Goal: Task Accomplishment & Management: Use online tool/utility

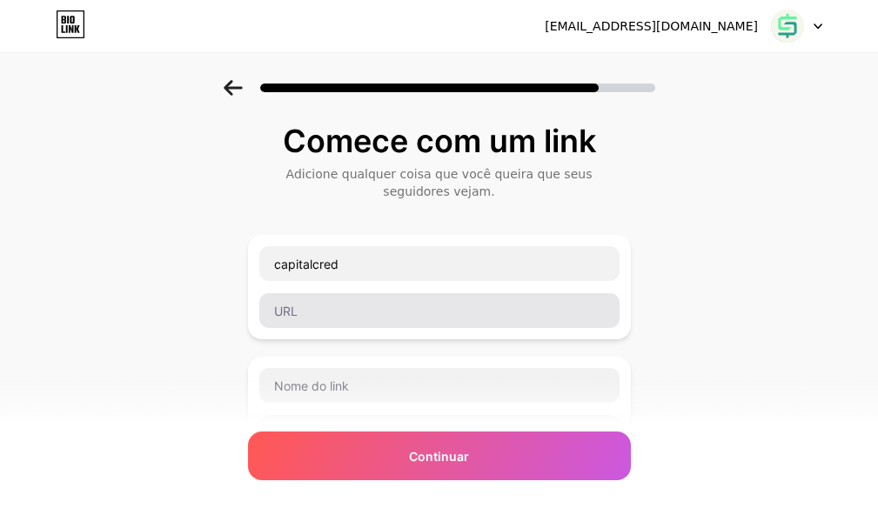
click at [317, 310] on input "text" at bounding box center [439, 310] width 360 height 35
click at [414, 305] on input "[URL][DOMAIN_NAME]" at bounding box center [439, 310] width 360 height 35
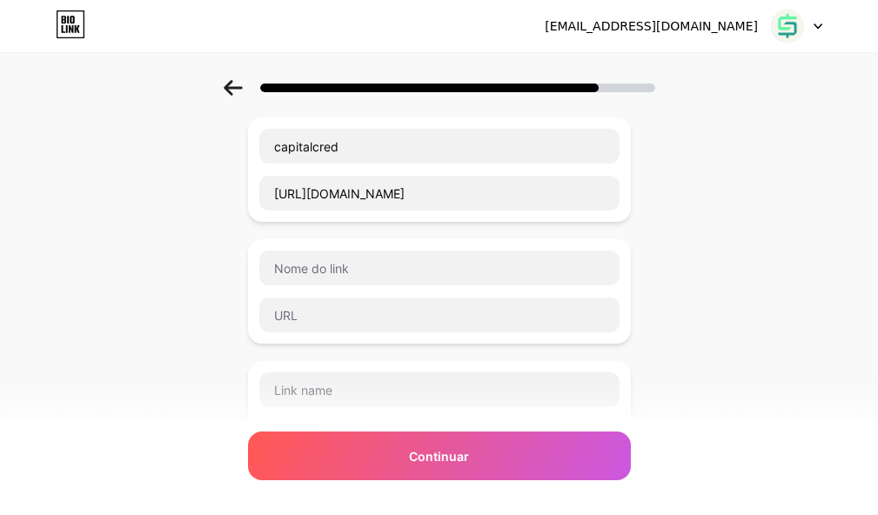
scroll to position [87, 0]
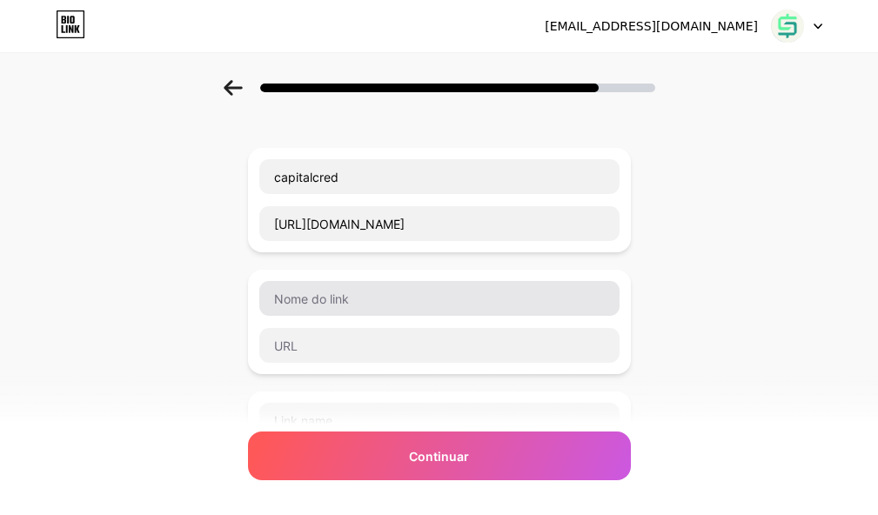
type input "[URL][DOMAIN_NAME]"
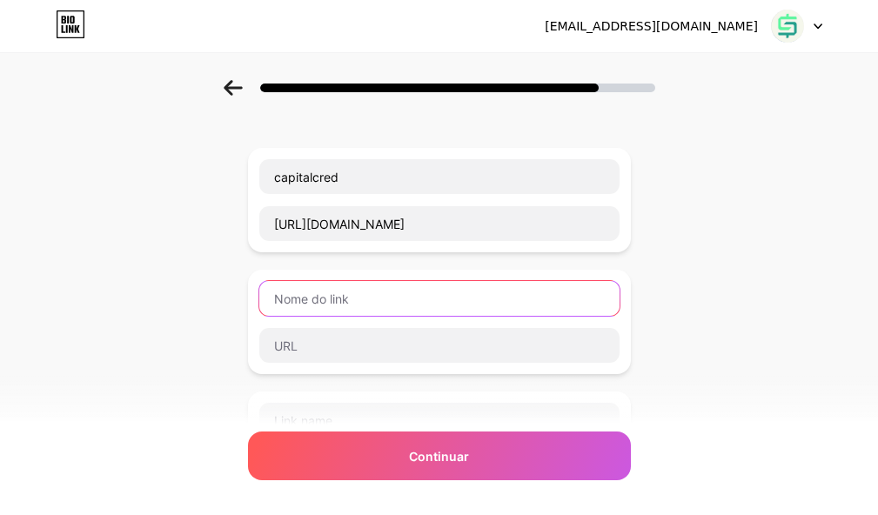
click at [321, 297] on input "text" at bounding box center [439, 298] width 360 height 35
type input "C"
type input "A"
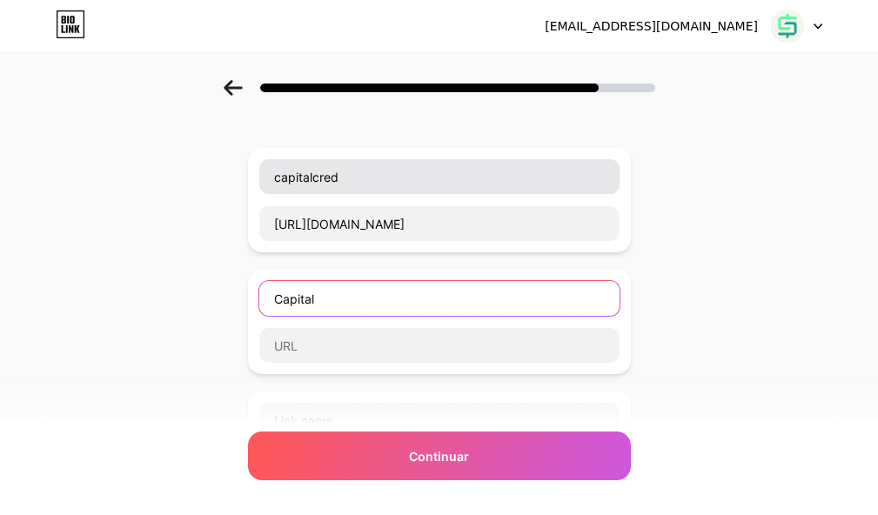
type input "Capital"
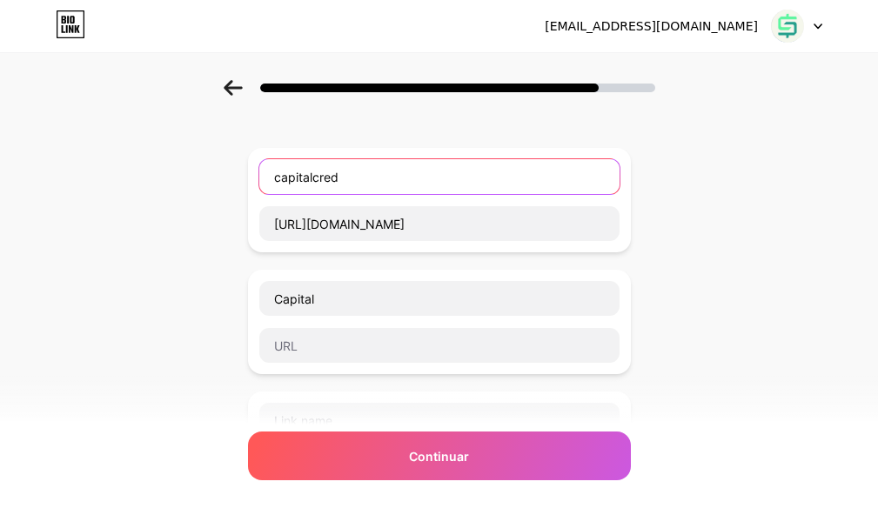
click at [284, 177] on input "capitalcred" at bounding box center [439, 176] width 360 height 35
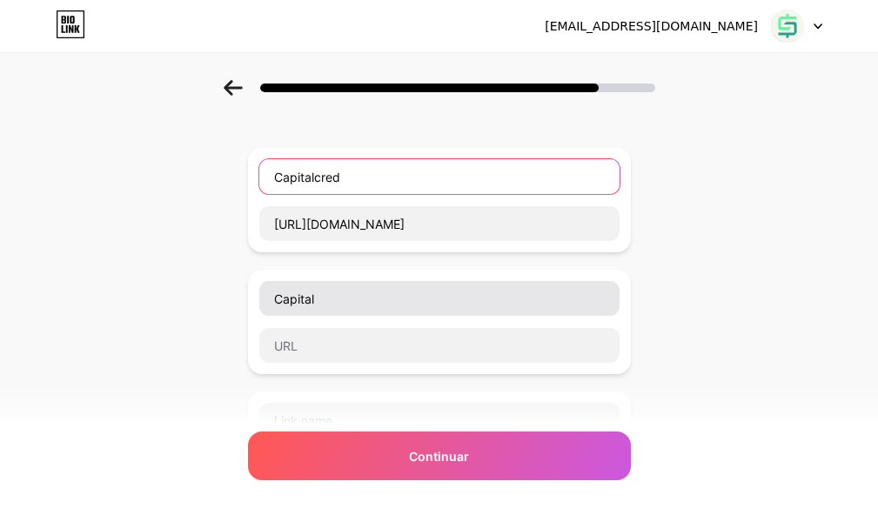
type input "Capitalcred"
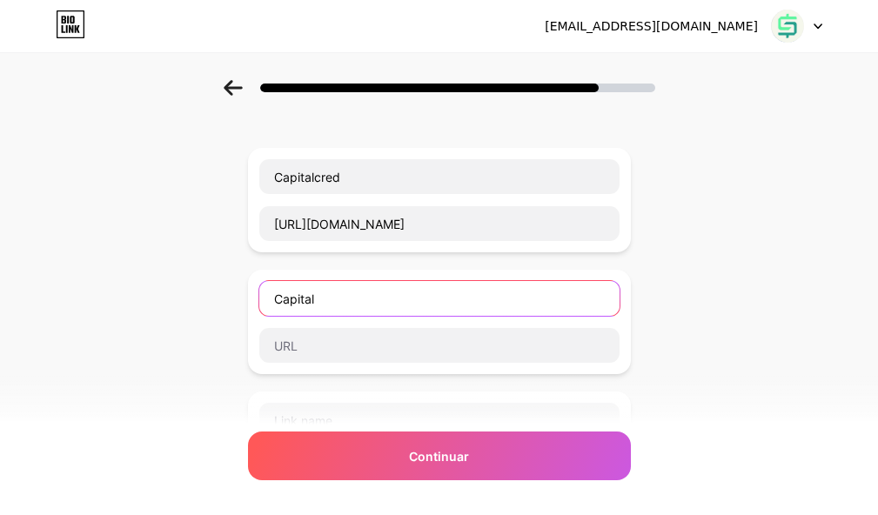
click at [347, 306] on input "Capital" at bounding box center [439, 298] width 360 height 35
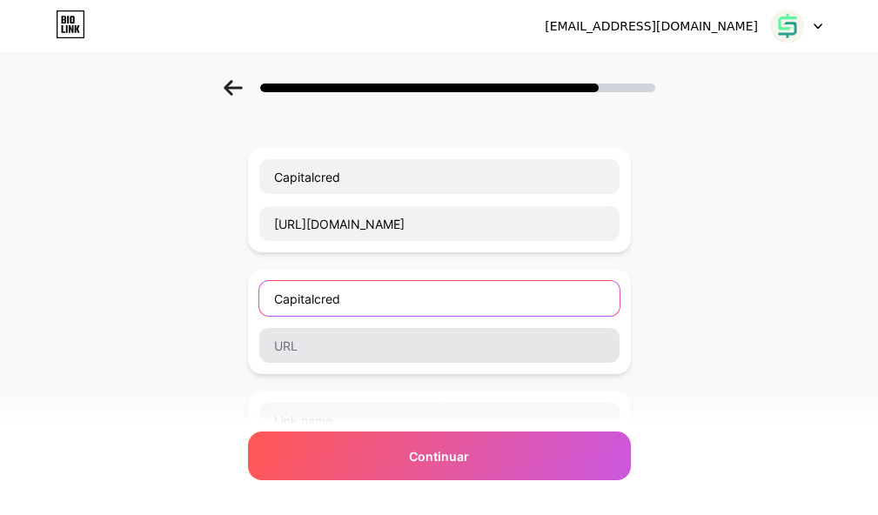
type input "Capitalcred"
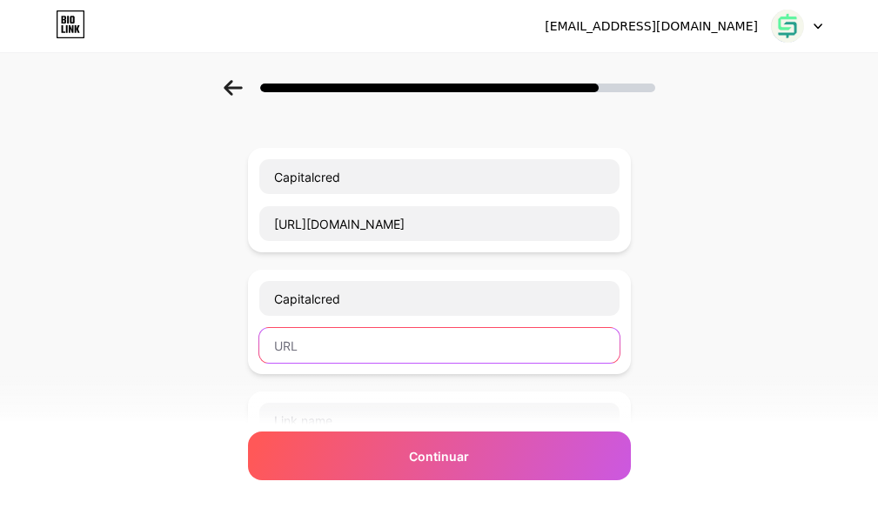
click at [319, 343] on input "text" at bounding box center [439, 345] width 360 height 35
paste input "https://wa.me/61984984310"
click at [416, 348] on input "https://wa.me/61993070142" at bounding box center [439, 345] width 360 height 35
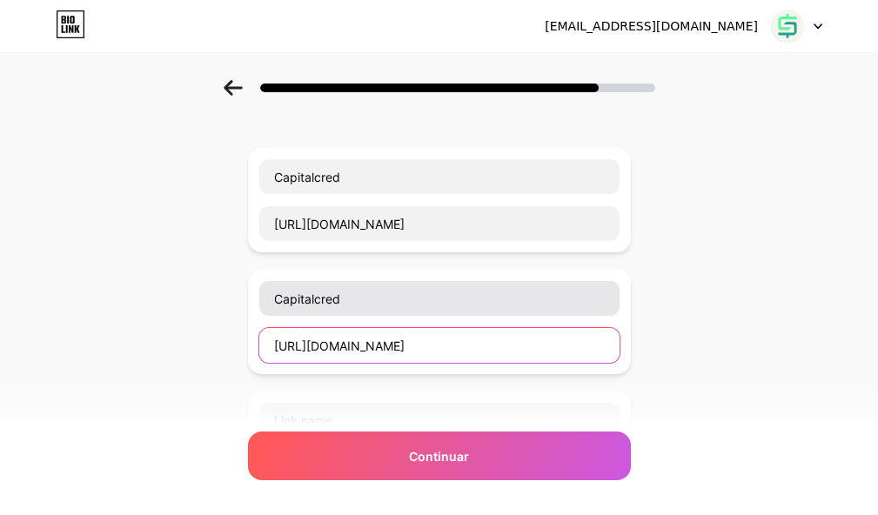
type input "https://wa.me/61993070142"
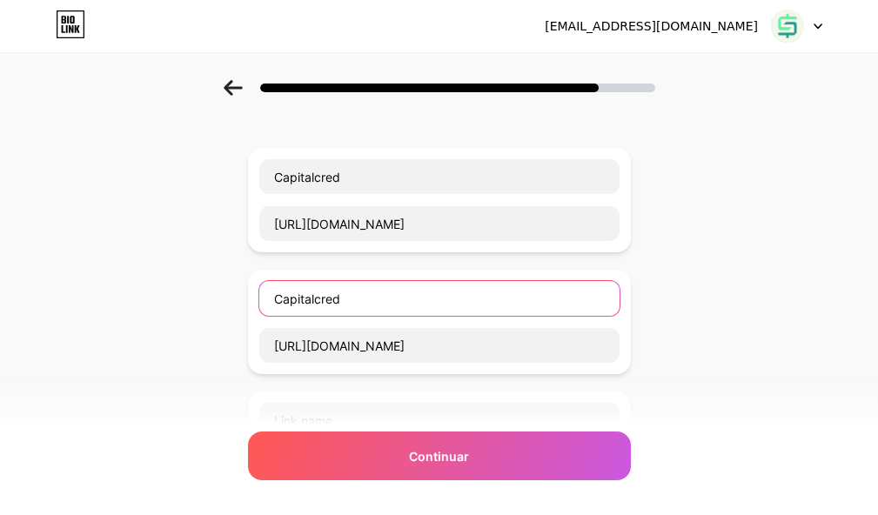
click at [356, 299] on input "Capitalcred" at bounding box center [439, 298] width 360 height 35
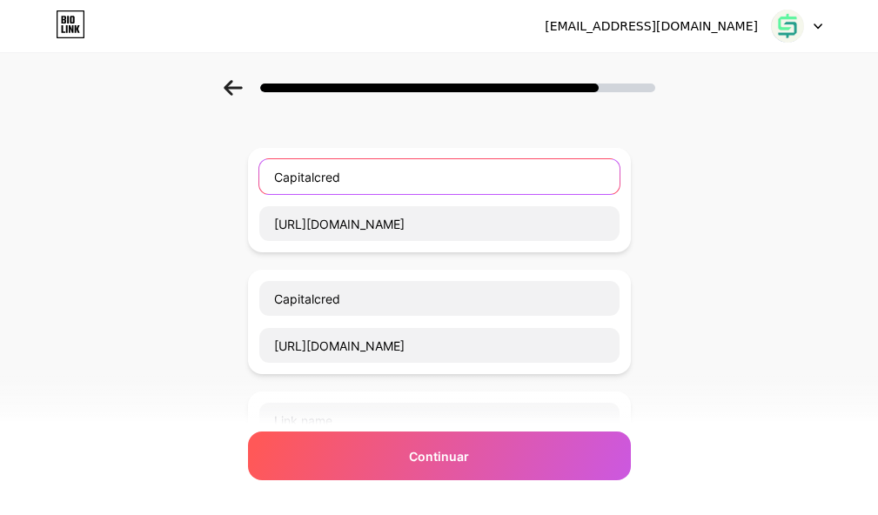
click at [363, 173] on input "Capitalcred" at bounding box center [439, 176] width 360 height 35
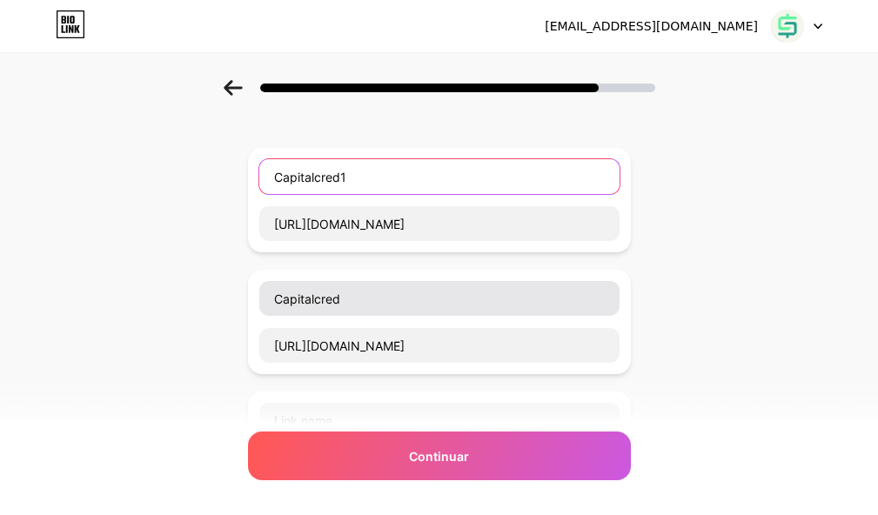
type input "Capitalcred1"
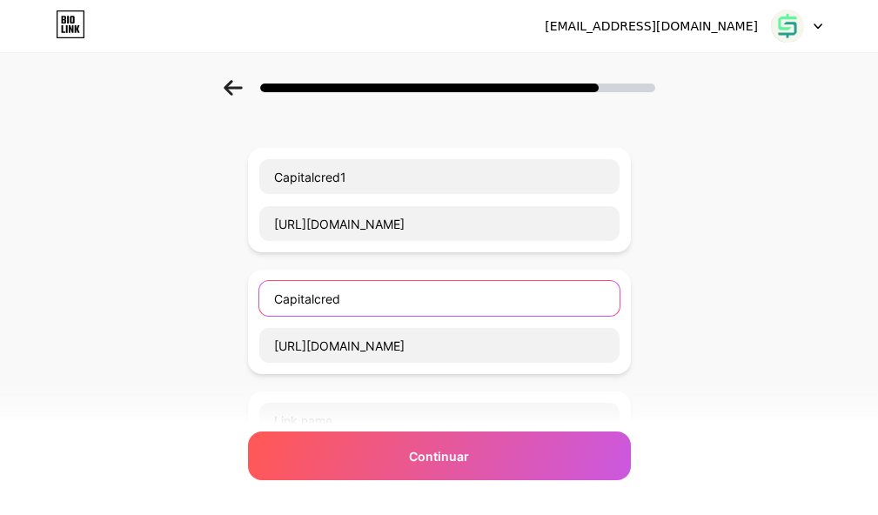
click at [371, 298] on input "Capitalcred" at bounding box center [439, 298] width 360 height 35
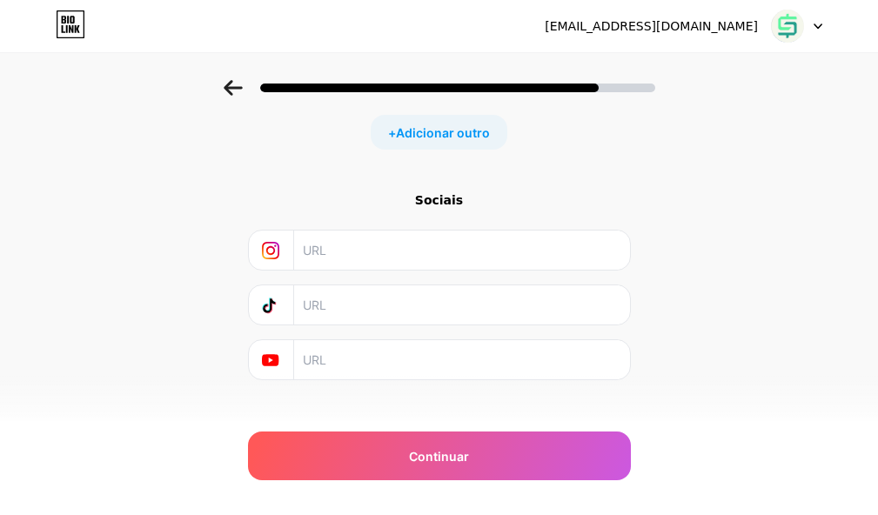
scroll to position [507, 0]
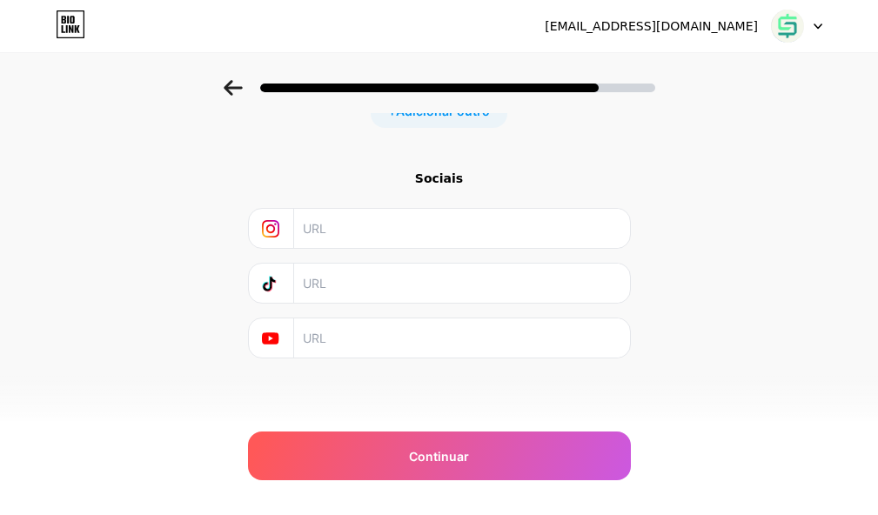
type input "Capitalcred2"
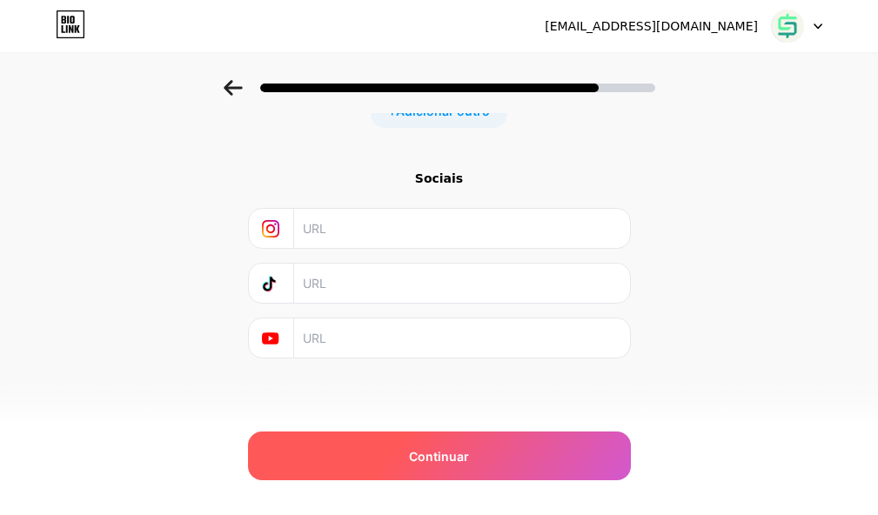
click at [430, 460] on font "Continuar" at bounding box center [439, 456] width 60 height 15
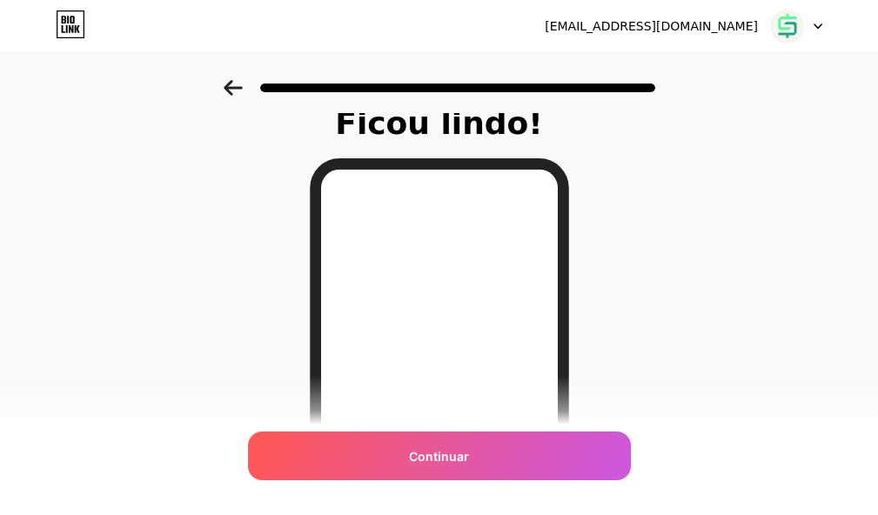
scroll to position [0, 0]
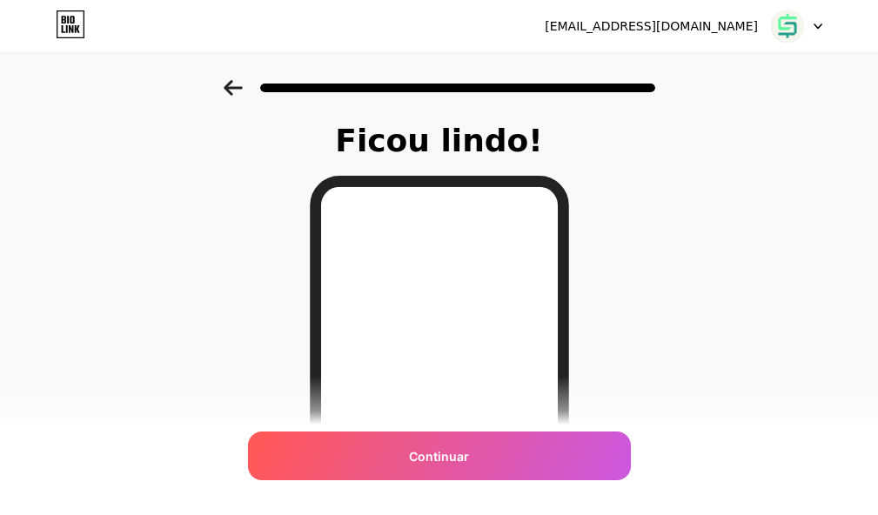
click at [236, 88] on icon at bounding box center [233, 88] width 18 height 16
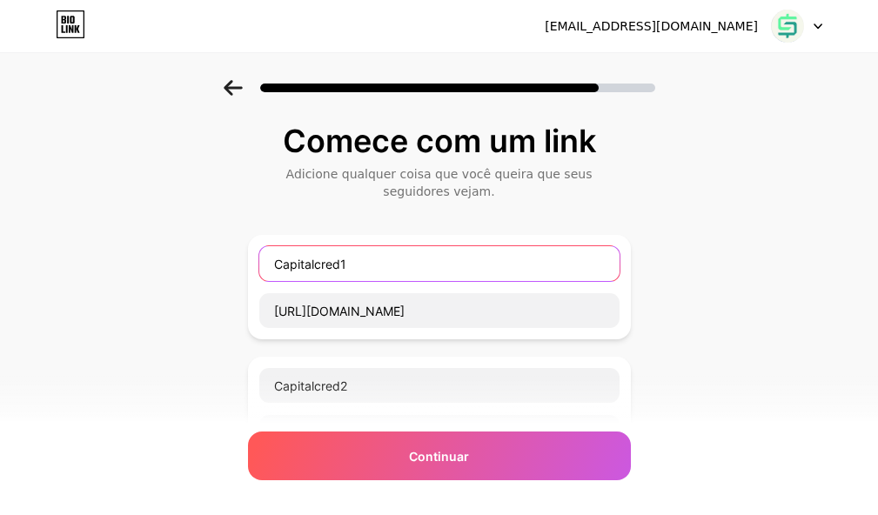
click at [325, 264] on input "Capitalcred1" at bounding box center [439, 263] width 360 height 35
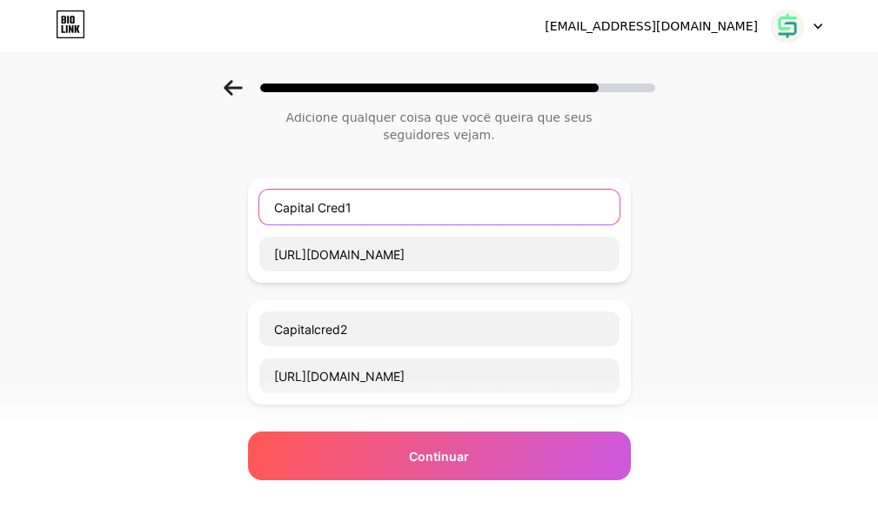
scroll to position [87, 0]
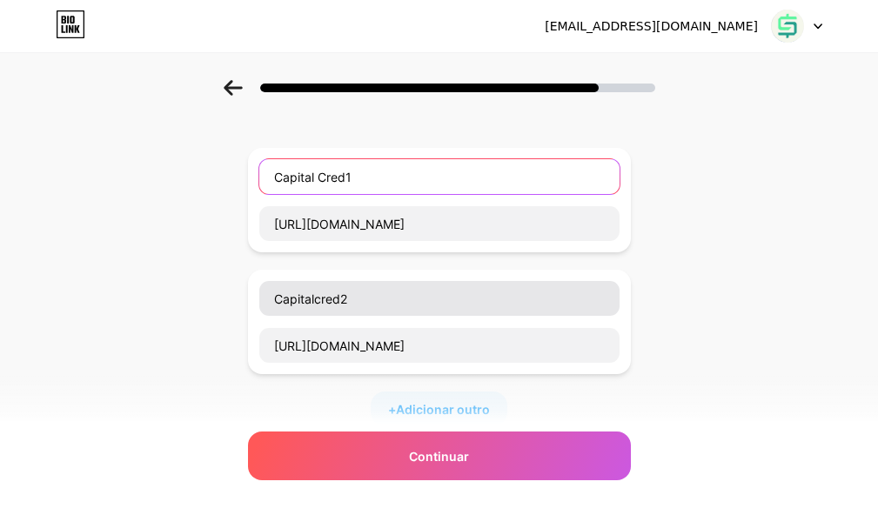
type input "Capital Cred1"
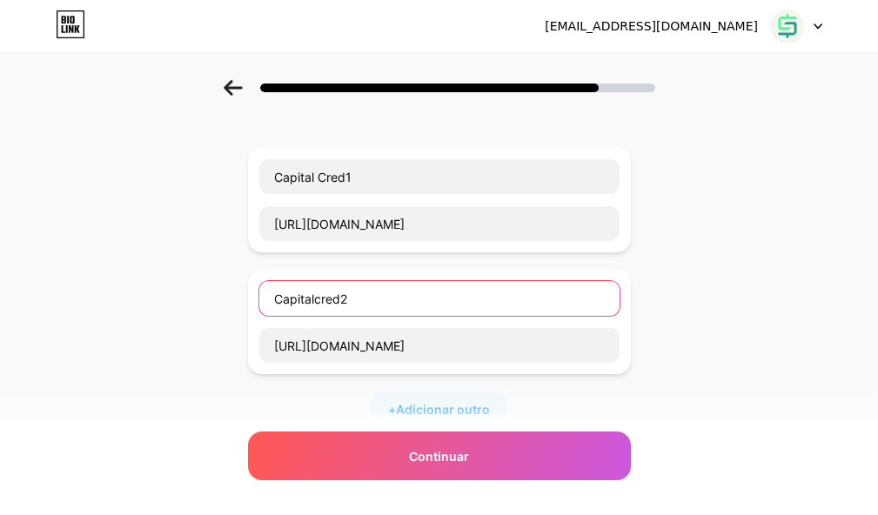
click at [327, 304] on input "Capitalcred2" at bounding box center [439, 298] width 360 height 35
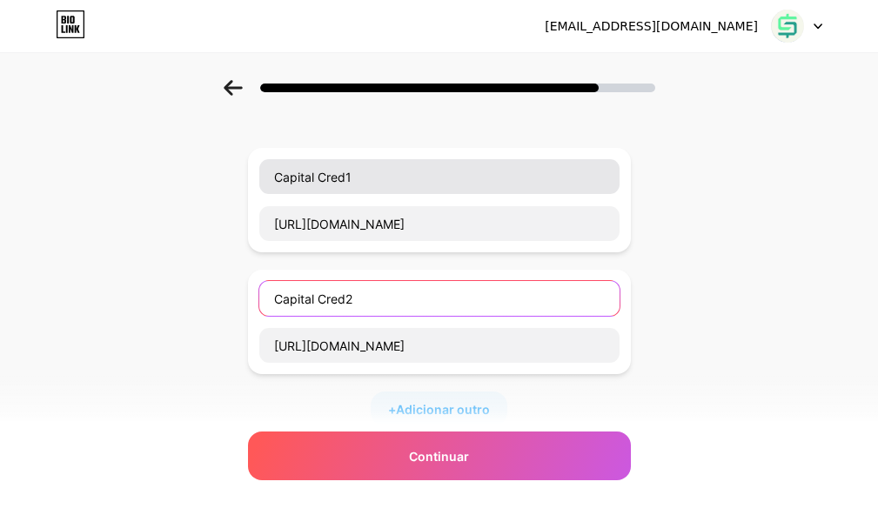
type input "Capital Cred2"
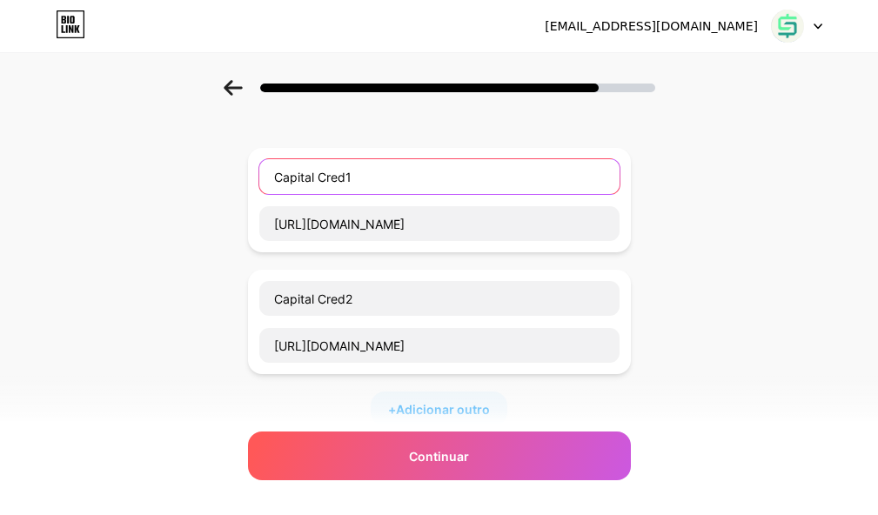
click at [353, 175] on input "Capital Cred1" at bounding box center [439, 176] width 360 height 35
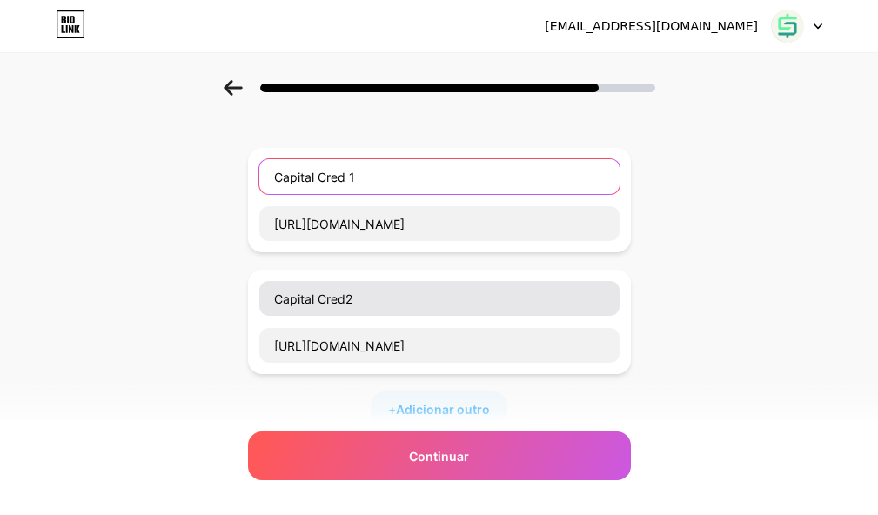
type input "Capital Cred 1"
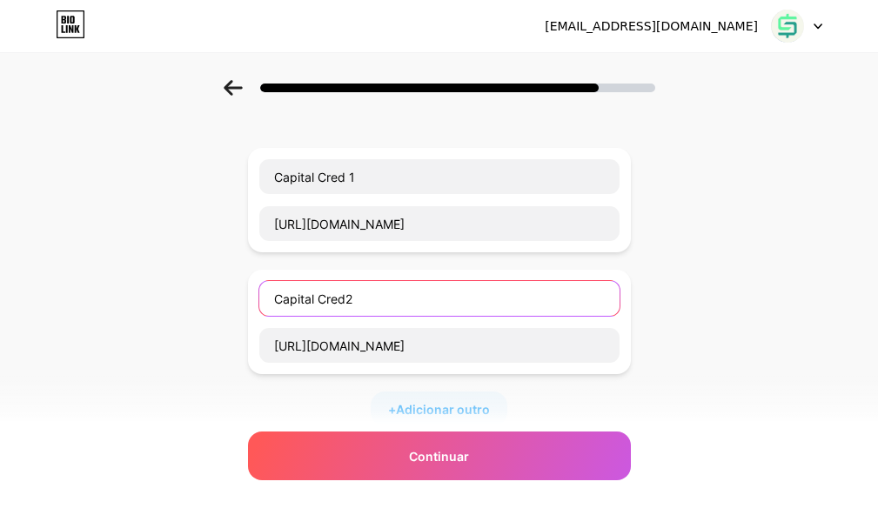
click at [353, 299] on input "Capital Cred2" at bounding box center [439, 298] width 360 height 35
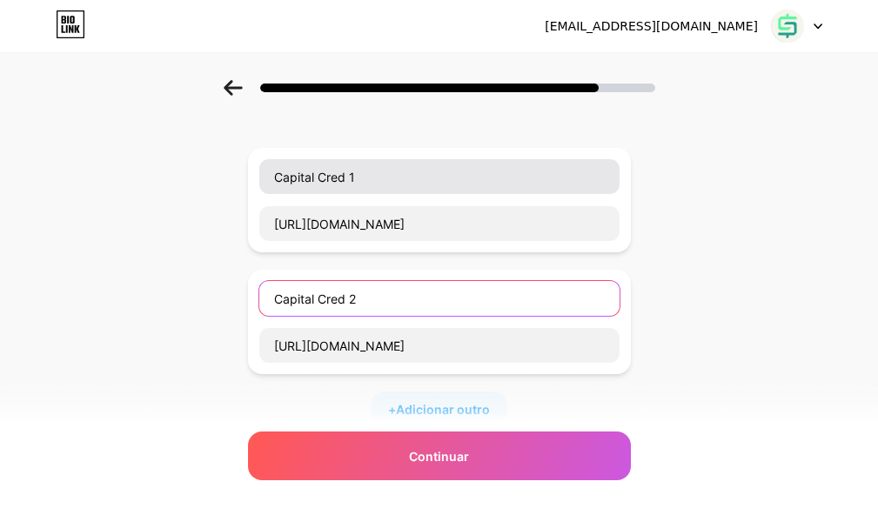
type input "Capital Cred 2"
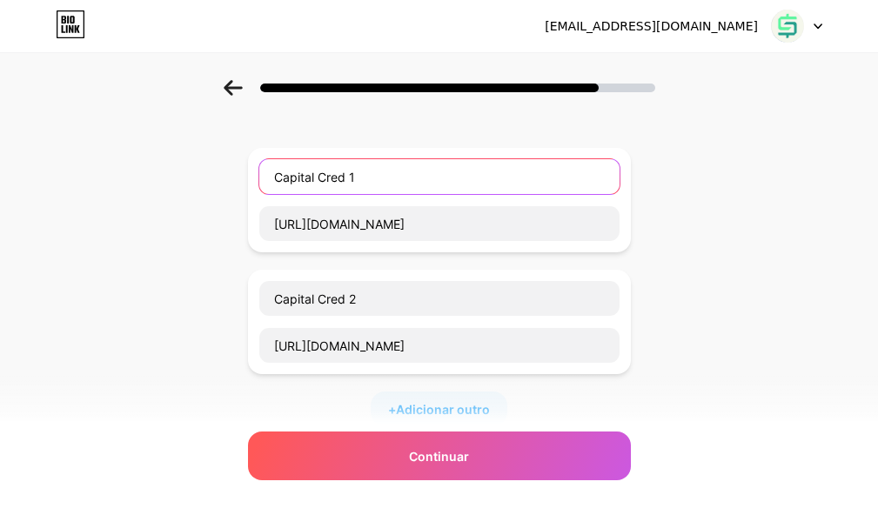
click at [366, 179] on input "Capital Cred 1" at bounding box center [439, 176] width 360 height 35
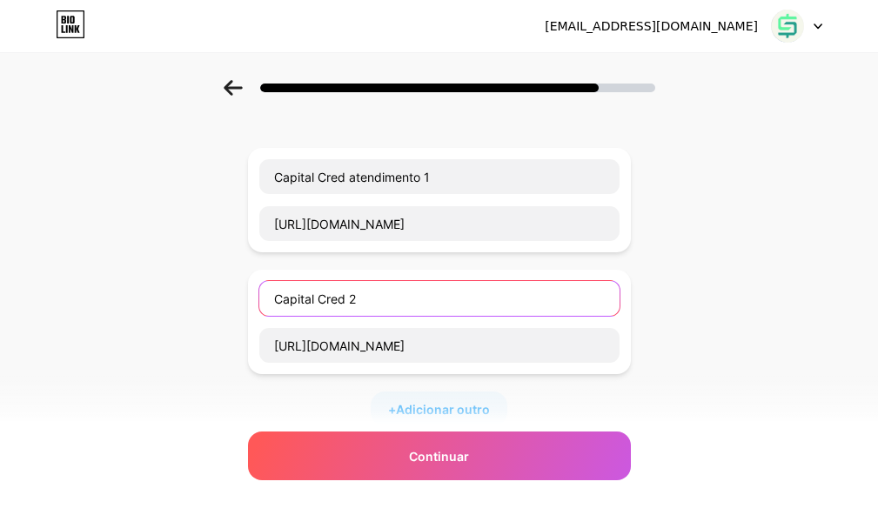
click at [364, 301] on input "Capital Cred 2" at bounding box center [439, 298] width 360 height 35
click at [358, 303] on input "Capital Cred 2" at bounding box center [439, 298] width 360 height 35
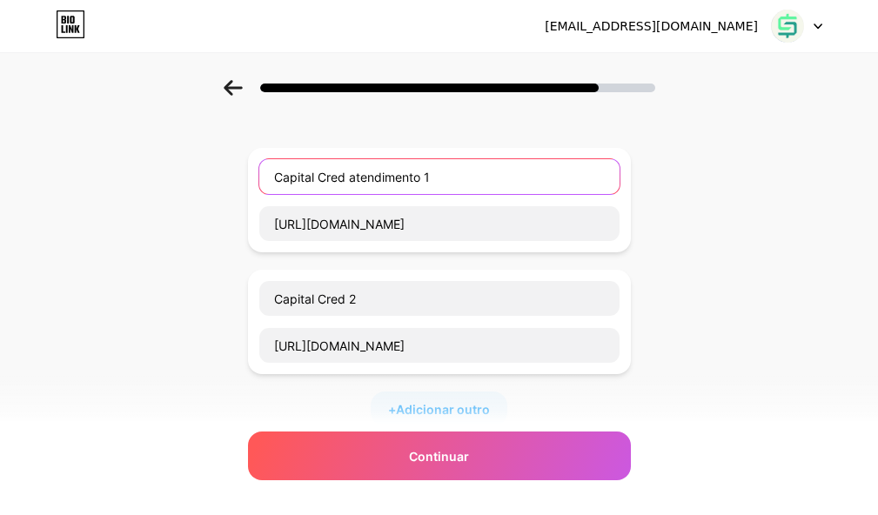
click at [361, 180] on input "Capital Cred atendimento 1" at bounding box center [439, 176] width 360 height 35
click at [352, 177] on input "Capital CredAtendimento 1" at bounding box center [439, 176] width 360 height 35
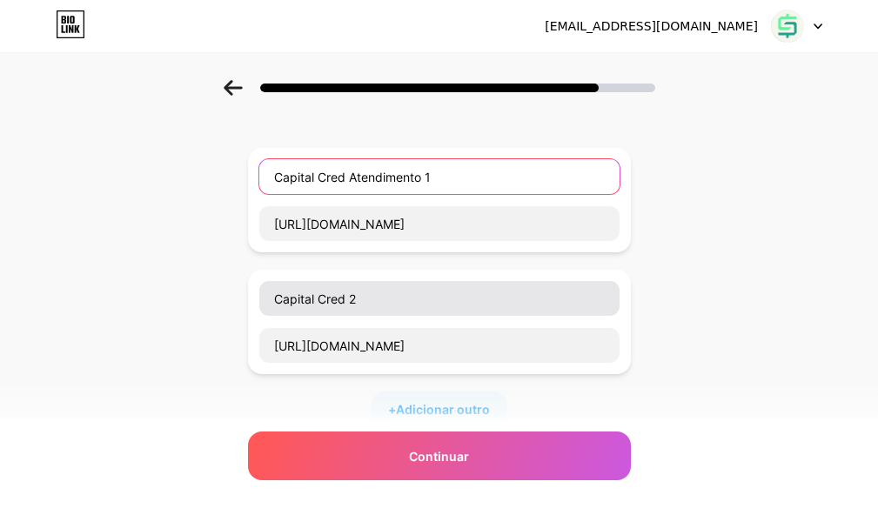
type input "Capital Cred Atendimento 1"
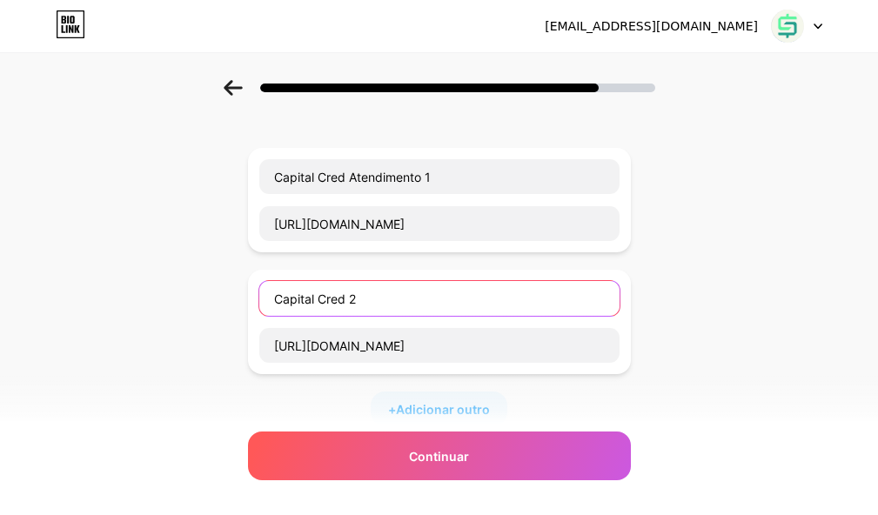
drag, startPoint x: 354, startPoint y: 300, endPoint x: 364, endPoint y: 303, distance: 10.8
click at [354, 299] on input "Capital Cred 2" at bounding box center [439, 298] width 360 height 35
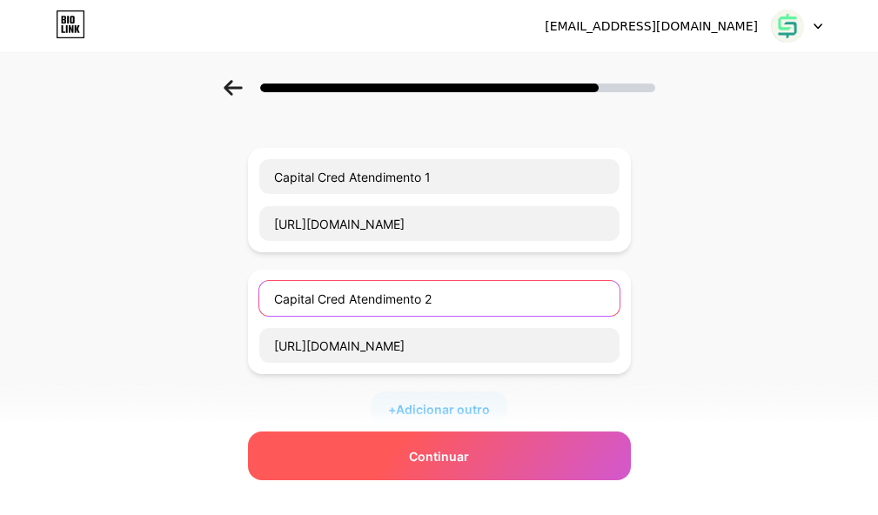
scroll to position [174, 0]
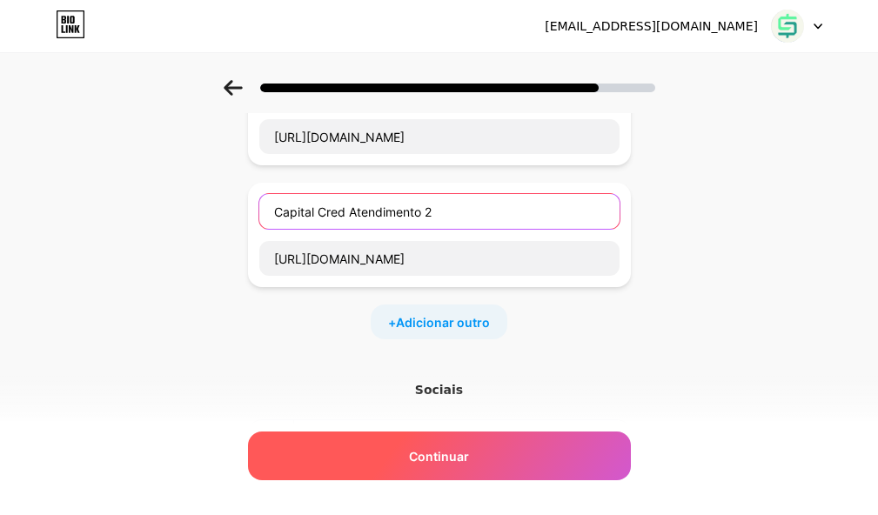
type input "Capital Cred Atendimento 2"
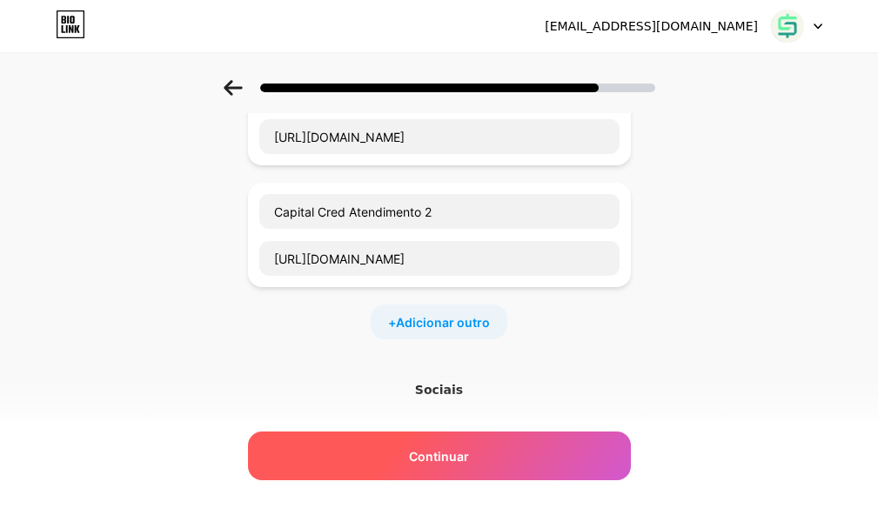
click at [444, 459] on font "Continuar" at bounding box center [439, 456] width 60 height 15
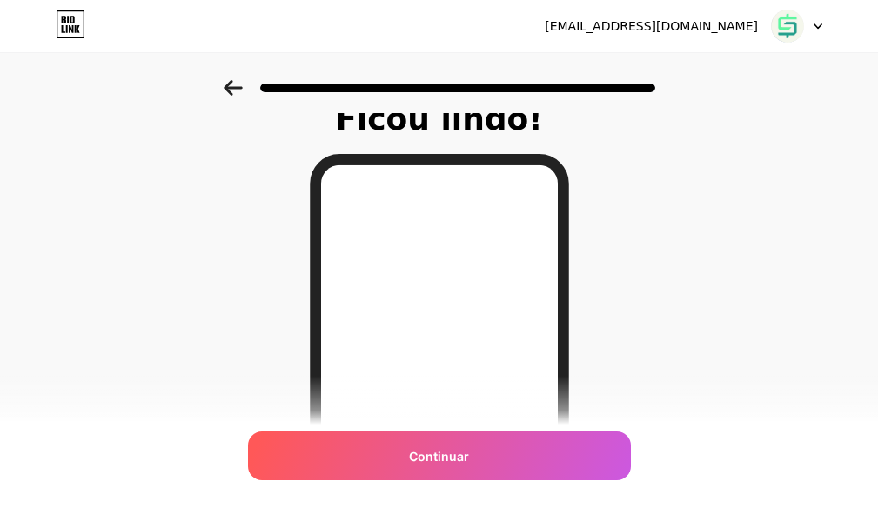
scroll to position [0, 0]
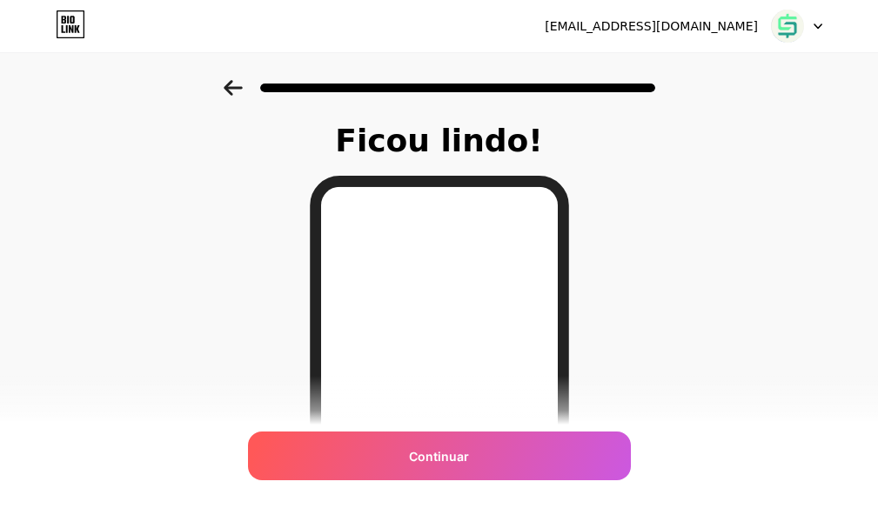
click at [240, 84] on icon at bounding box center [233, 88] width 19 height 16
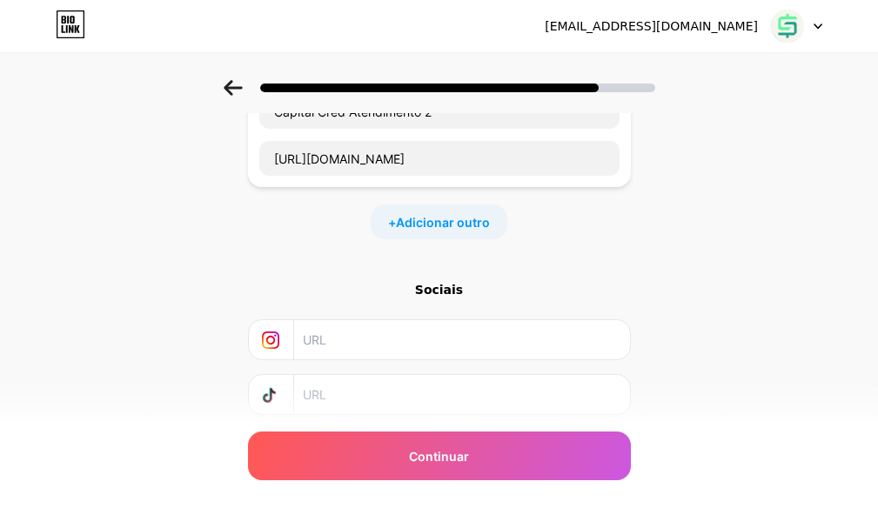
scroll to position [522, 0]
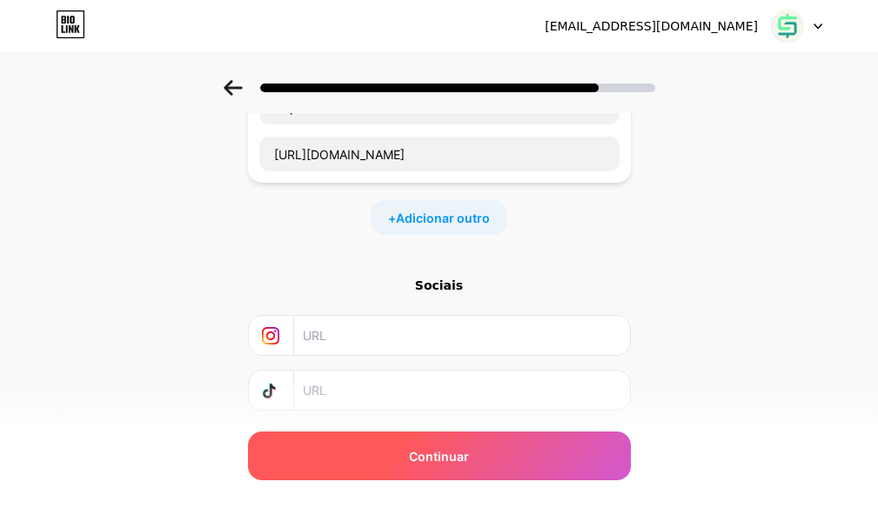
click at [456, 462] on font "Continuar" at bounding box center [439, 456] width 60 height 15
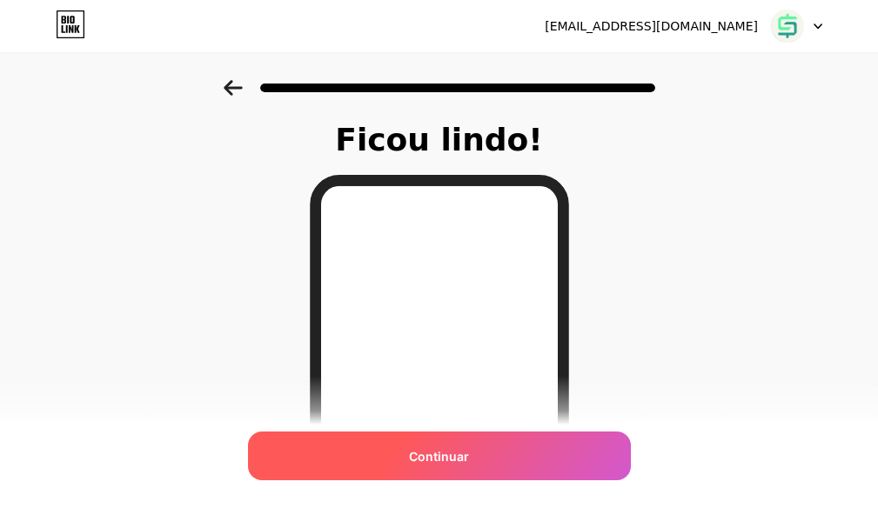
scroll to position [0, 0]
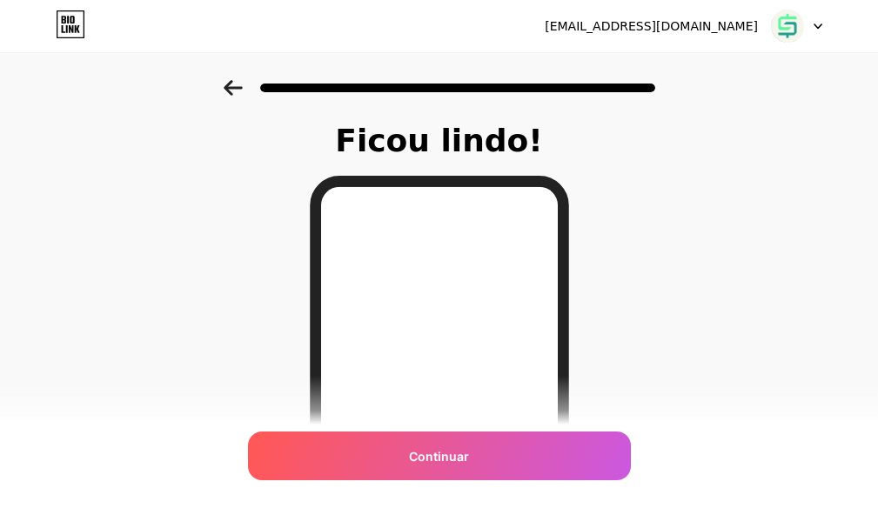
click at [249, 85] on div at bounding box center [439, 88] width 431 height 16
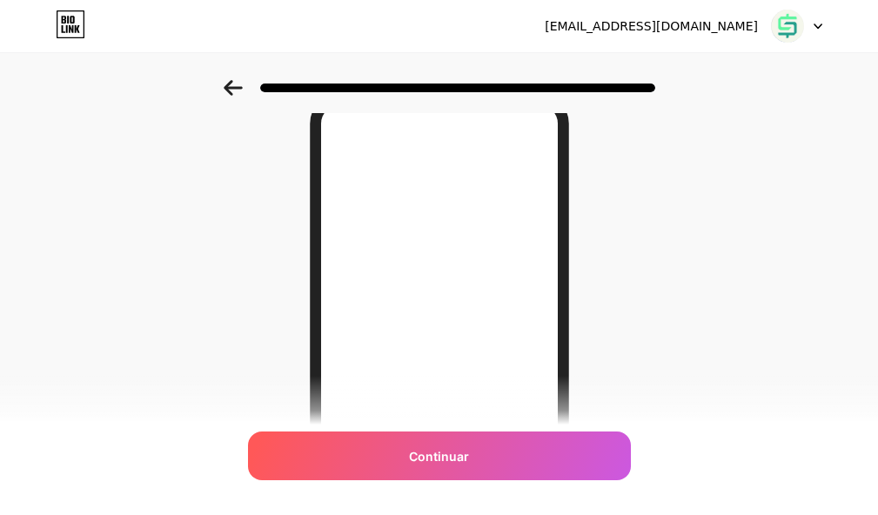
scroll to position [174, 0]
drag, startPoint x: 239, startPoint y: 84, endPoint x: 256, endPoint y: 69, distance: 22.8
click at [244, 78] on div at bounding box center [439, 82] width 878 height 61
click at [237, 86] on icon at bounding box center [233, 88] width 19 height 16
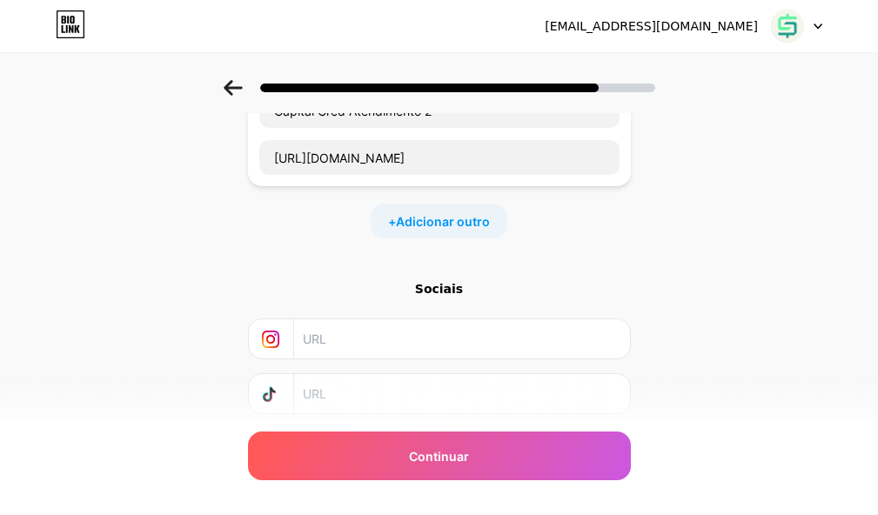
scroll to position [629, 0]
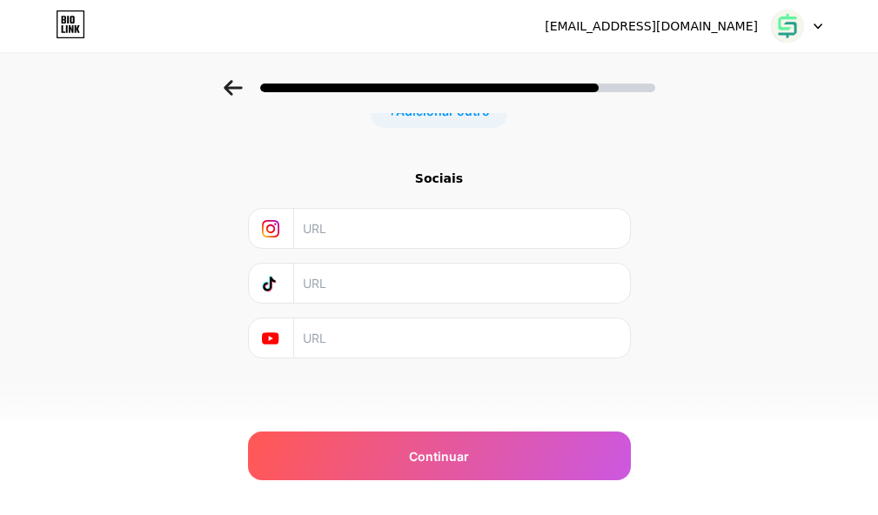
click at [351, 224] on input "text" at bounding box center [461, 228] width 316 height 39
paste input "https://www.instagram.com/capitalcred.br/"
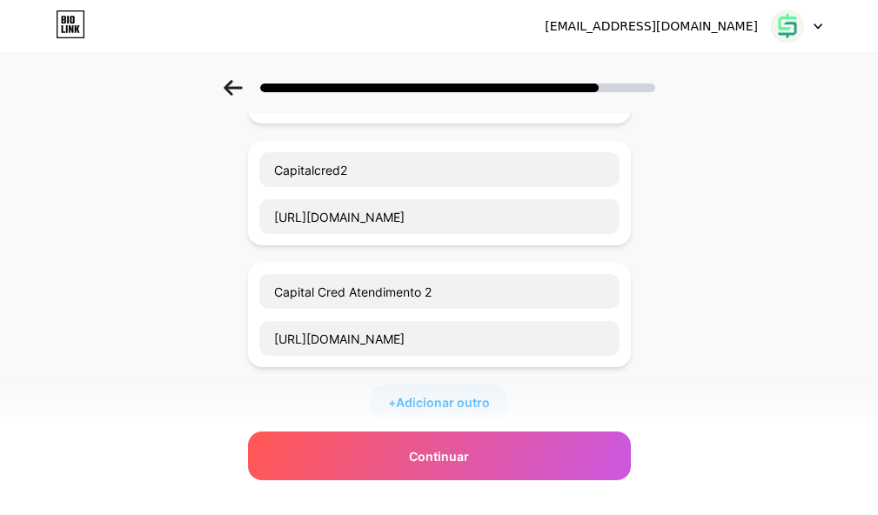
scroll to position [368, 0]
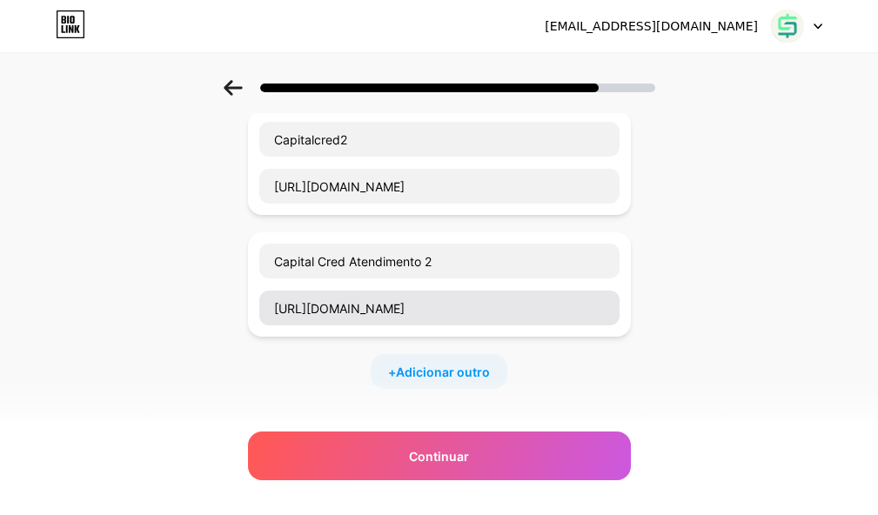
type input "https://www.instagram.com/capitalcred.br/"
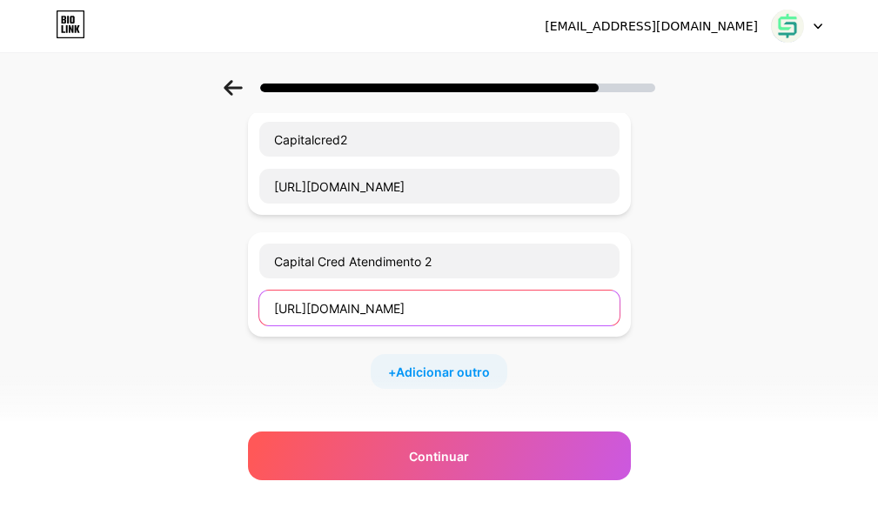
drag, startPoint x: 460, startPoint y: 310, endPoint x: 220, endPoint y: 304, distance: 240.1
click at [220, 304] on div "Comece com um link Adicione qualquer coisa que você queira que seus seguidores …" at bounding box center [439, 209] width 878 height 994
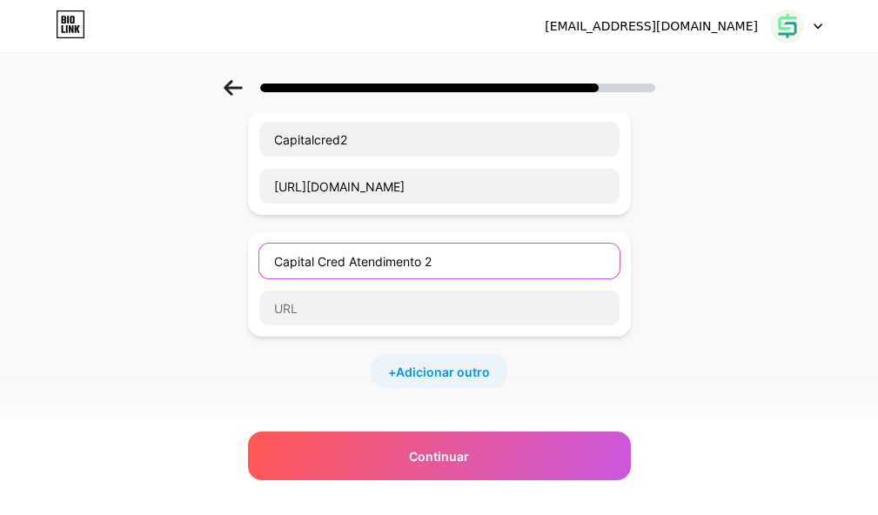
drag, startPoint x: 464, startPoint y: 260, endPoint x: 164, endPoint y: 264, distance: 300.1
click at [164, 264] on div "Comece com um link Adicione qualquer coisa que você queira que seus seguidores …" at bounding box center [439, 209] width 878 height 994
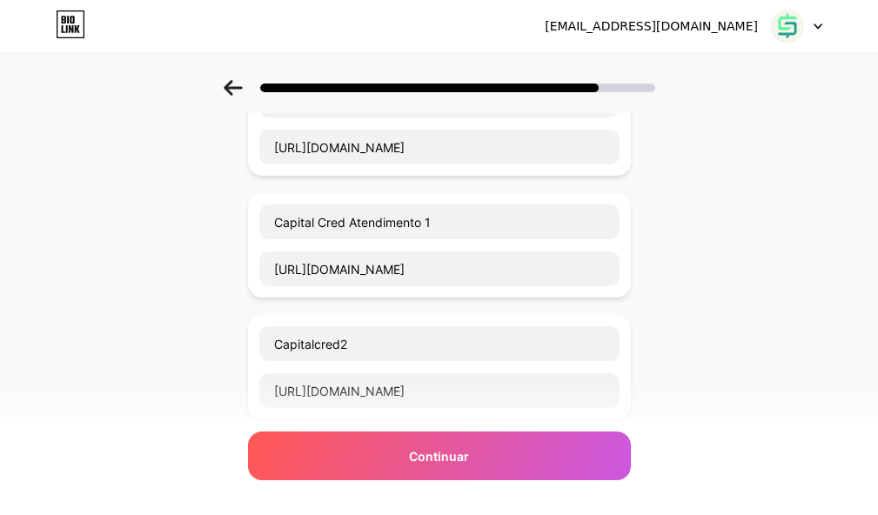
scroll to position [194, 0]
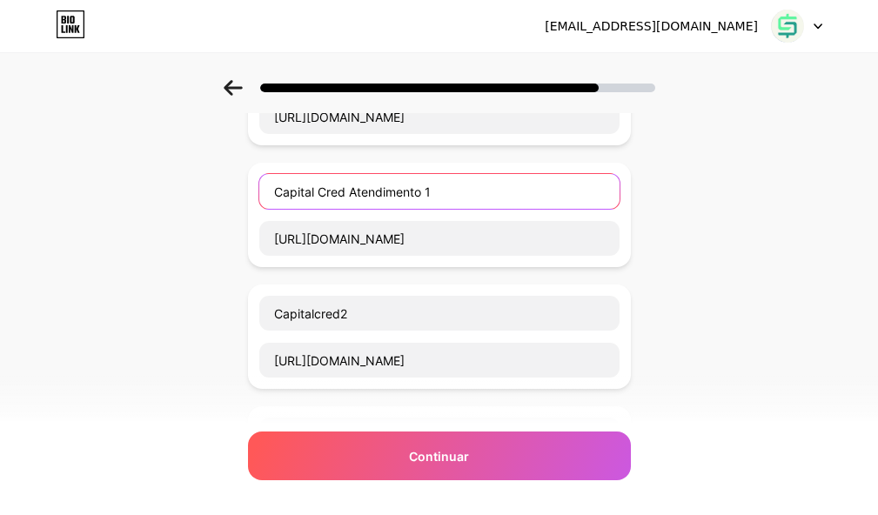
drag, startPoint x: 453, startPoint y: 190, endPoint x: 212, endPoint y: 190, distance: 240.9
click at [212, 190] on div "Comece com um link Adicione qualquer coisa que você queira que seus seguidores …" at bounding box center [439, 383] width 878 height 994
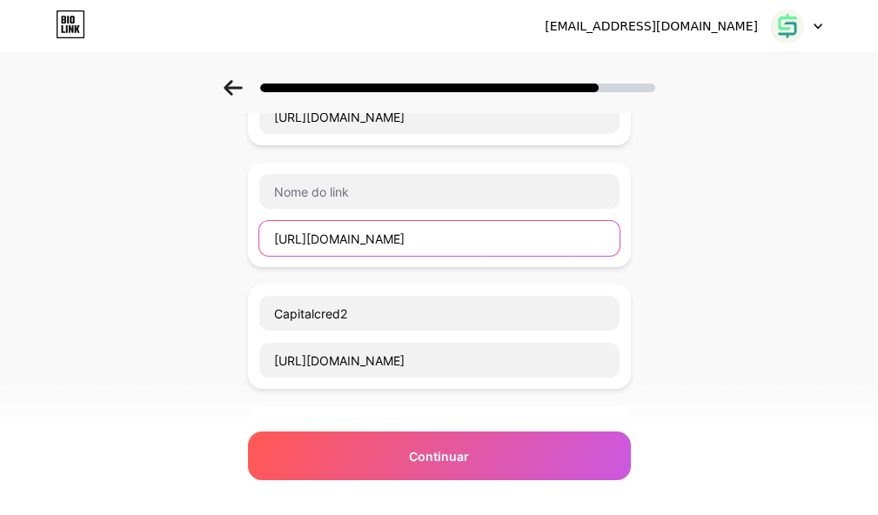
drag, startPoint x: 454, startPoint y: 240, endPoint x: 197, endPoint y: 239, distance: 257.5
click at [197, 239] on div "Comece com um link Adicione qualquer coisa que você queira que seus seguidores …" at bounding box center [439, 383] width 878 height 994
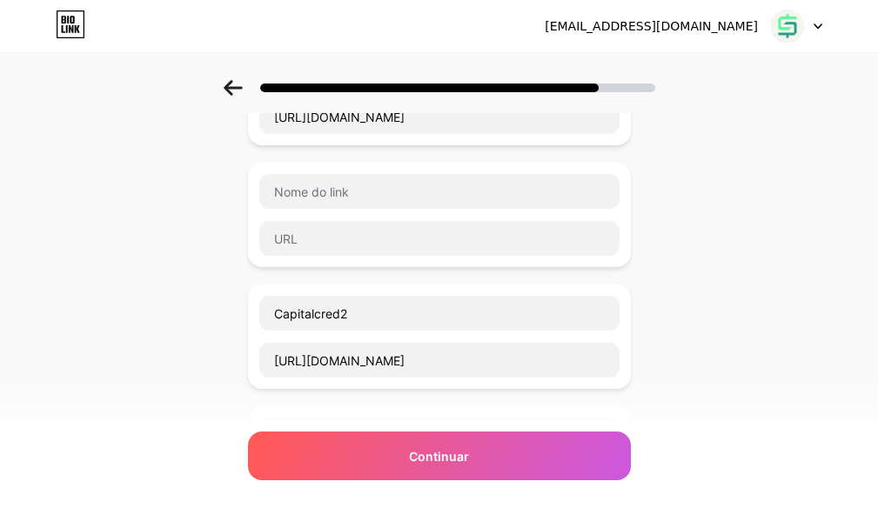
click at [205, 284] on div "Comece com um link Adicione qualquer coisa que você queira que seus seguidores …" at bounding box center [439, 383] width 878 height 994
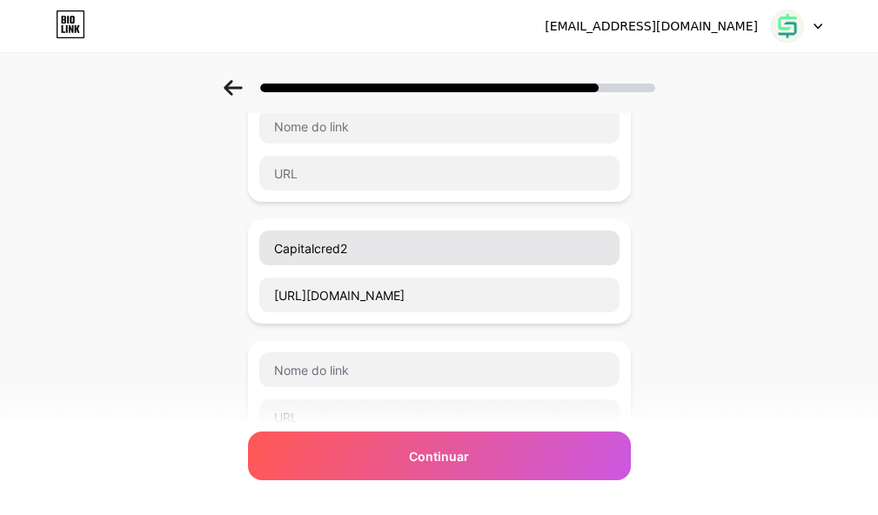
scroll to position [261, 0]
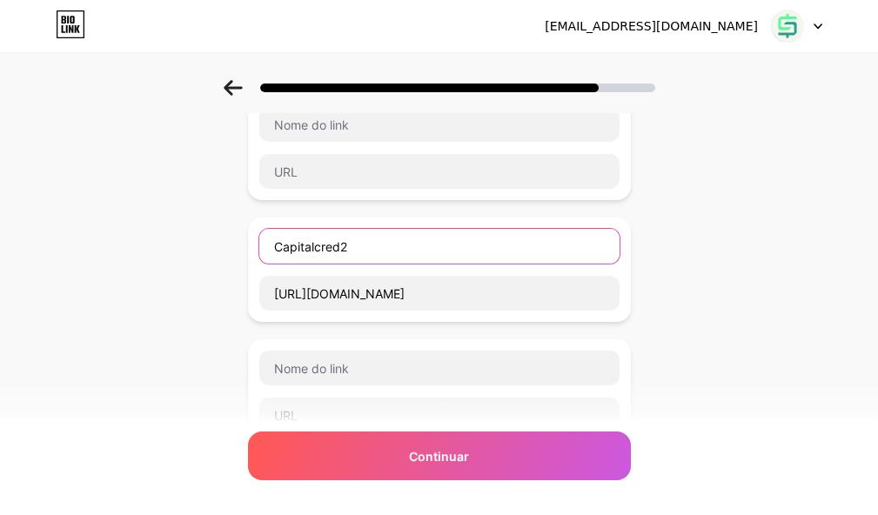
drag, startPoint x: 364, startPoint y: 242, endPoint x: 277, endPoint y: 250, distance: 87.3
click at [277, 250] on input "Capitalcred2" at bounding box center [439, 246] width 360 height 35
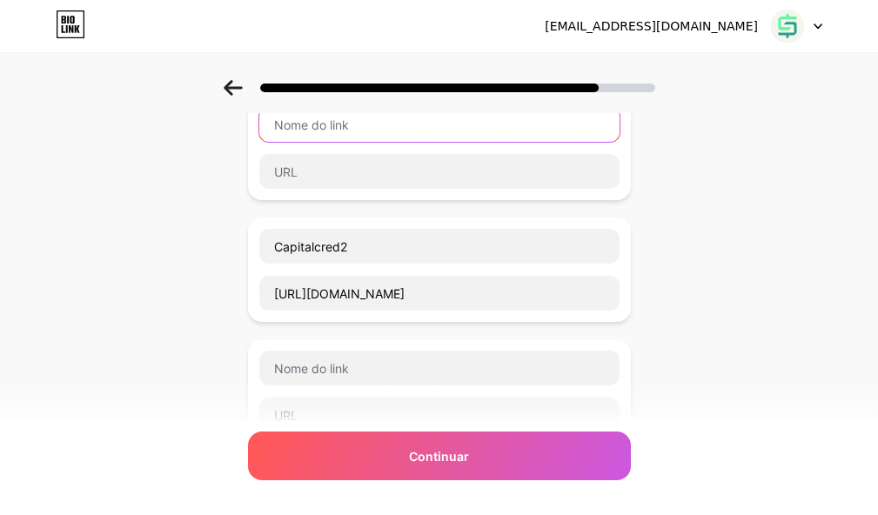
click at [316, 128] on input "text" at bounding box center [439, 124] width 360 height 35
paste input "Capitalcred2"
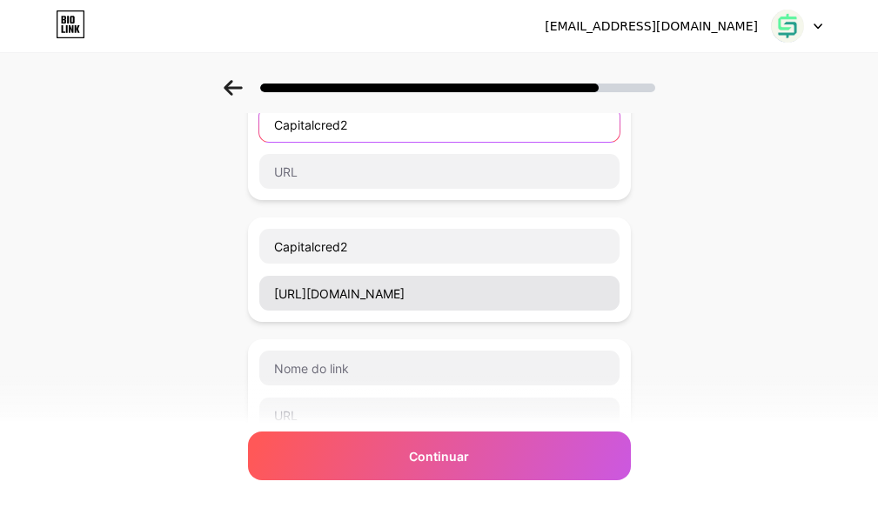
type input "Capitalcred2"
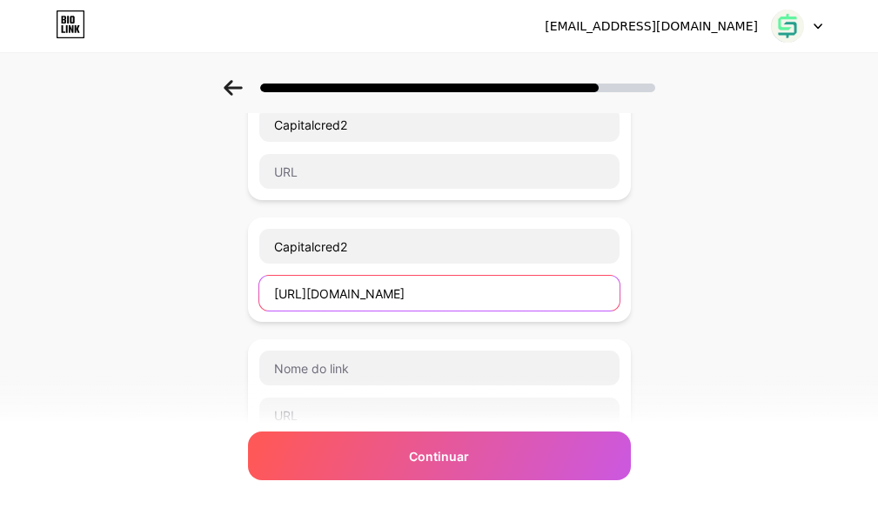
drag, startPoint x: 443, startPoint y: 294, endPoint x: 267, endPoint y: 293, distance: 175.7
click at [283, 294] on input "https://wa.me/61993070142" at bounding box center [439, 293] width 360 height 35
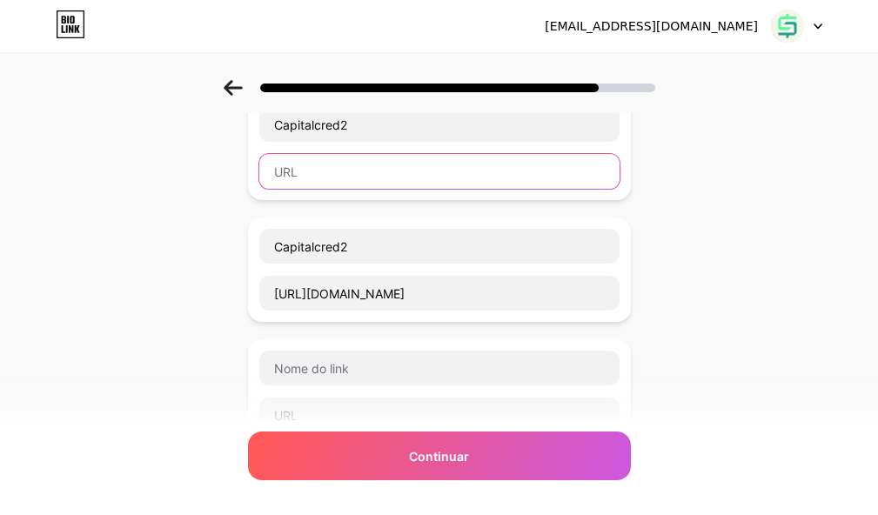
click at [318, 176] on input "text" at bounding box center [439, 171] width 360 height 35
paste input "https://wa.me/61993070142"
type input "https://wa.me/61993070142"
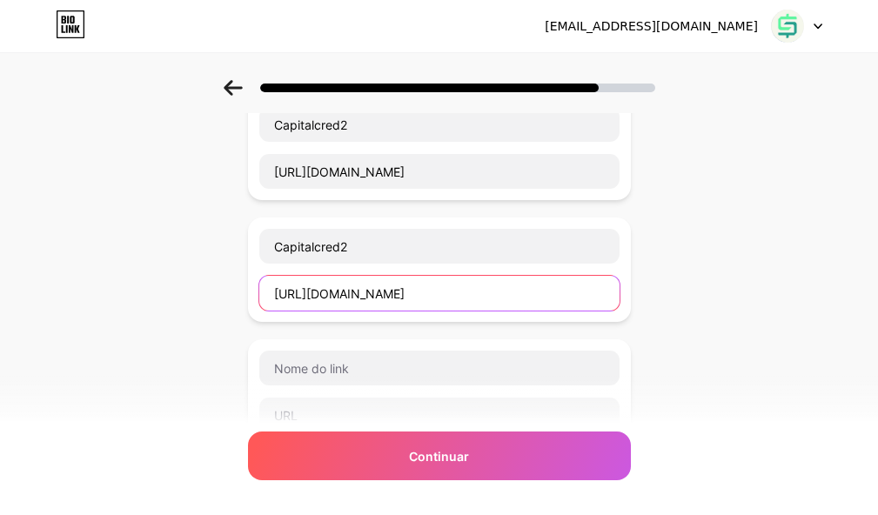
drag, startPoint x: 187, startPoint y: 297, endPoint x: 148, endPoint y: 304, distance: 39.8
click at [148, 304] on div "Comece com um link Adicione qualquer coisa que você queira que seus seguidores …" at bounding box center [439, 316] width 878 height 994
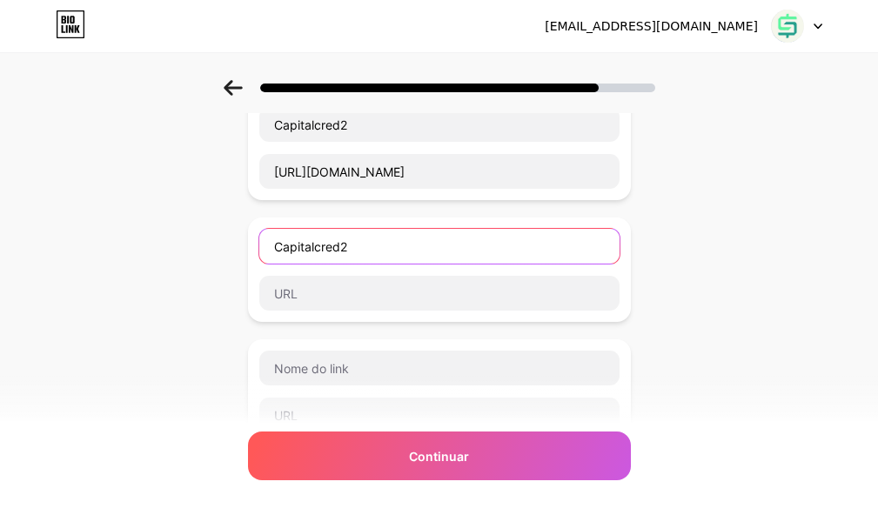
drag, startPoint x: 370, startPoint y: 246, endPoint x: 240, endPoint y: 252, distance: 129.7
click at [240, 252] on div "Comece com um link Adicione qualquer coisa que você queira que seus seguidores …" at bounding box center [439, 316] width 878 height 994
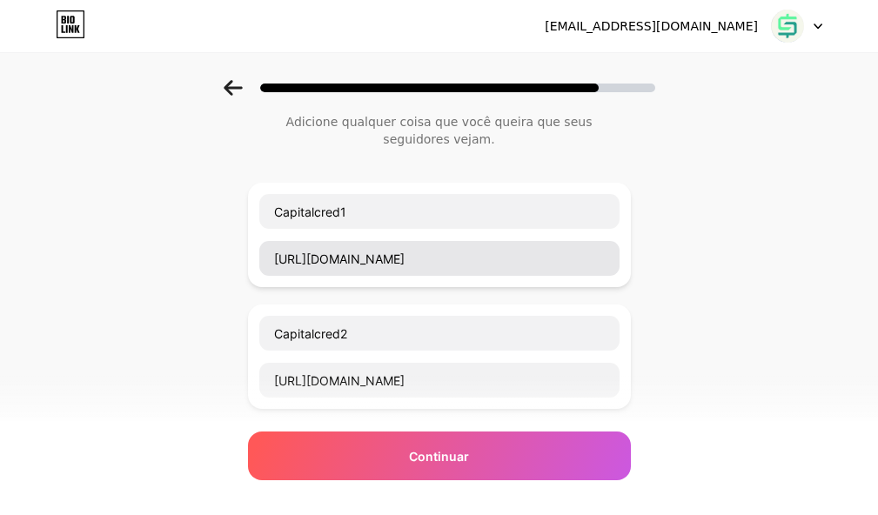
scroll to position [0, 0]
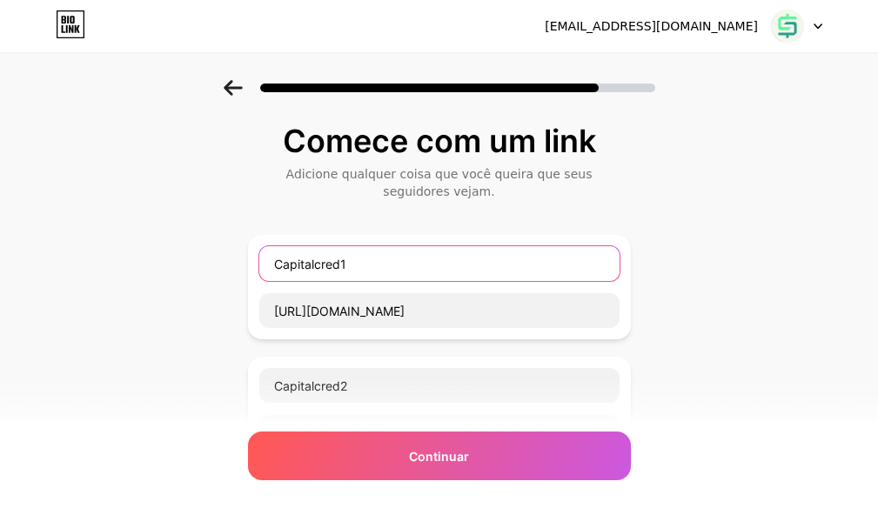
click at [325, 264] on input "Capitalcred1" at bounding box center [439, 263] width 360 height 35
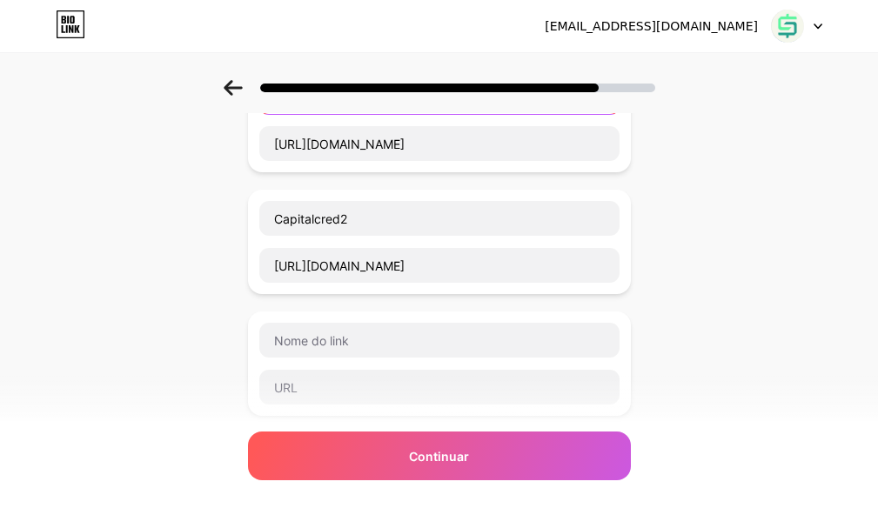
scroll to position [174, 0]
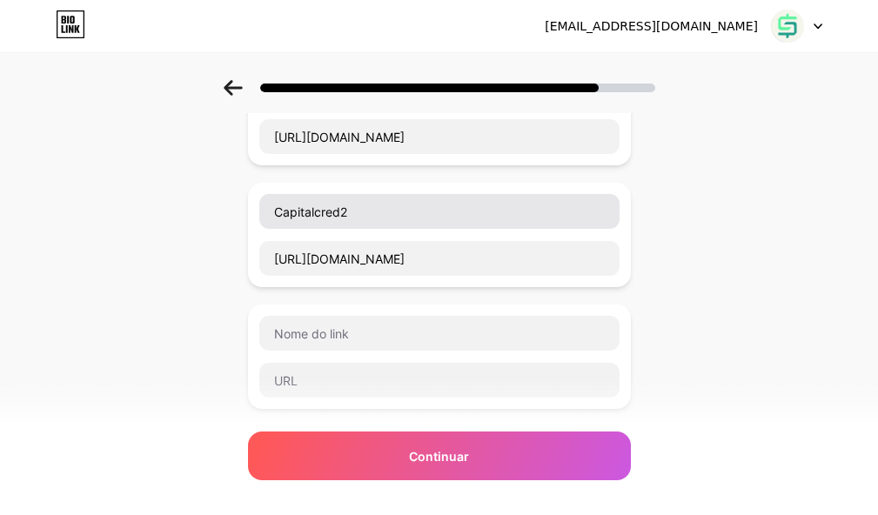
type input "CapitalCred1"
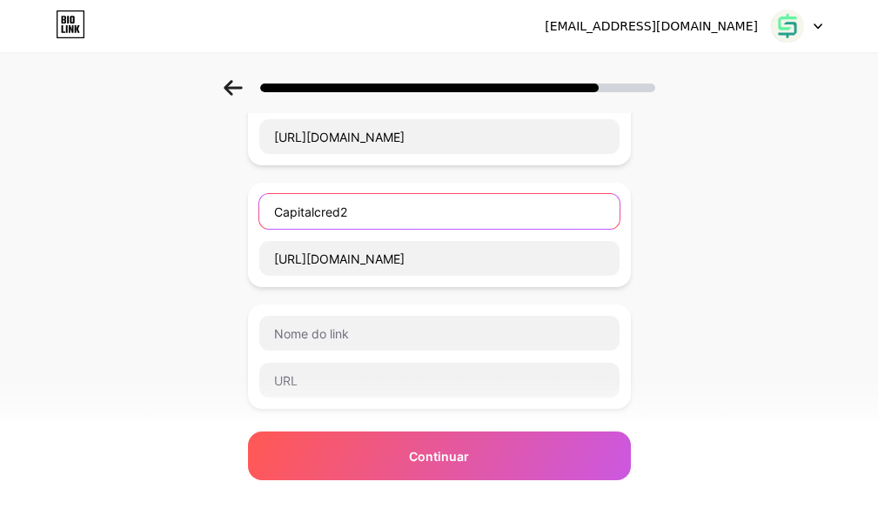
click at [323, 208] on input "Capitalcred2" at bounding box center [439, 211] width 360 height 35
click at [327, 216] on input "Capitalcred2" at bounding box center [439, 211] width 360 height 35
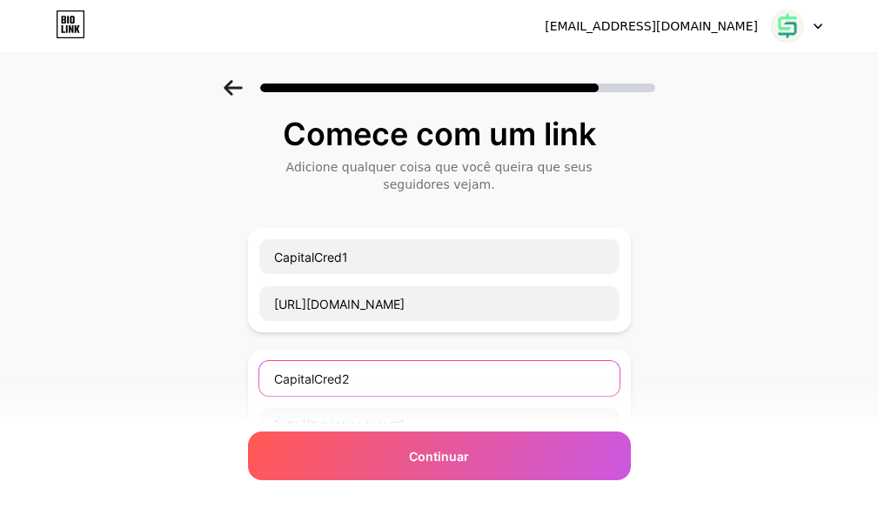
scroll to position [0, 0]
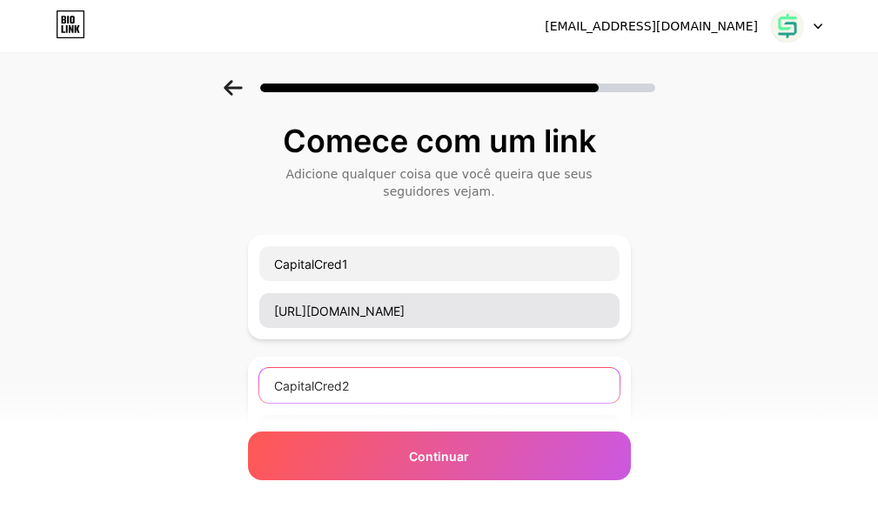
type input "CapitalCred2"
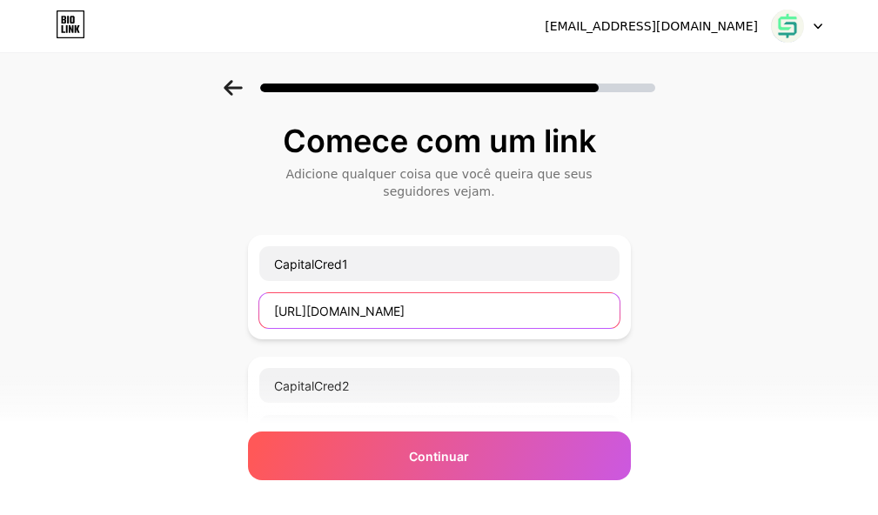
click at [522, 301] on input "https://wa.me/61993060221" at bounding box center [439, 310] width 360 height 35
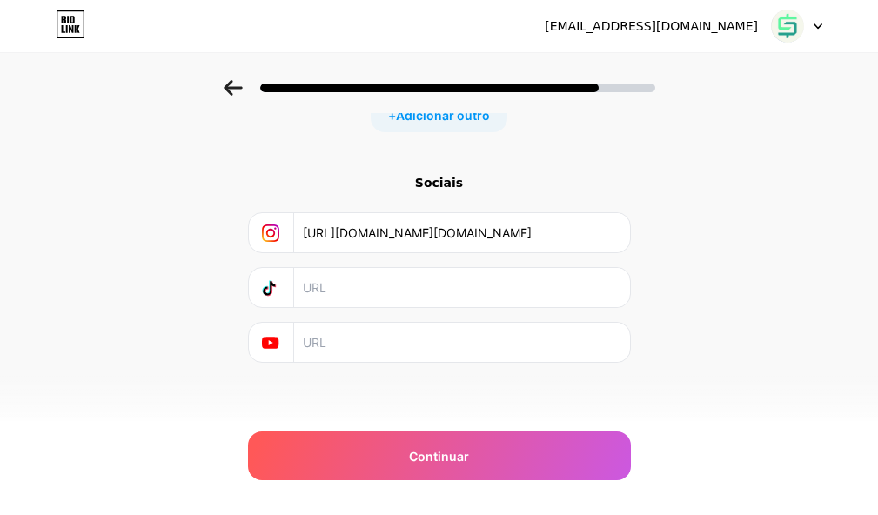
scroll to position [629, 0]
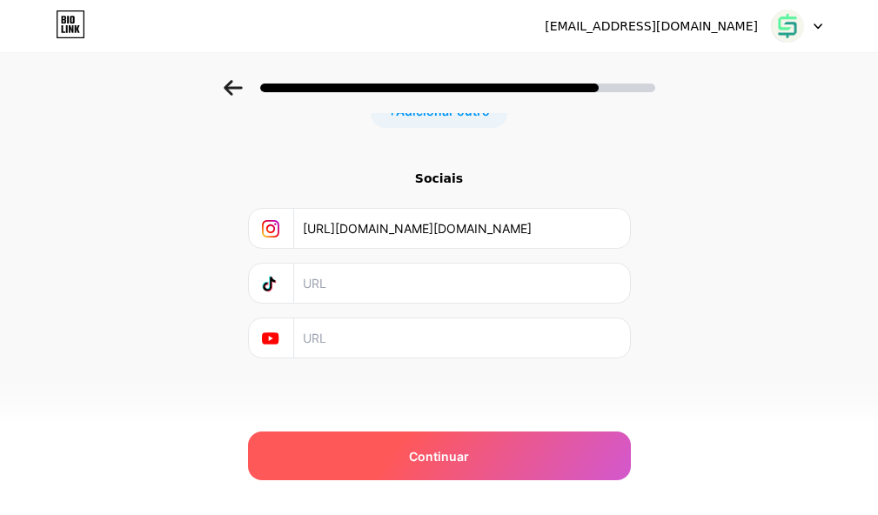
click at [448, 457] on font "Continuar" at bounding box center [439, 456] width 60 height 15
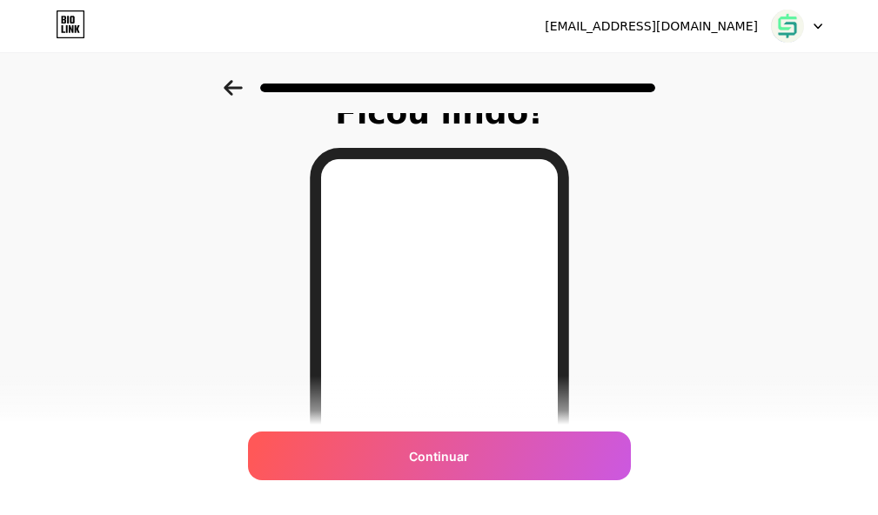
scroll to position [0, 0]
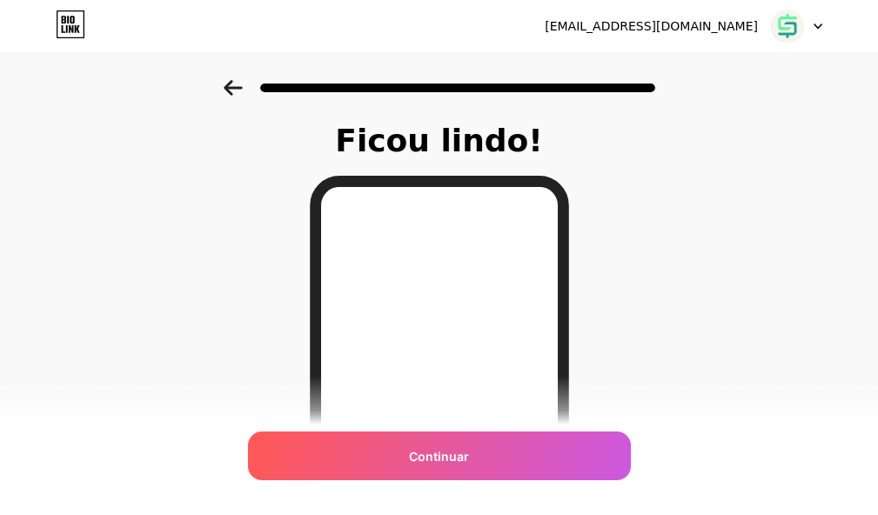
click at [241, 90] on icon at bounding box center [233, 88] width 19 height 16
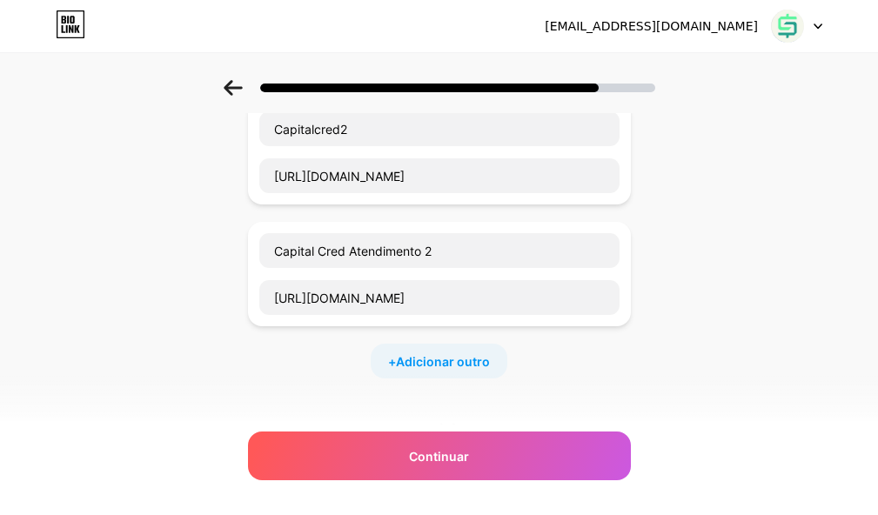
scroll to position [348, 0]
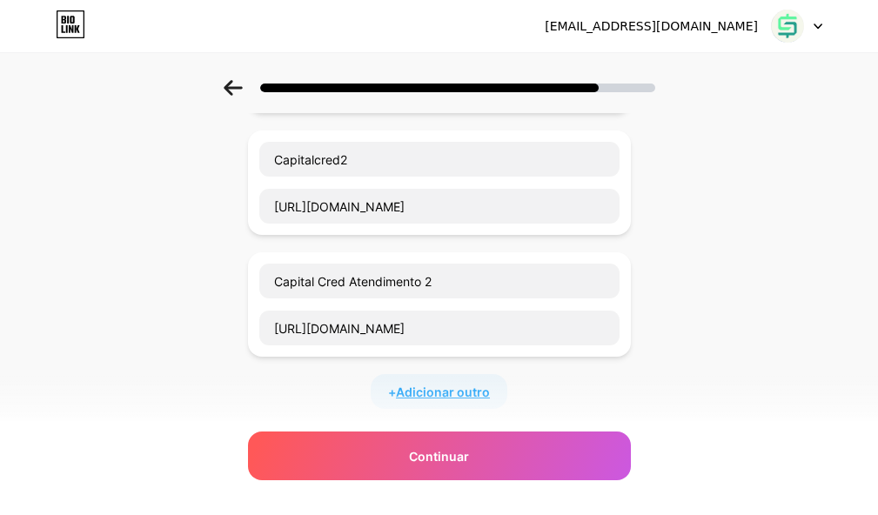
click at [420, 394] on font "Adicionar outro" at bounding box center [443, 391] width 94 height 15
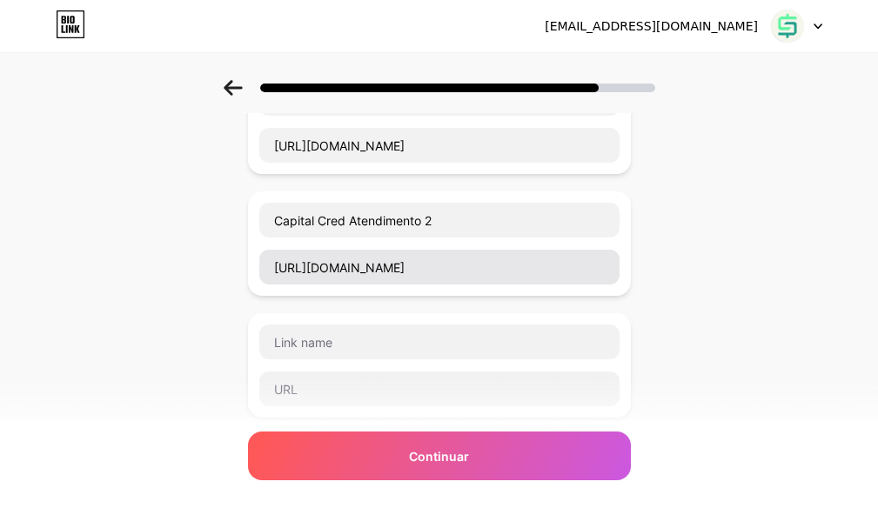
scroll to position [435, 0]
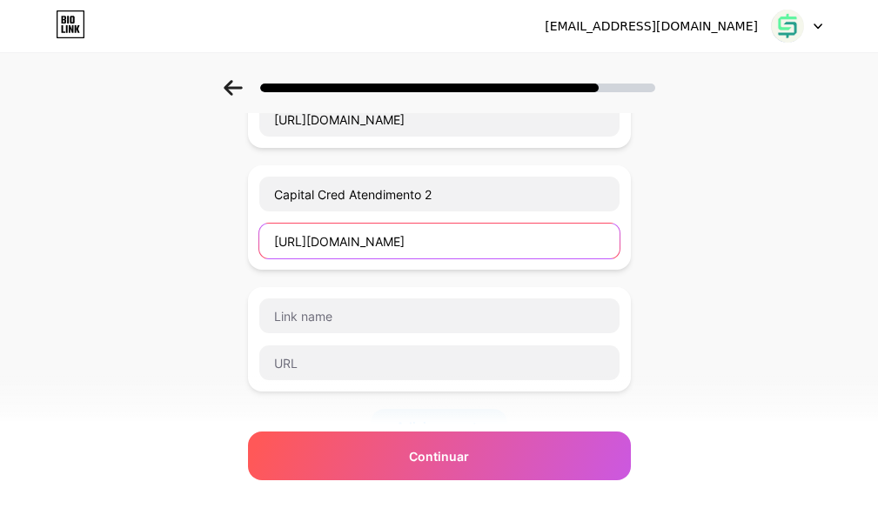
drag, startPoint x: 456, startPoint y: 244, endPoint x: 256, endPoint y: 185, distance: 208.6
click at [256, 185] on div "Capital Cred Atendimento 2 https://wa.me/61993070142" at bounding box center [439, 217] width 383 height 104
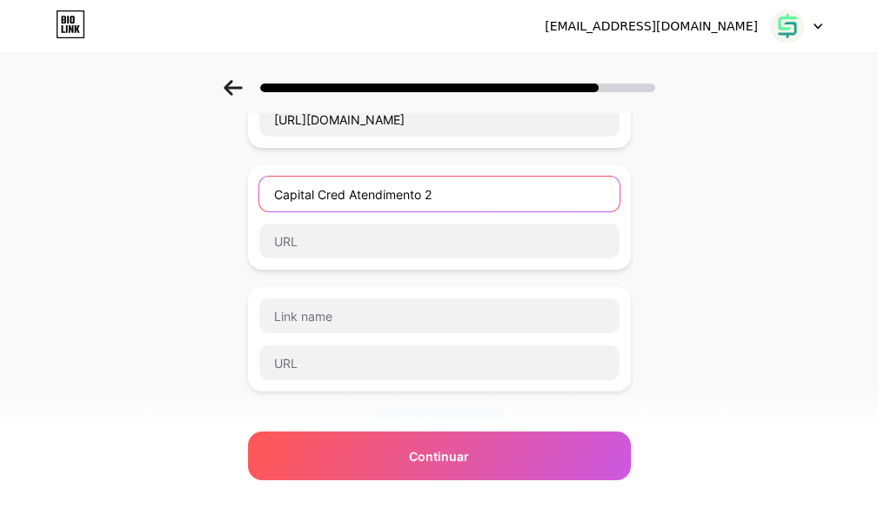
drag, startPoint x: 450, startPoint y: 194, endPoint x: 198, endPoint y: 195, distance: 251.4
click at [198, 195] on div "Comece com um link Adicione qualquer coisa que você queira que seus seguidores …" at bounding box center [439, 203] width 878 height 1116
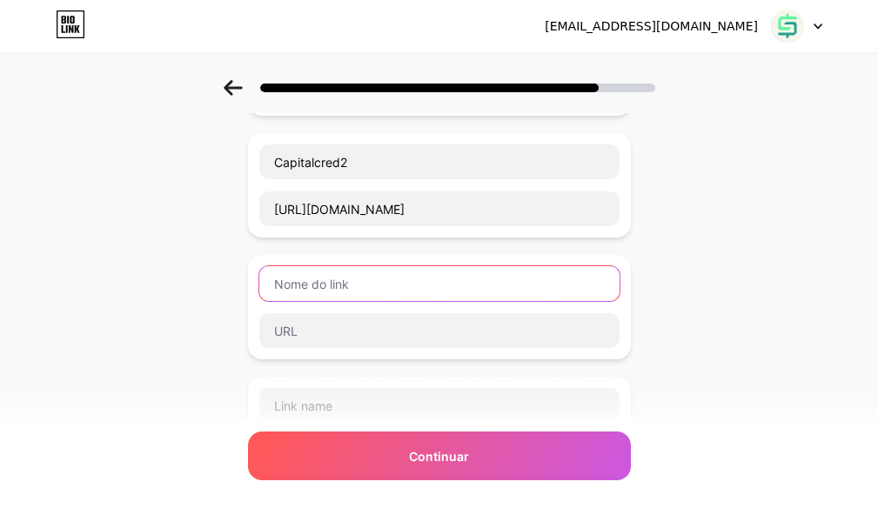
scroll to position [174, 0]
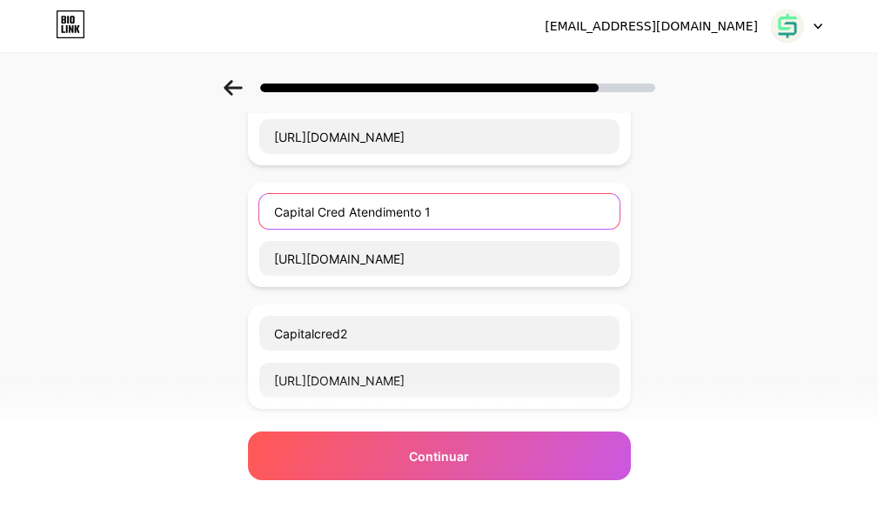
drag, startPoint x: 264, startPoint y: 213, endPoint x: 218, endPoint y: 222, distance: 46.1
click at [218, 222] on div "Comece com um link Adicione qualquer coisa que você queira que seus seguidores …" at bounding box center [439, 464] width 878 height 1116
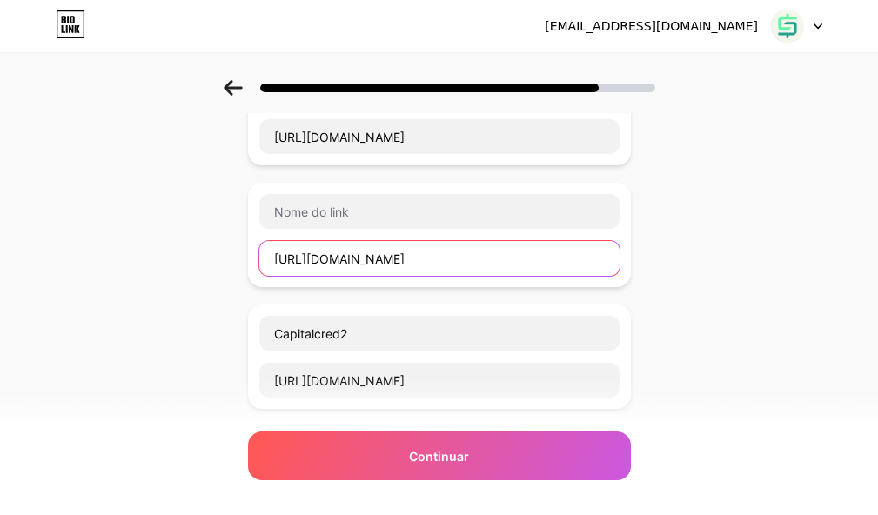
drag, startPoint x: 456, startPoint y: 257, endPoint x: 193, endPoint y: 264, distance: 262.8
click at [193, 264] on div "Comece com um link Adicione qualquer coisa que você queira que seus seguidores …" at bounding box center [439, 464] width 878 height 1116
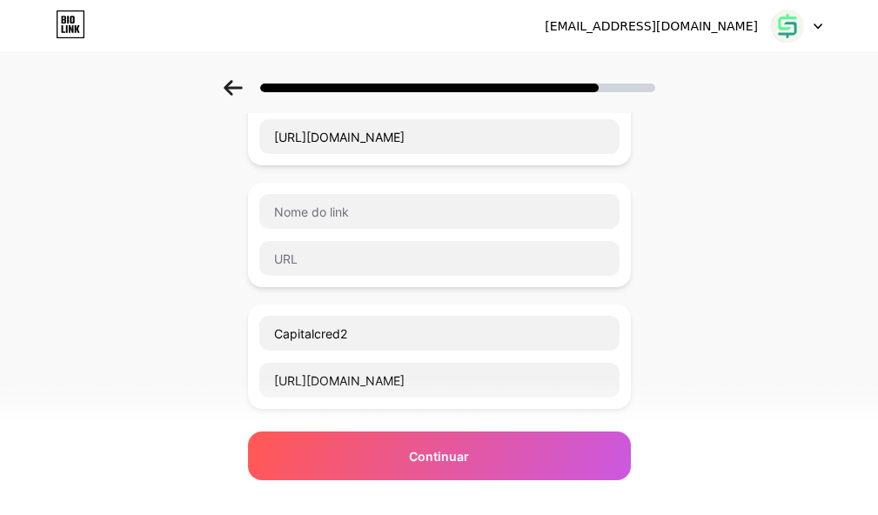
click at [302, 181] on div "Capitalcred1 https://wa.me/61993060221 Capitalcred2 https://wa.me/61993070142 +…" at bounding box center [439, 383] width 383 height 644
click at [304, 190] on div at bounding box center [439, 235] width 383 height 104
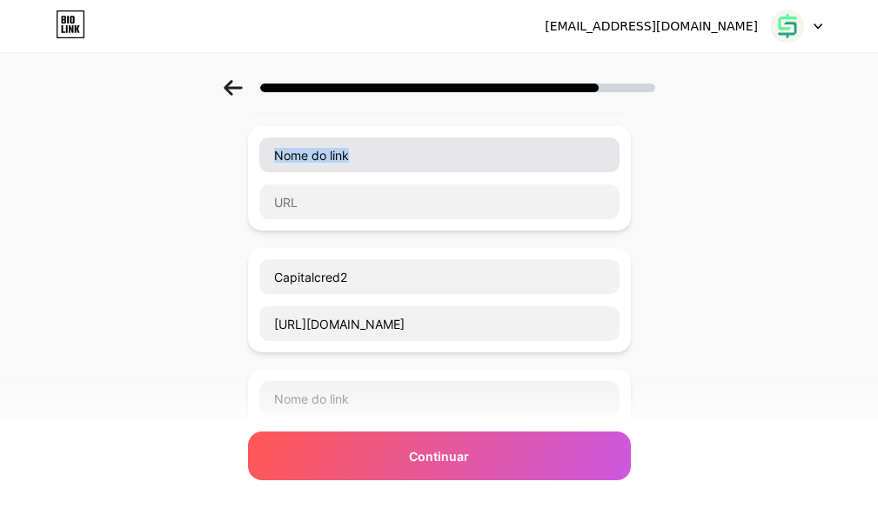
scroll to position [261, 0]
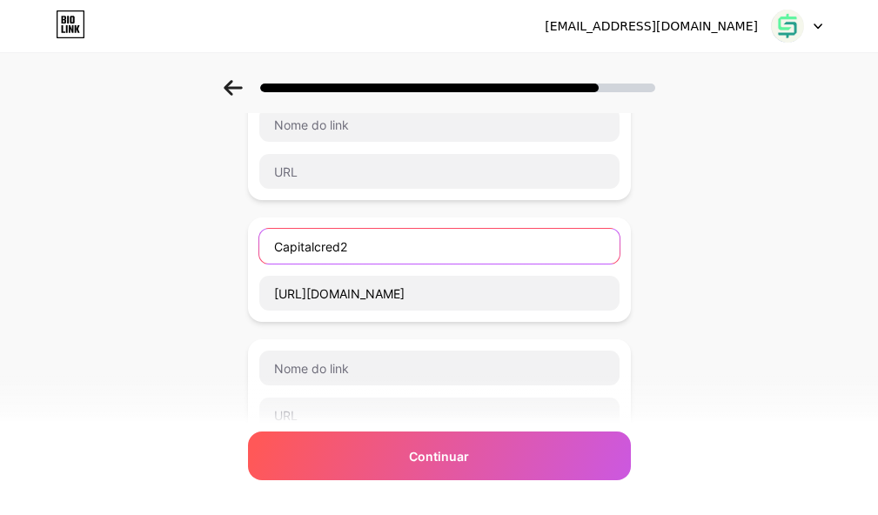
click at [324, 249] on input "Capitalcred2" at bounding box center [439, 246] width 360 height 35
click at [326, 249] on input "Capitalcred2" at bounding box center [439, 246] width 360 height 35
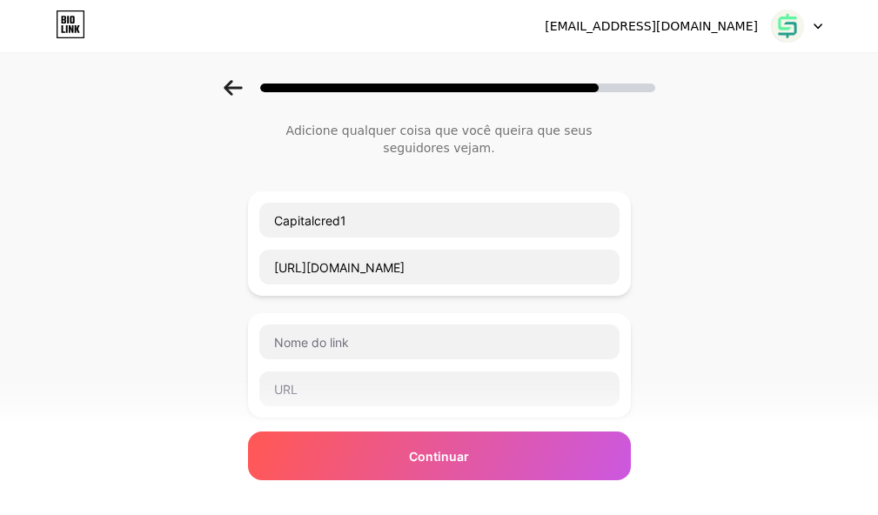
scroll to position [0, 0]
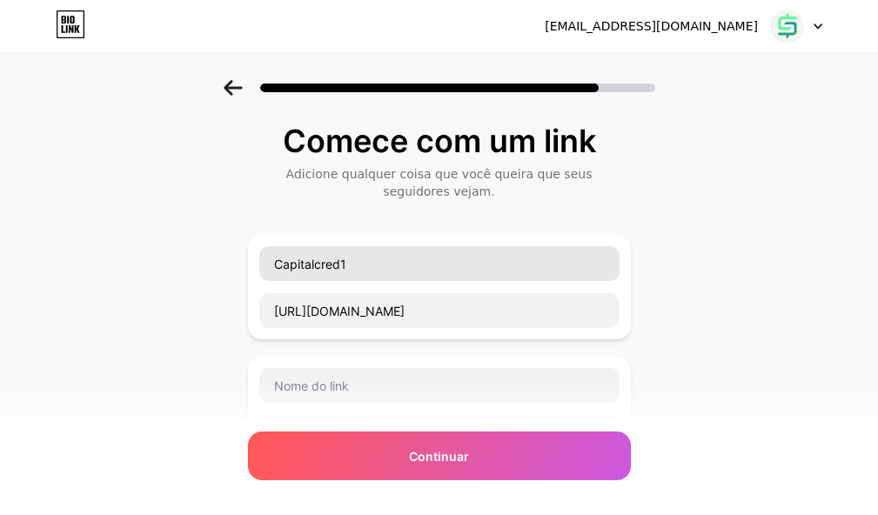
type input "CapitalCred2"
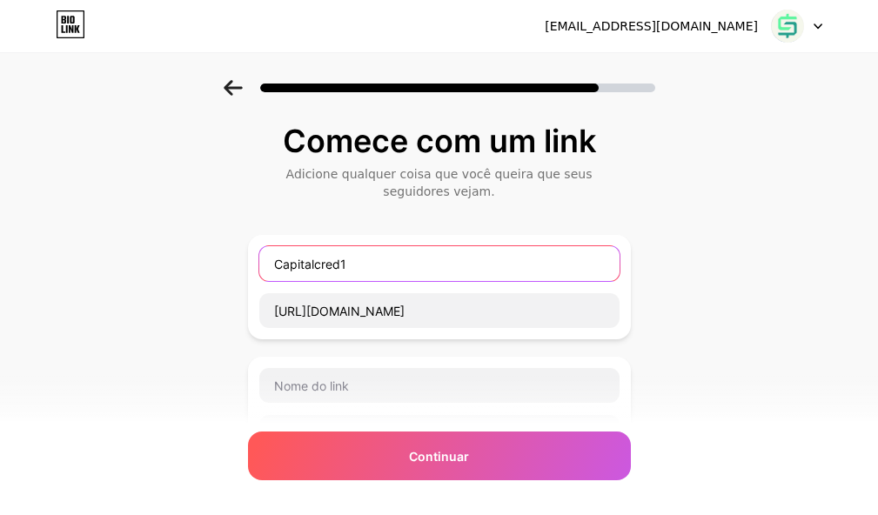
click at [325, 269] on input "Capitalcred1" at bounding box center [439, 263] width 360 height 35
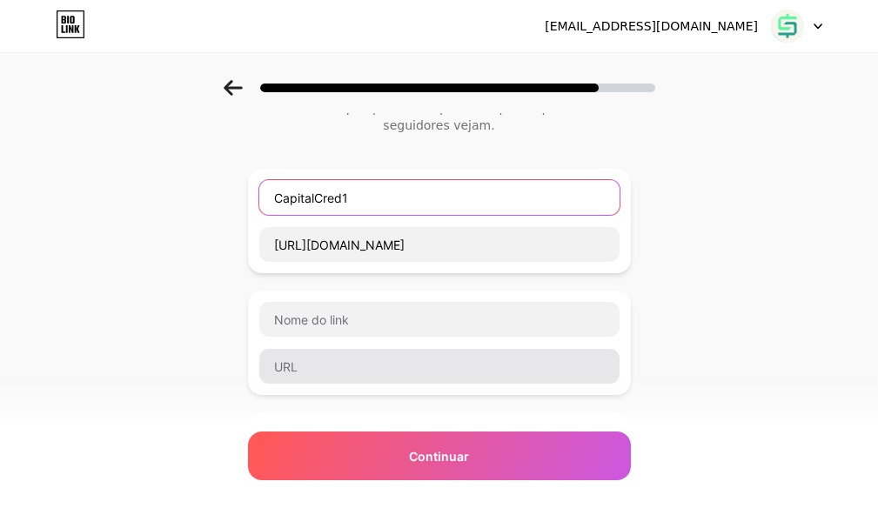
scroll to position [261, 0]
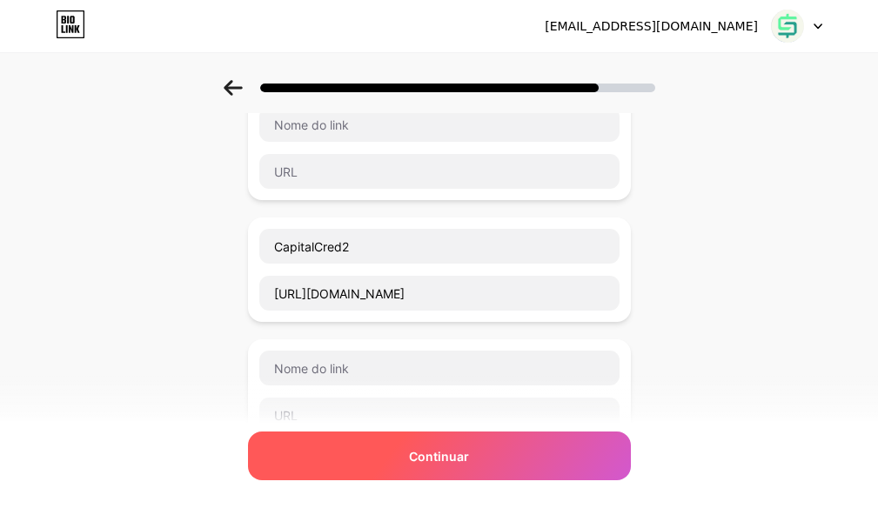
type input "CapitalCred1"
click at [436, 458] on font "Continuar" at bounding box center [439, 456] width 60 height 15
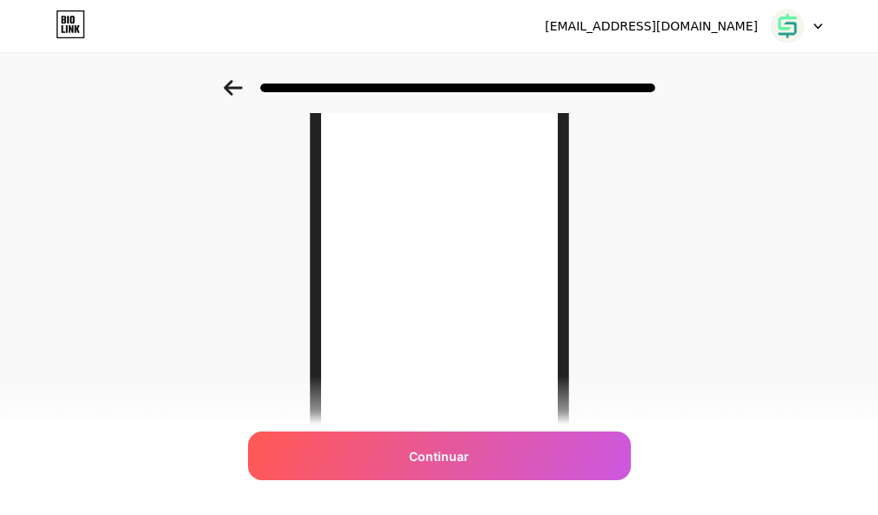
scroll to position [0, 0]
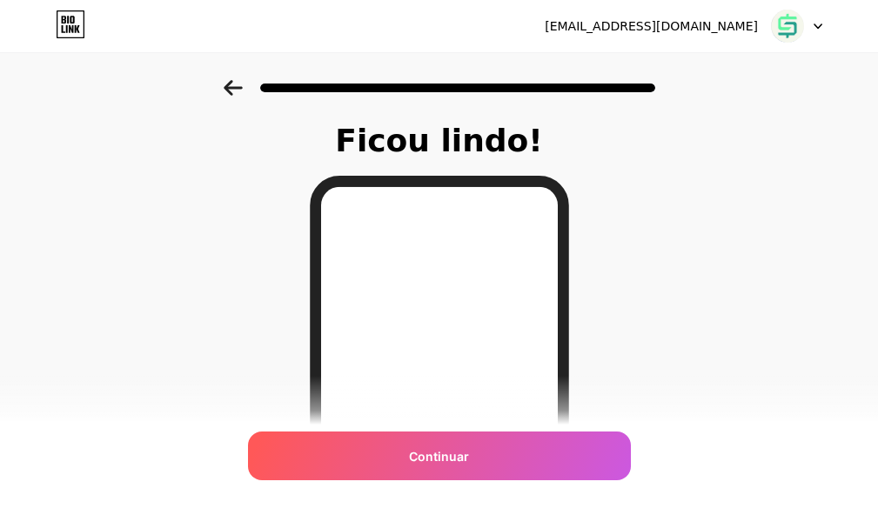
click at [239, 85] on icon at bounding box center [233, 88] width 19 height 16
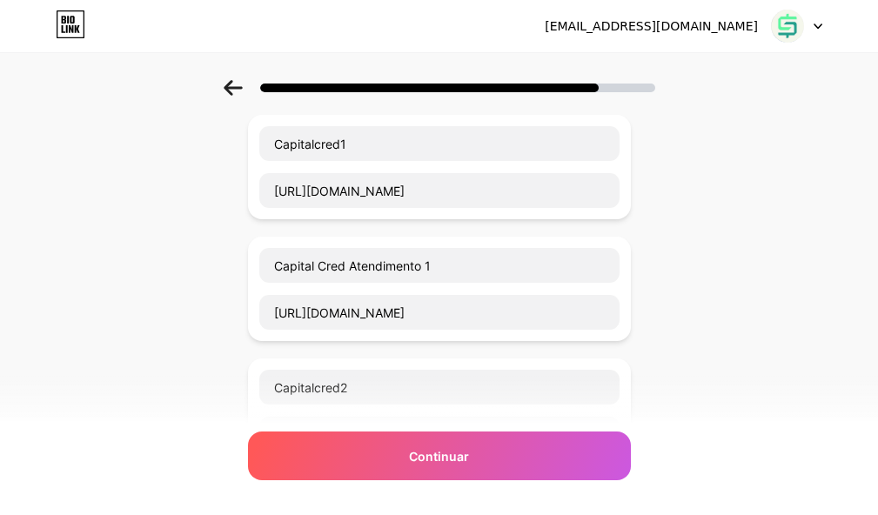
scroll to position [20, 0]
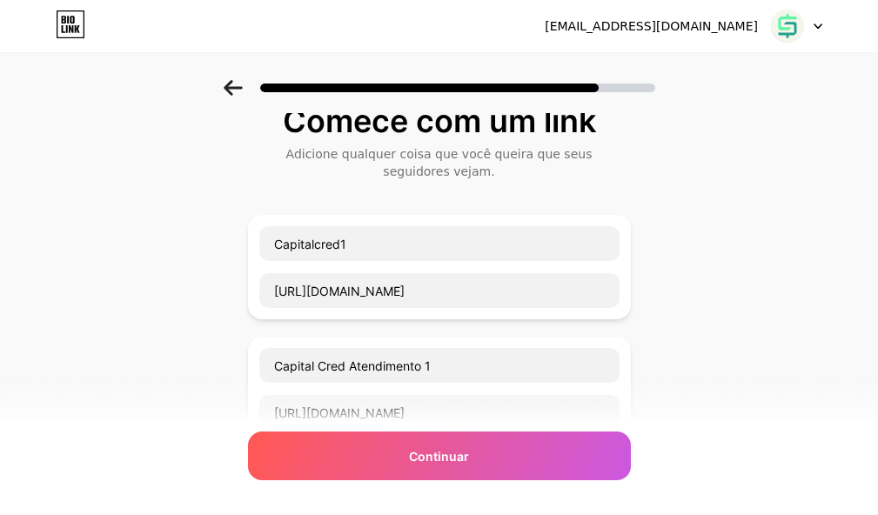
click at [238, 88] on icon at bounding box center [233, 88] width 18 height 16
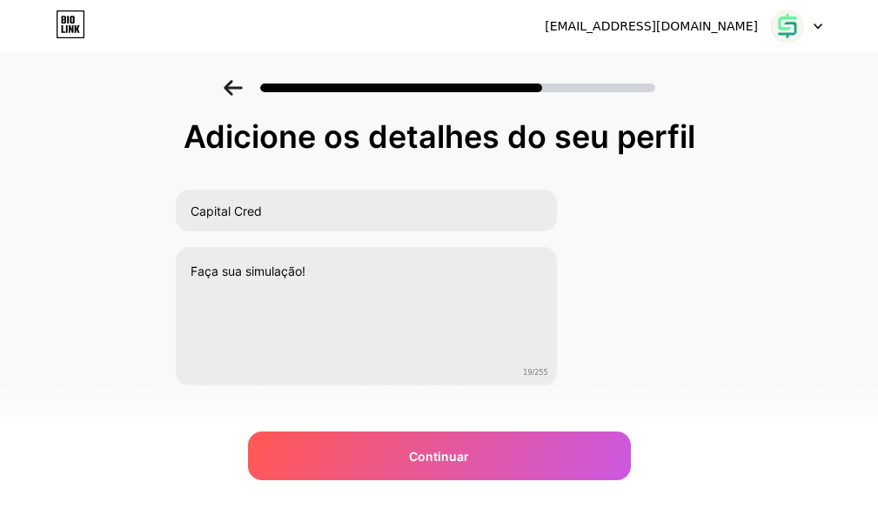
scroll to position [32, 0]
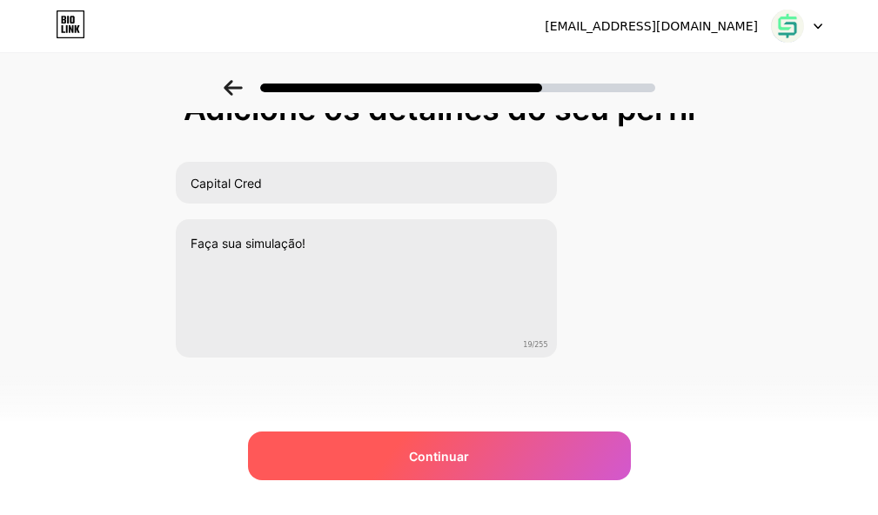
click at [451, 449] on font "Continuar" at bounding box center [439, 456] width 60 height 15
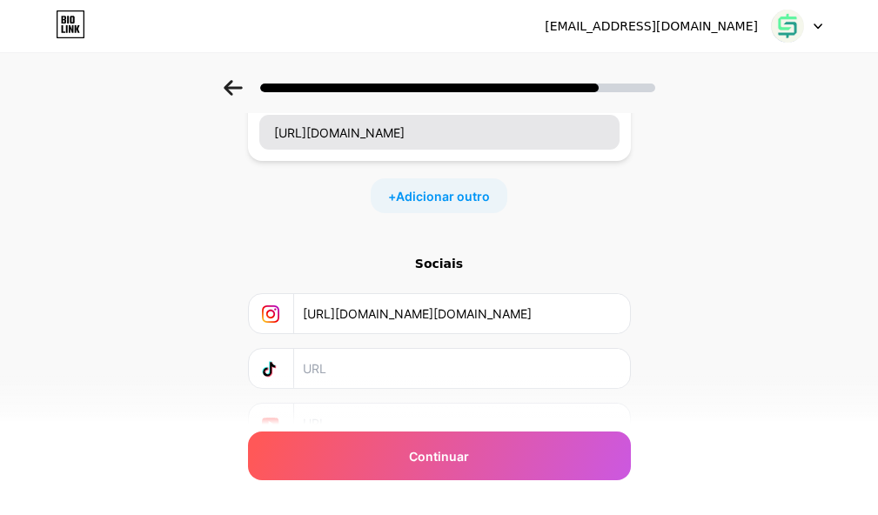
scroll to position [348, 0]
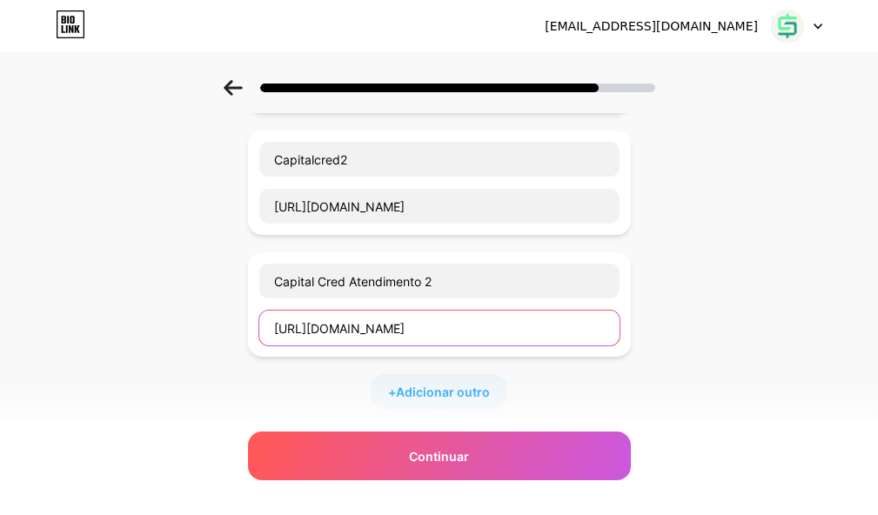
drag, startPoint x: 468, startPoint y: 324, endPoint x: 233, endPoint y: 292, distance: 237.0
click at [233, 292] on div "Comece com um link Adicione qualquer coisa que você queira que seus seguidores …" at bounding box center [439, 229] width 878 height 994
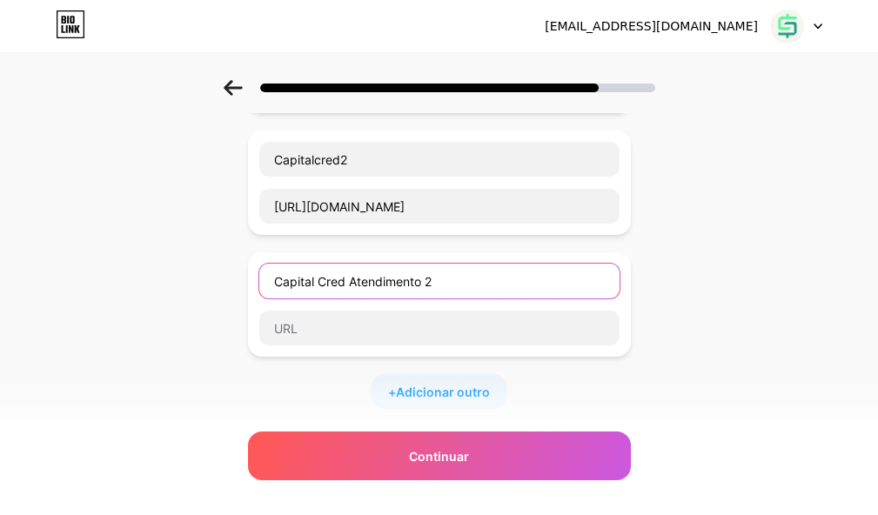
drag, startPoint x: 464, startPoint y: 274, endPoint x: 192, endPoint y: 290, distance: 272.7
click at [192, 290] on div "Comece com um link Adicione qualquer coisa que você queira que seus seguidores …" at bounding box center [439, 229] width 878 height 994
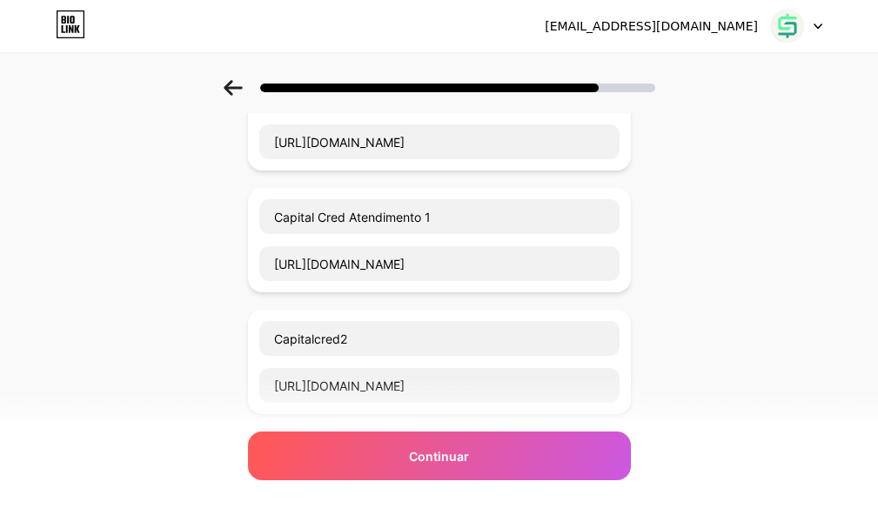
scroll to position [87, 0]
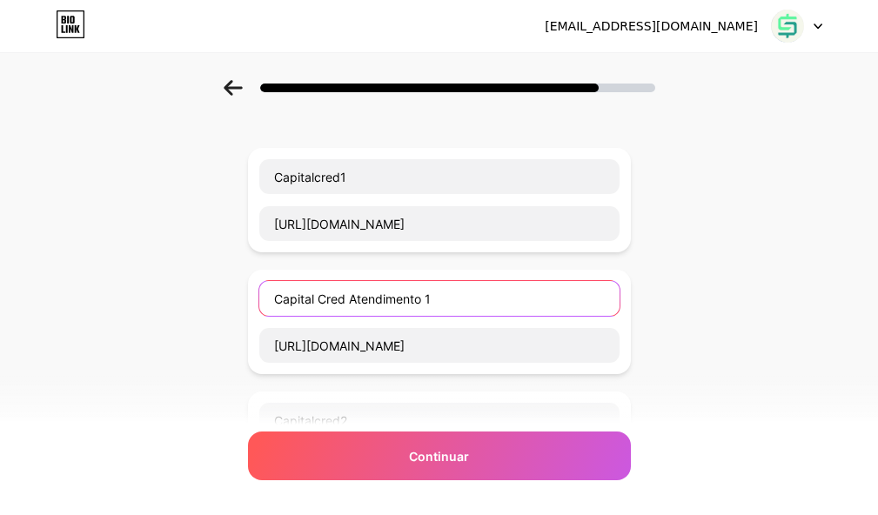
drag, startPoint x: 462, startPoint y: 299, endPoint x: 235, endPoint y: 299, distance: 227.0
click at [235, 299] on div "Comece com um link Adicione qualquer coisa que você queira que seus seguidores …" at bounding box center [439, 490] width 878 height 994
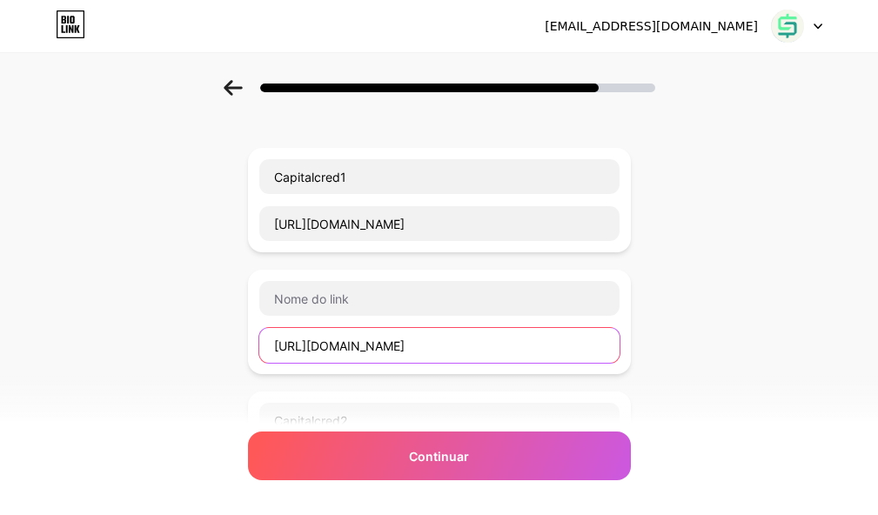
drag, startPoint x: 445, startPoint y: 343, endPoint x: 131, endPoint y: 351, distance: 314.1
click at [131, 351] on div "Comece com um link Adicione qualquer coisa que você queira que seus seguidores …" at bounding box center [439, 490] width 878 height 994
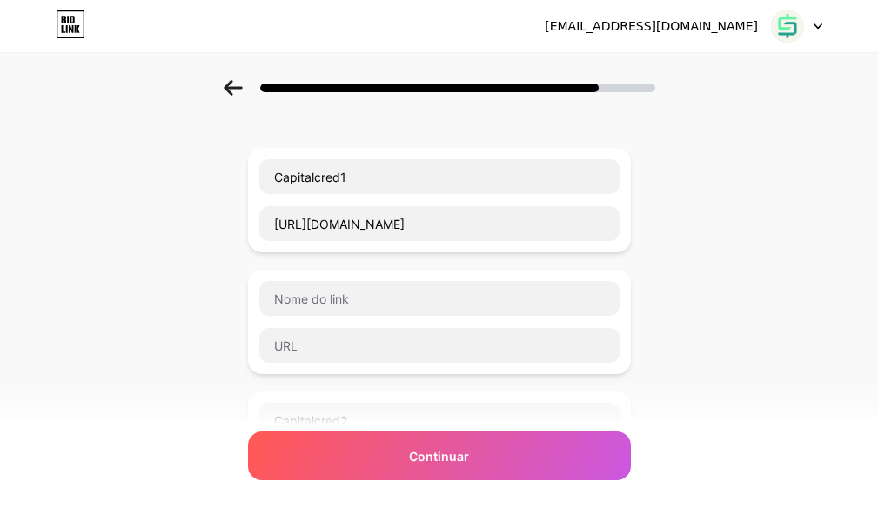
click at [158, 304] on div "Comece com um link Adicione qualquer coisa que você queira que seus seguidores …" at bounding box center [439, 490] width 878 height 994
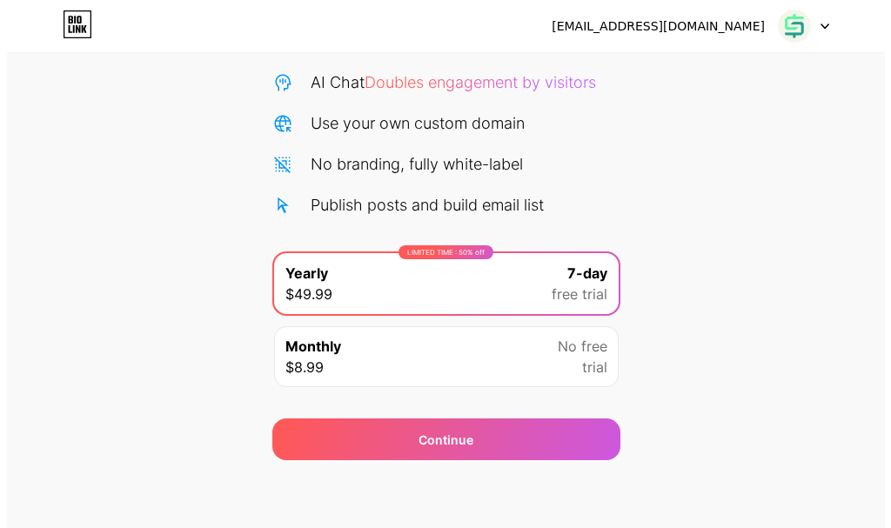
scroll to position [172, 0]
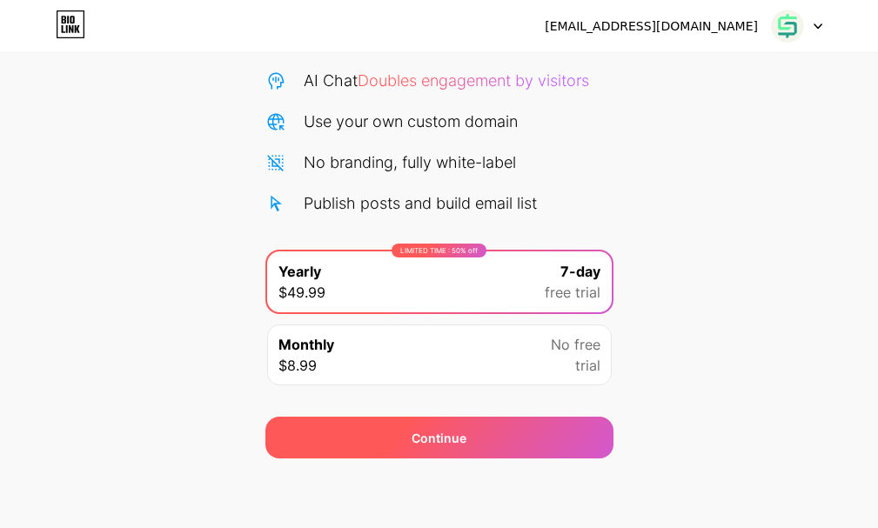
click at [436, 432] on div "Continue" at bounding box center [438, 438] width 55 height 18
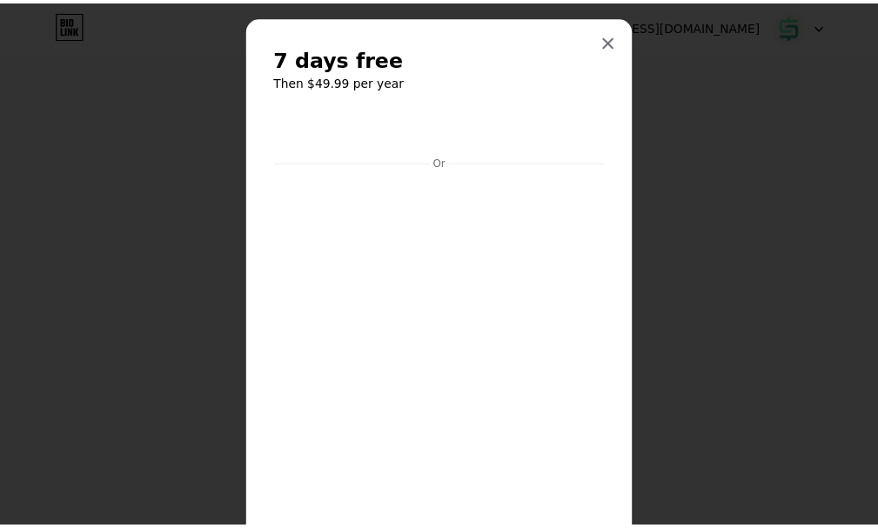
scroll to position [0, 0]
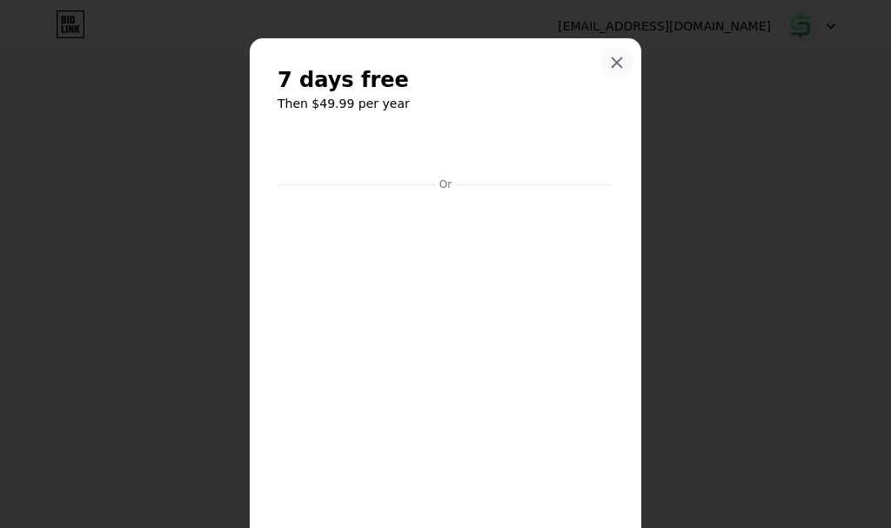
click at [612, 63] on icon at bounding box center [617, 63] width 14 height 14
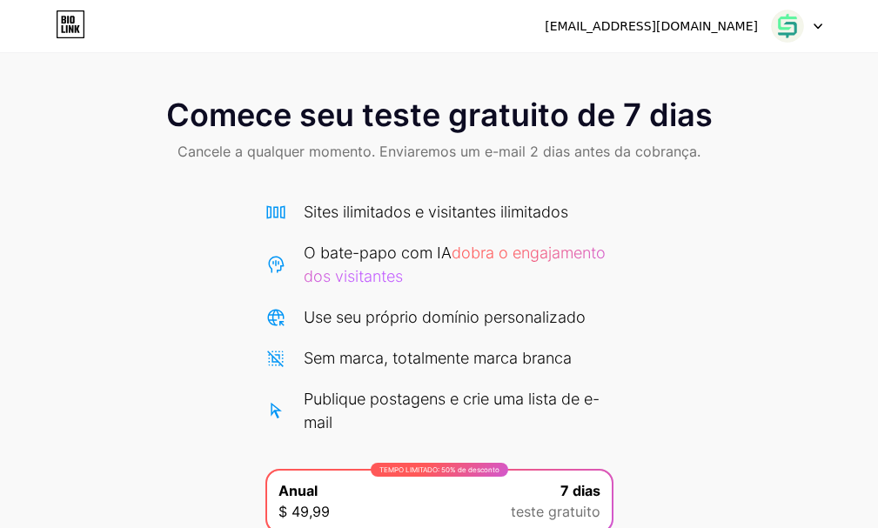
click at [679, 228] on div "Comece seu teste gratuito de 7 dias Cancele a qualquer momento. Enviaremos um e…" at bounding box center [439, 379] width 878 height 598
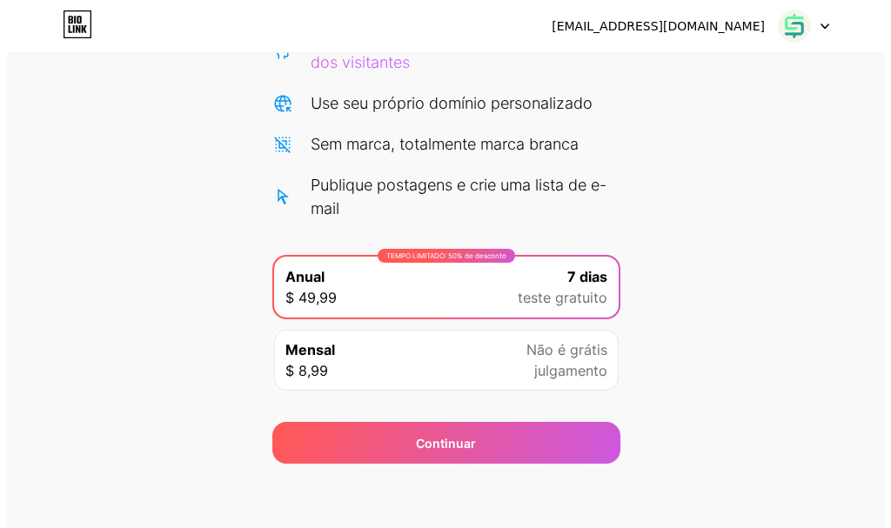
scroll to position [219, 0]
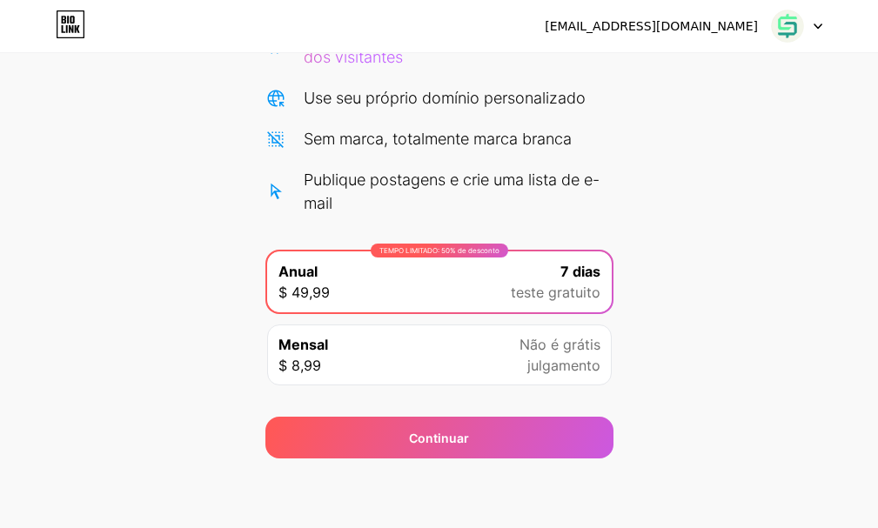
click at [411, 287] on div "TEMPO LIMITADO: 50% de desconto Anual $ 49,99 7 dias teste gratuito" at bounding box center [439, 281] width 344 height 61
click at [586, 285] on font "teste gratuito" at bounding box center [556, 292] width 90 height 17
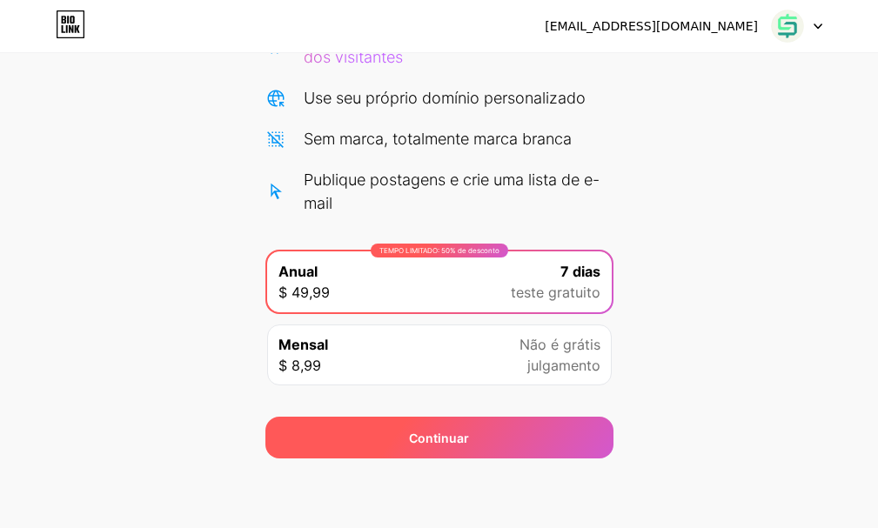
click at [442, 440] on font "Continuar" at bounding box center [439, 438] width 60 height 15
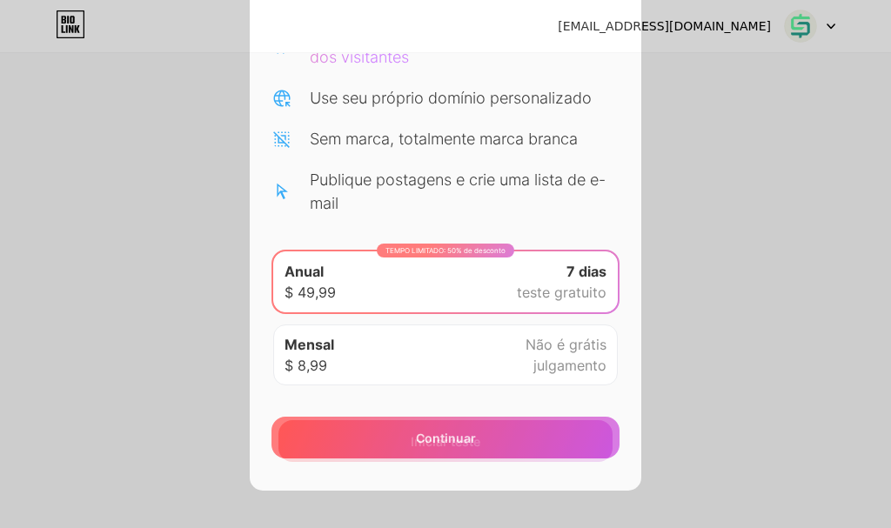
scroll to position [504, 0]
click at [416, 443] on font "Iniciar teste" at bounding box center [446, 440] width 70 height 15
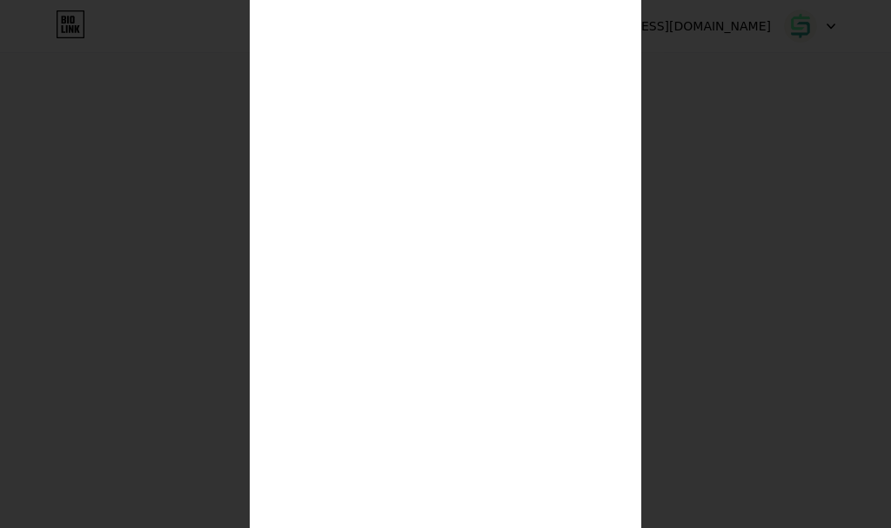
scroll to position [157, 0]
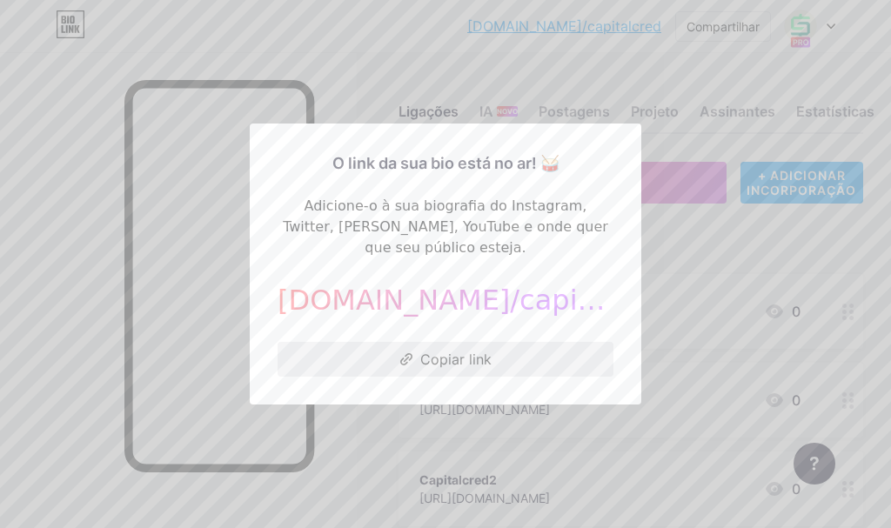
click at [458, 353] on font "Copiar link" at bounding box center [455, 359] width 71 height 17
click at [427, 351] on font "Copiar link" at bounding box center [455, 359] width 71 height 17
click at [733, 233] on div at bounding box center [445, 264] width 891 height 528
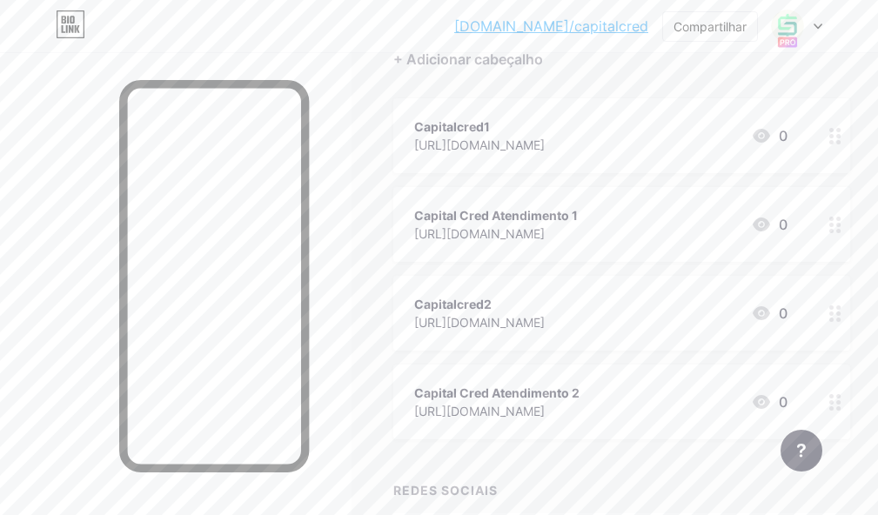
scroll to position [174, 0]
click at [840, 144] on circle at bounding box center [838, 144] width 4 height 4
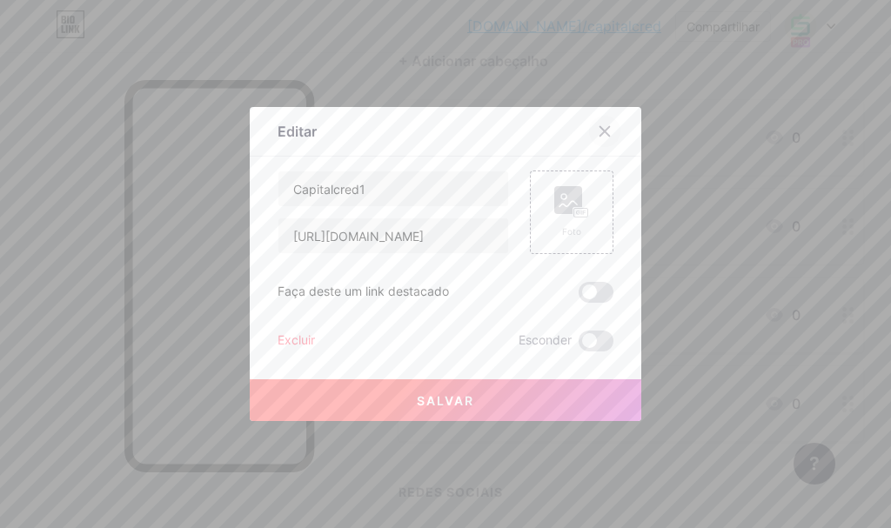
click at [609, 128] on icon at bounding box center [605, 132] width 10 height 10
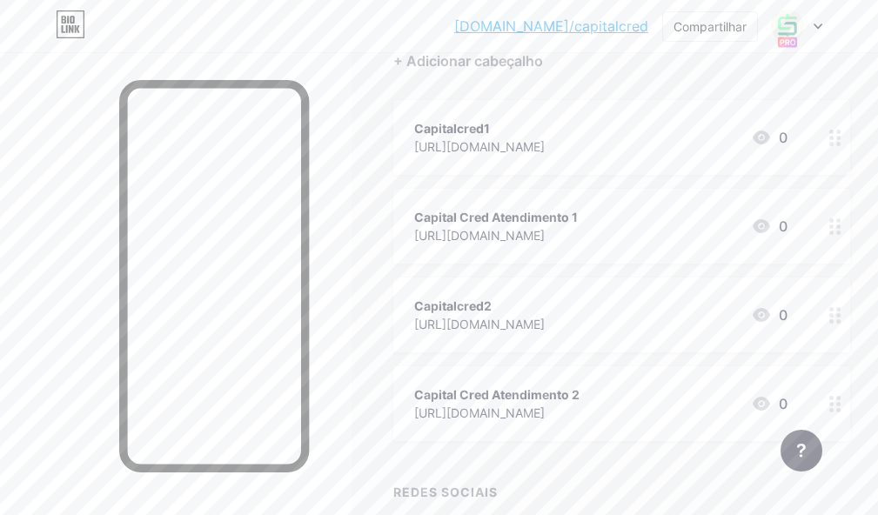
click at [840, 144] on circle at bounding box center [838, 144] width 4 height 4
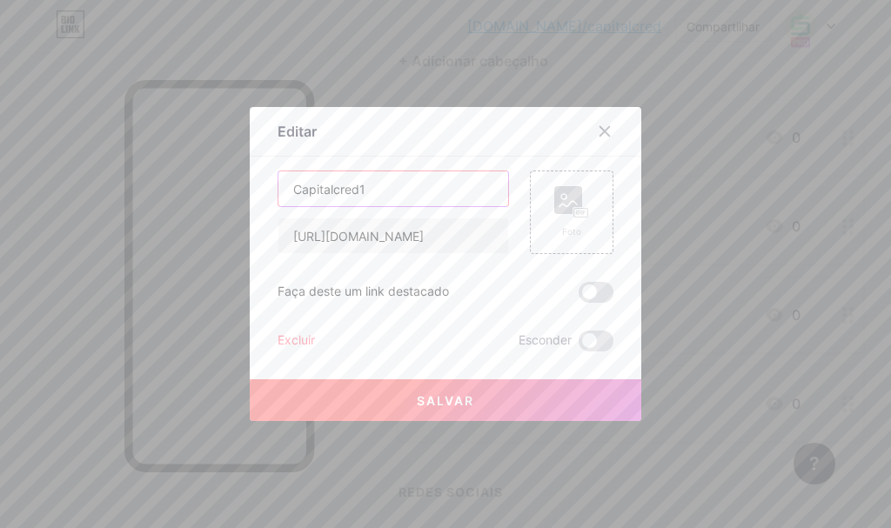
click at [337, 191] on input "Capitalcred1" at bounding box center [393, 188] width 230 height 35
type input "CapitalCred1"
click at [449, 395] on font "Salvar" at bounding box center [445, 400] width 57 height 15
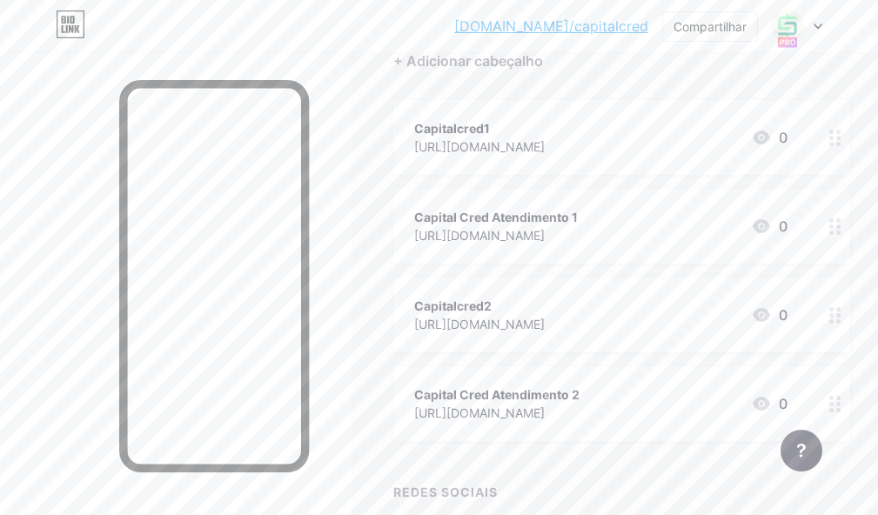
click at [841, 317] on icon at bounding box center [835, 315] width 12 height 17
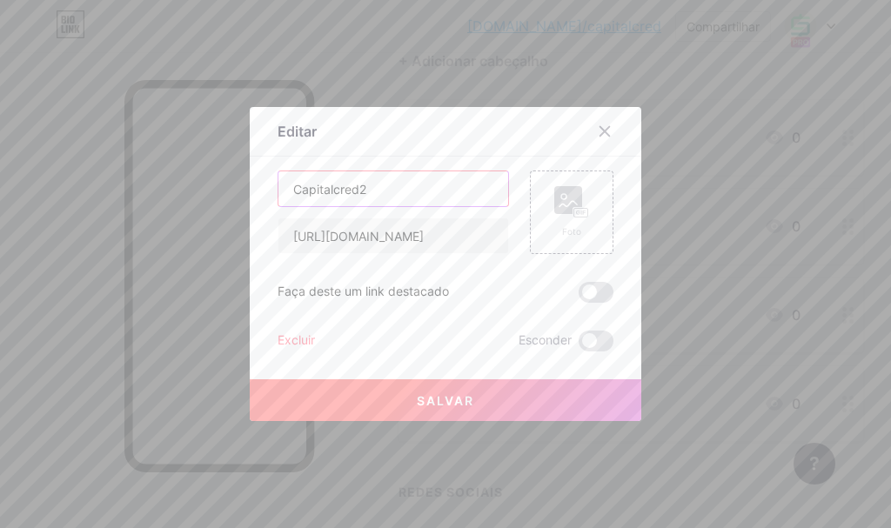
click at [340, 190] on input "Capitalcred2" at bounding box center [393, 188] width 230 height 35
type input "CapitalCred2"
click at [439, 405] on font "Salvar" at bounding box center [445, 400] width 57 height 15
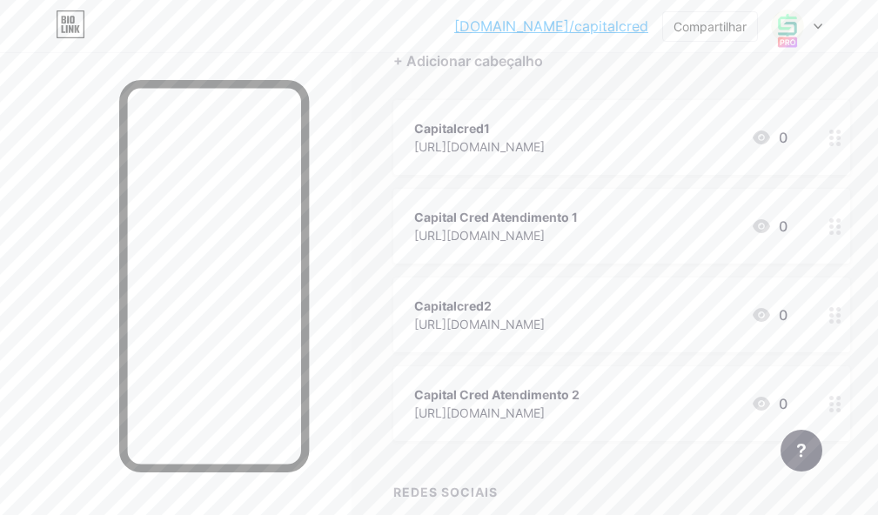
click at [850, 230] on div at bounding box center [835, 226] width 30 height 75
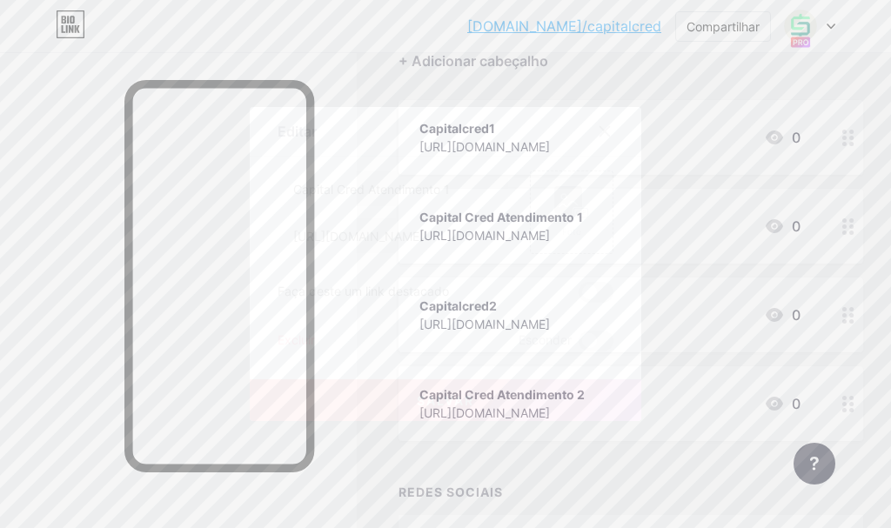
click at [287, 340] on font "Excluir" at bounding box center [295, 339] width 37 height 15
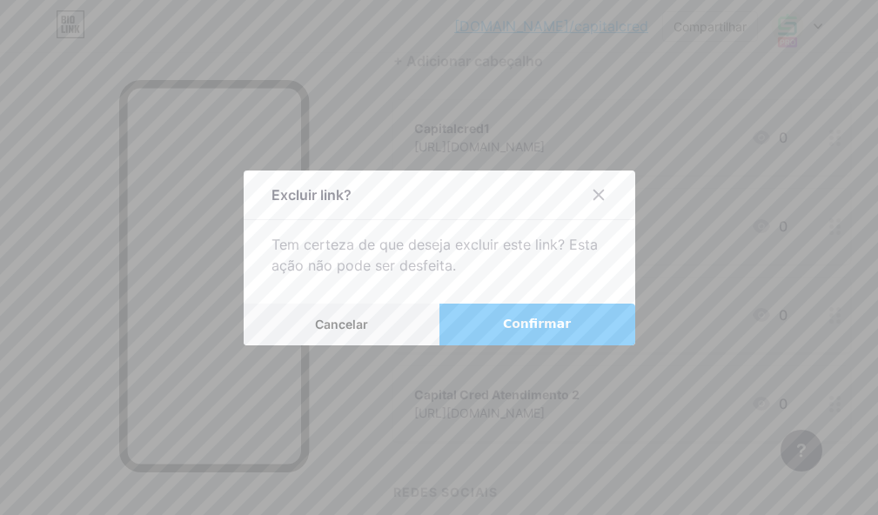
click at [542, 343] on button "Confirmar" at bounding box center [537, 325] width 196 height 42
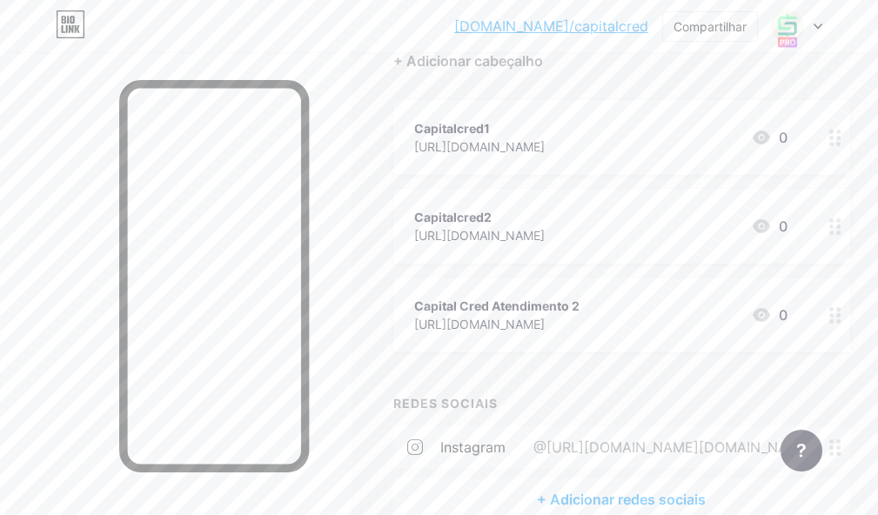
click at [840, 314] on circle at bounding box center [838, 315] width 4 height 4
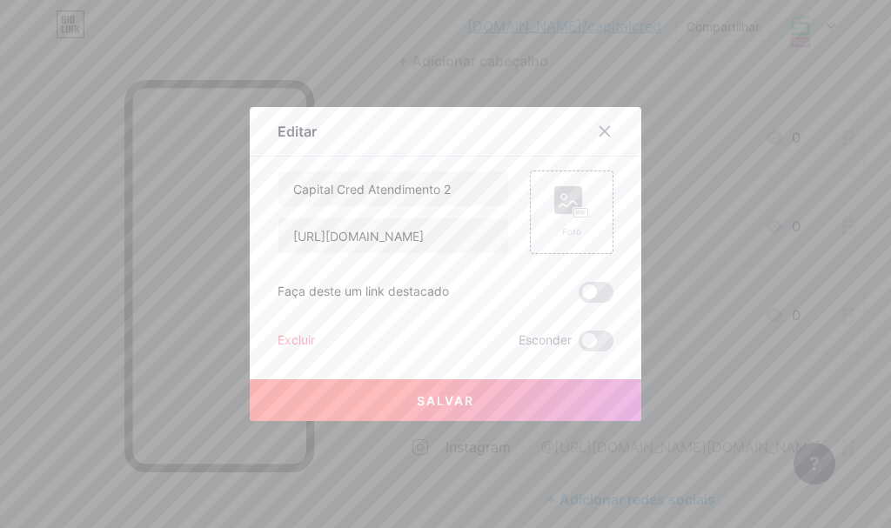
click at [301, 337] on font "Excluir" at bounding box center [295, 339] width 37 height 15
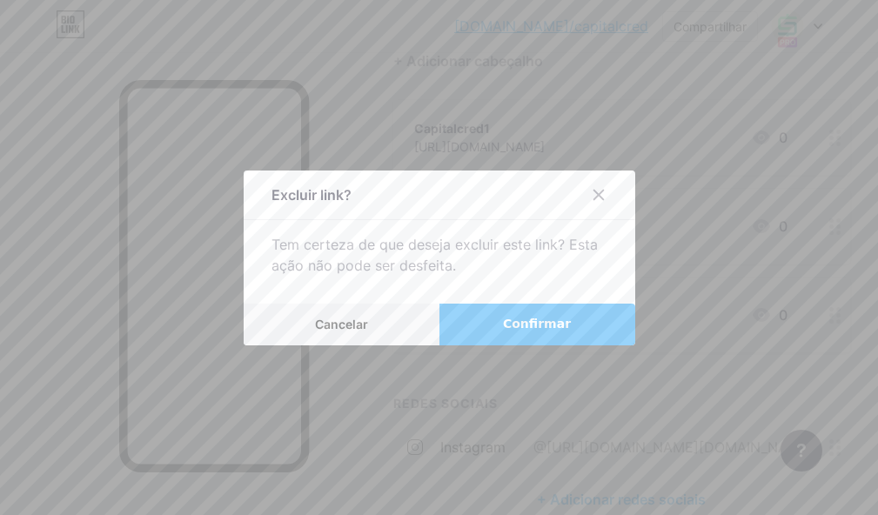
click at [525, 330] on font "Confirmar" at bounding box center [537, 324] width 68 height 14
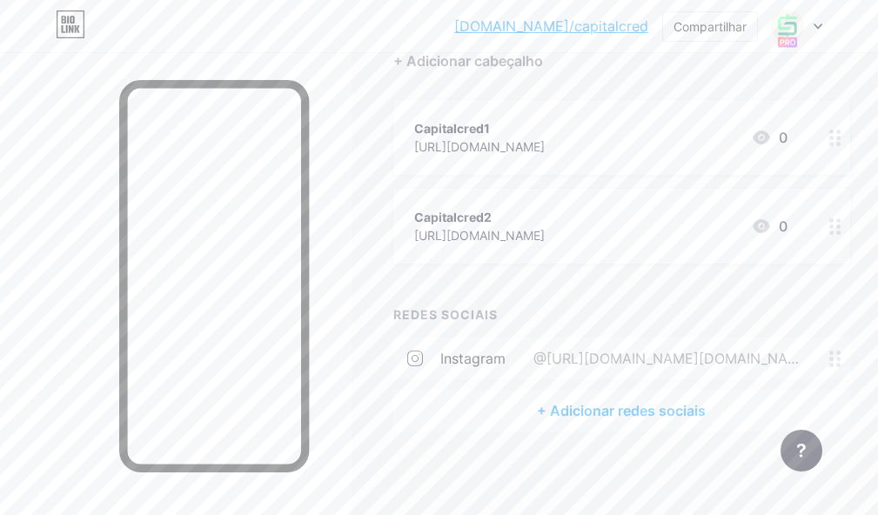
click at [435, 430] on div "+ Adicionar redes sociais" at bounding box center [621, 411] width 457 height 42
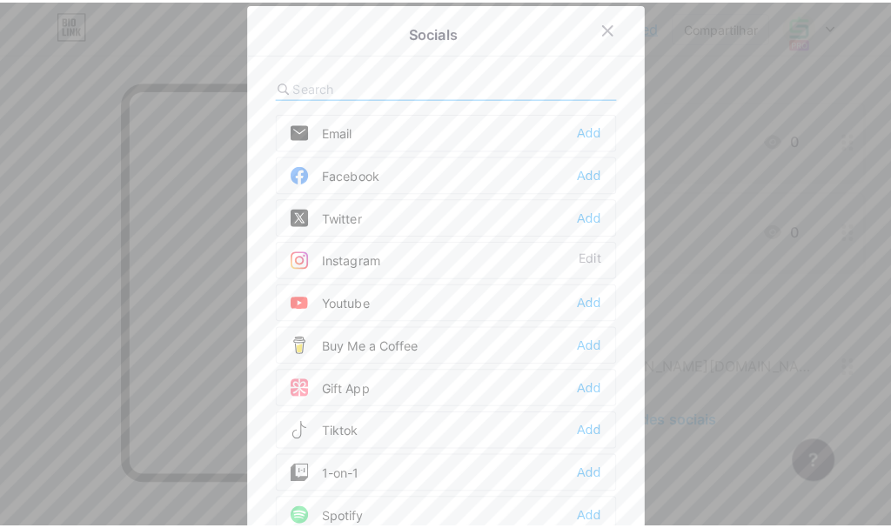
scroll to position [164, 0]
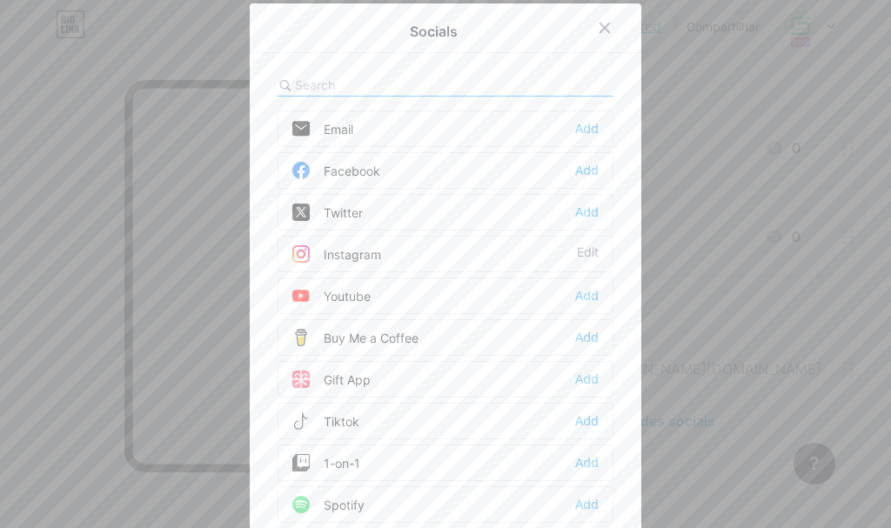
click at [694, 237] on div at bounding box center [445, 264] width 891 height 528
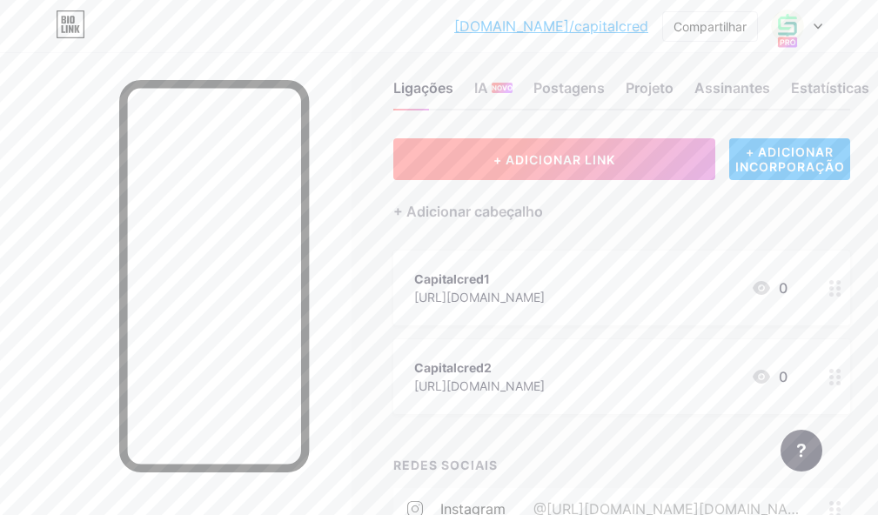
scroll to position [0, 0]
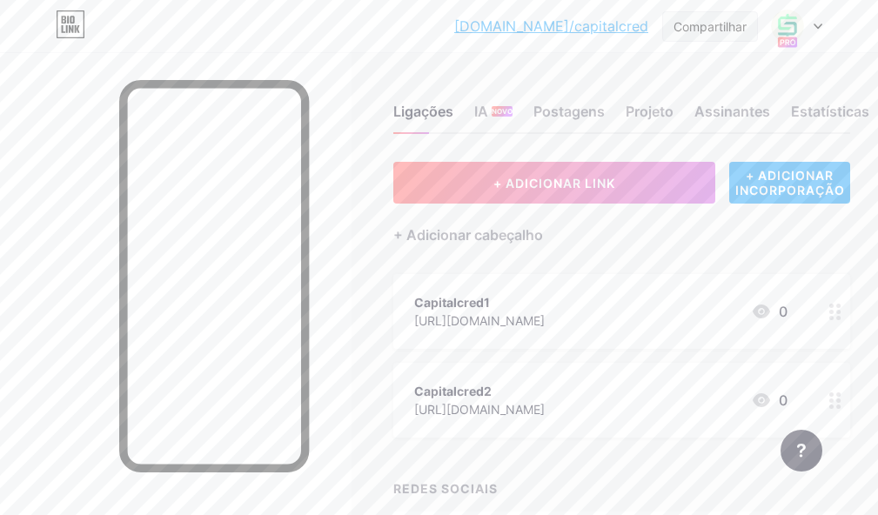
click at [709, 27] on font "Compartilhar" at bounding box center [709, 26] width 73 height 15
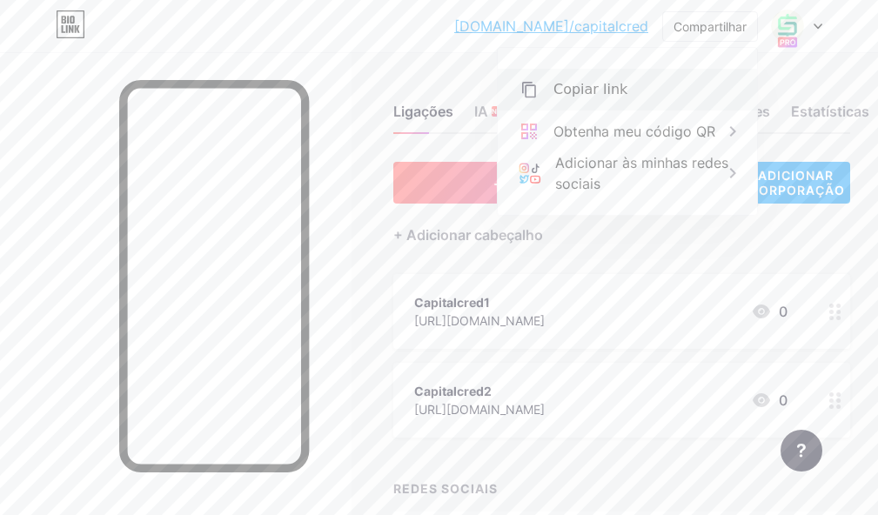
click at [591, 91] on font "Copiar link" at bounding box center [590, 89] width 74 height 17
click at [636, 331] on div "Capitalcred1 https://wa.me/61993060221 0" at bounding box center [621, 311] width 457 height 75
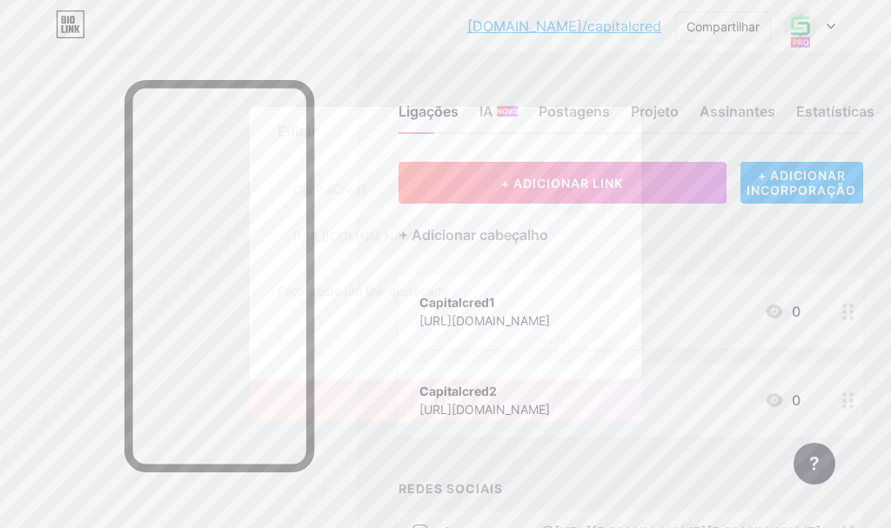
drag, startPoint x: 682, startPoint y: 224, endPoint x: 684, endPoint y: 213, distance: 11.4
click at [683, 224] on div at bounding box center [445, 264] width 891 height 528
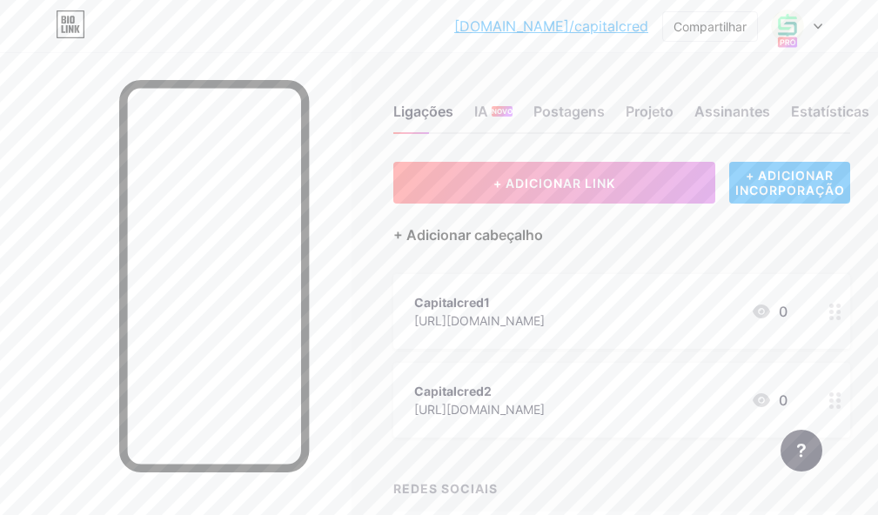
click at [434, 236] on font "+ Adicionar cabeçalho" at bounding box center [468, 234] width 150 height 17
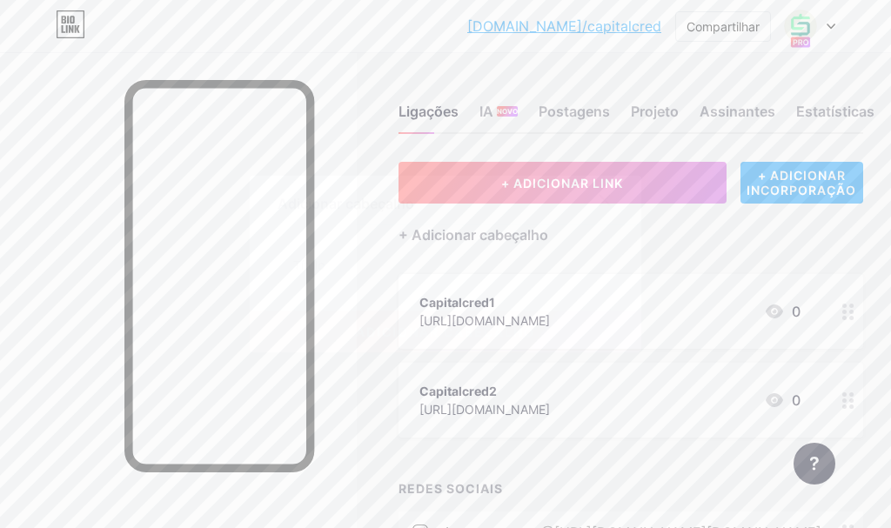
click at [603, 198] on icon at bounding box center [605, 201] width 10 height 10
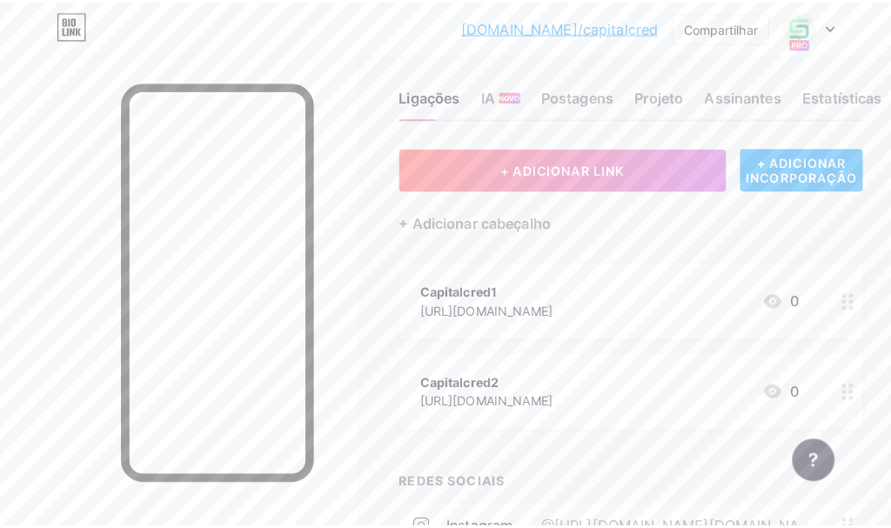
scroll to position [3, 0]
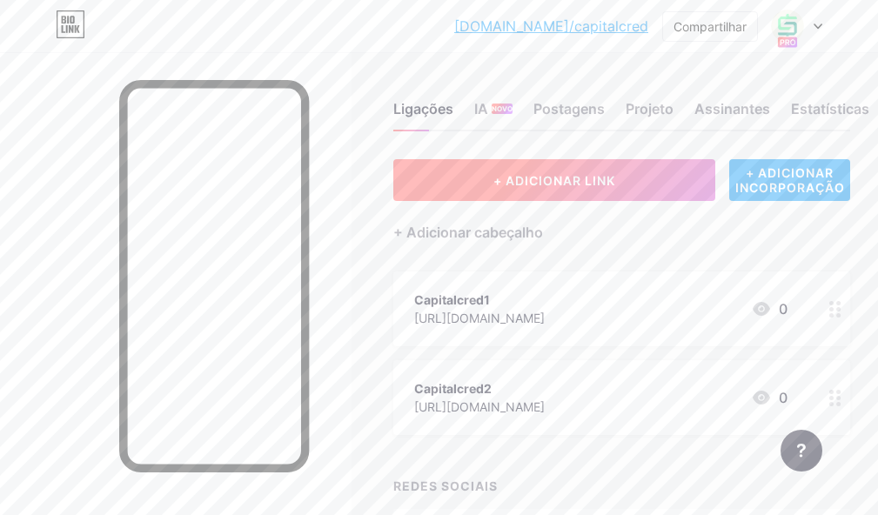
click at [537, 177] on font "+ ADICIONAR LINK" at bounding box center [554, 180] width 122 height 15
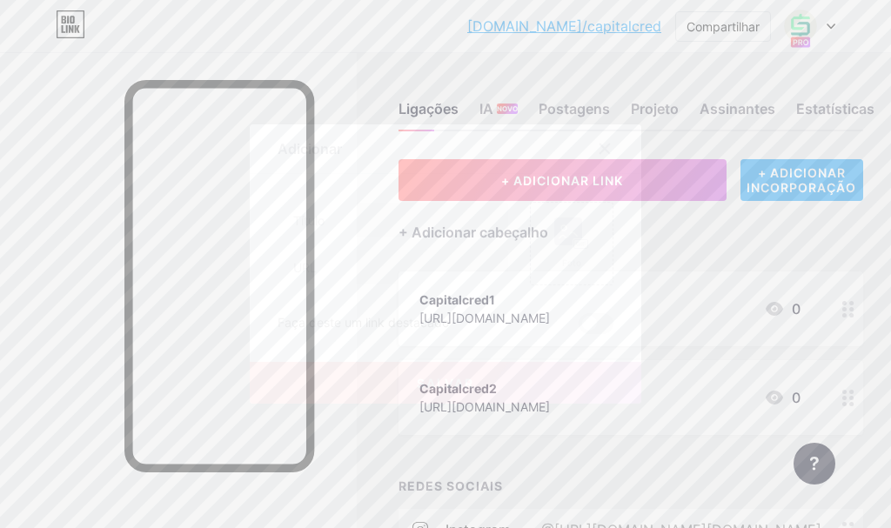
click at [609, 143] on icon at bounding box center [605, 149] width 14 height 14
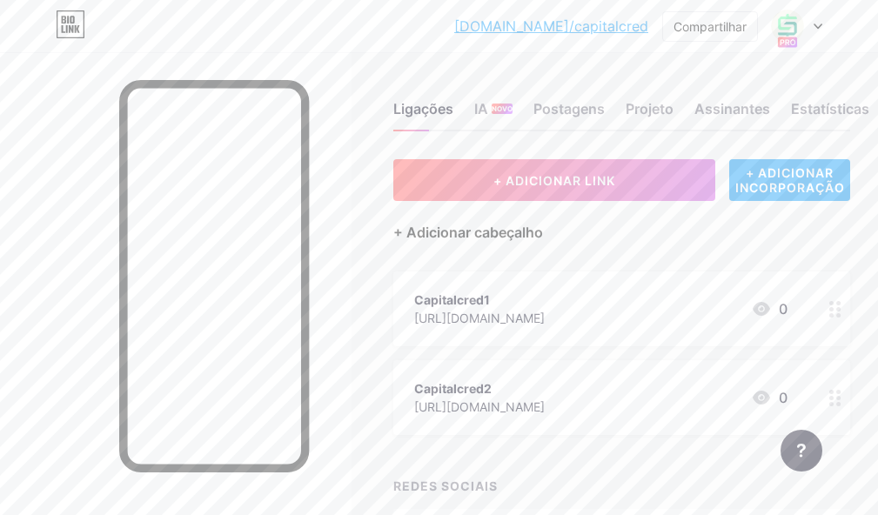
click at [504, 236] on font "+ Adicionar cabeçalho" at bounding box center [468, 232] width 150 height 17
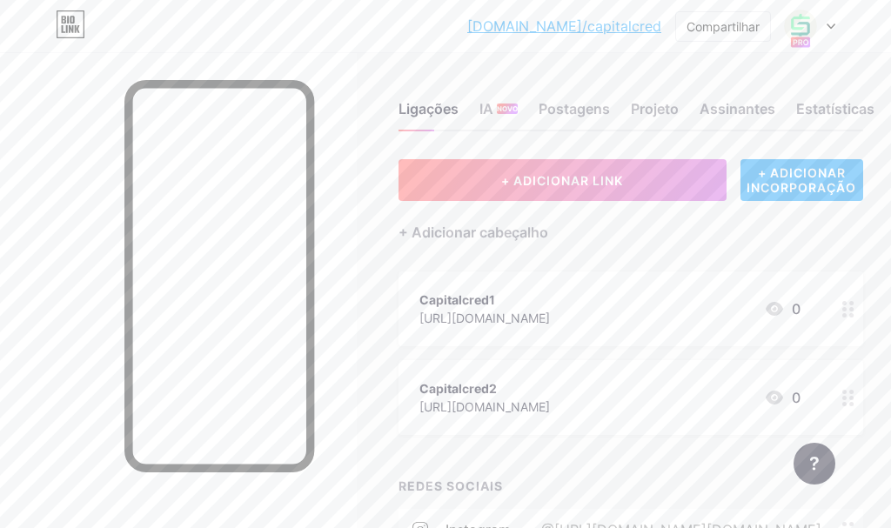
click at [342, 270] on input "text" at bounding box center [445, 264] width 334 height 35
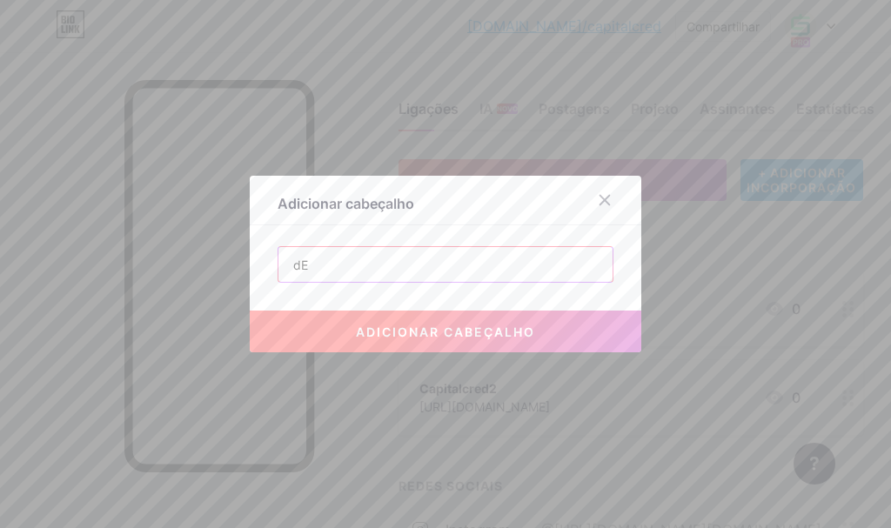
type input "d"
type input "D"
type input "d"
click at [564, 269] on input "Desde 2015 + 10 milhões em crédito liberado!" at bounding box center [445, 264] width 334 height 35
type input "Desde 2015 + 10 milhões em crédito liberado!"
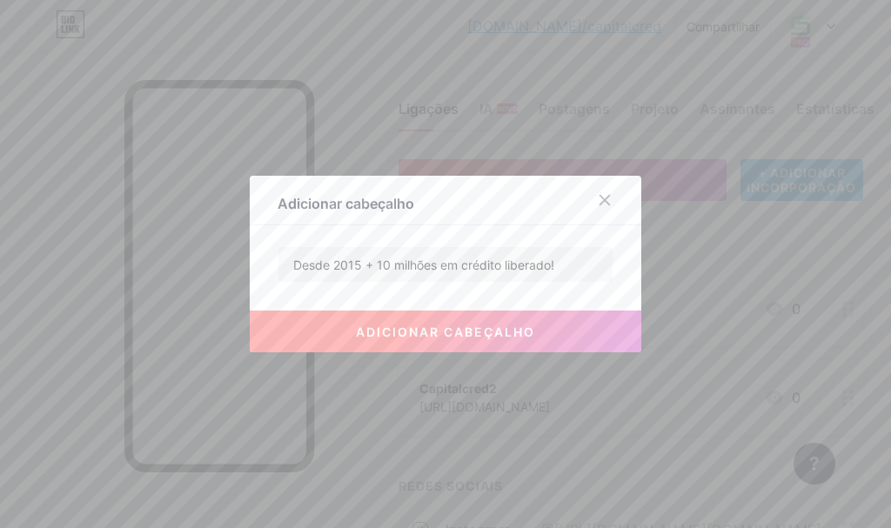
click at [411, 329] on font "adicionar cabeçalho" at bounding box center [445, 331] width 179 height 15
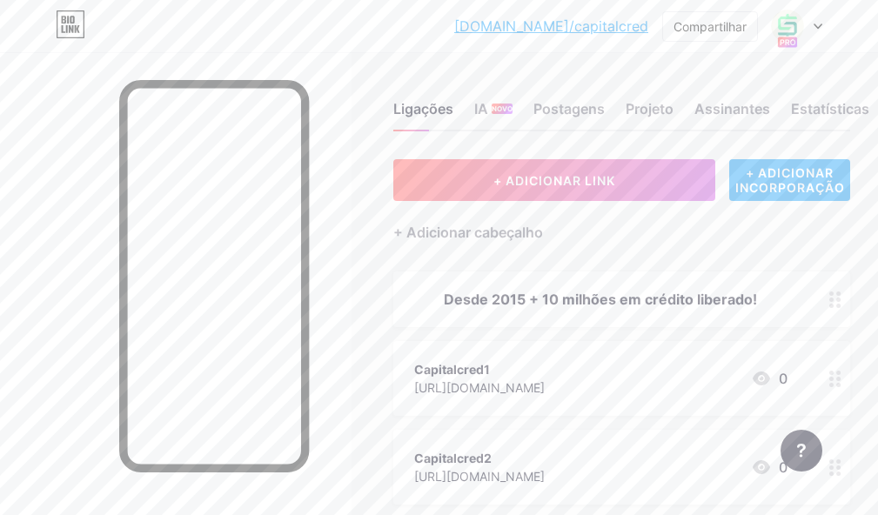
click at [812, 178] on font "+ ADICIONAR INCORPORAÇÃO" at bounding box center [790, 180] width 110 height 30
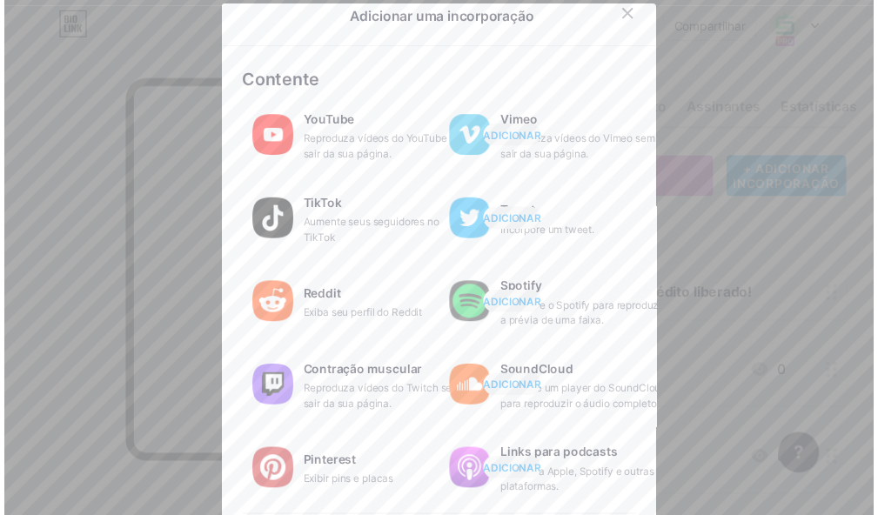
scroll to position [0, 0]
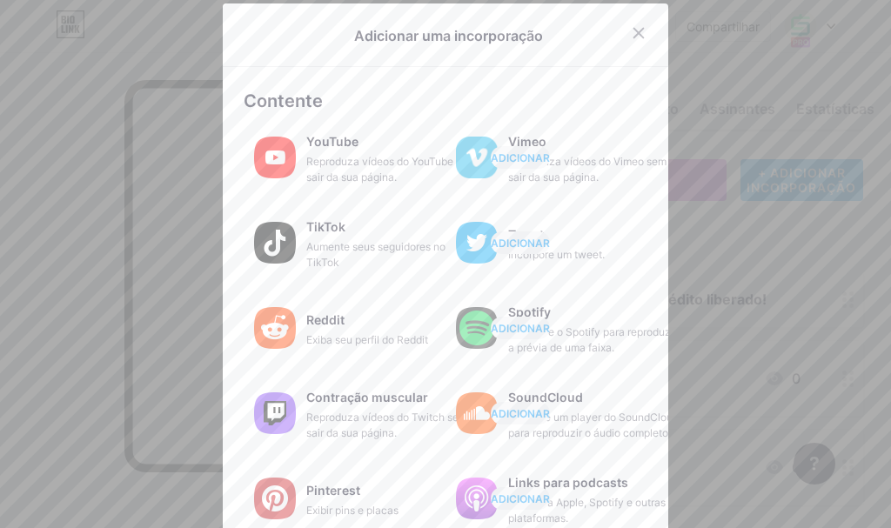
click at [787, 65] on div at bounding box center [445, 264] width 891 height 528
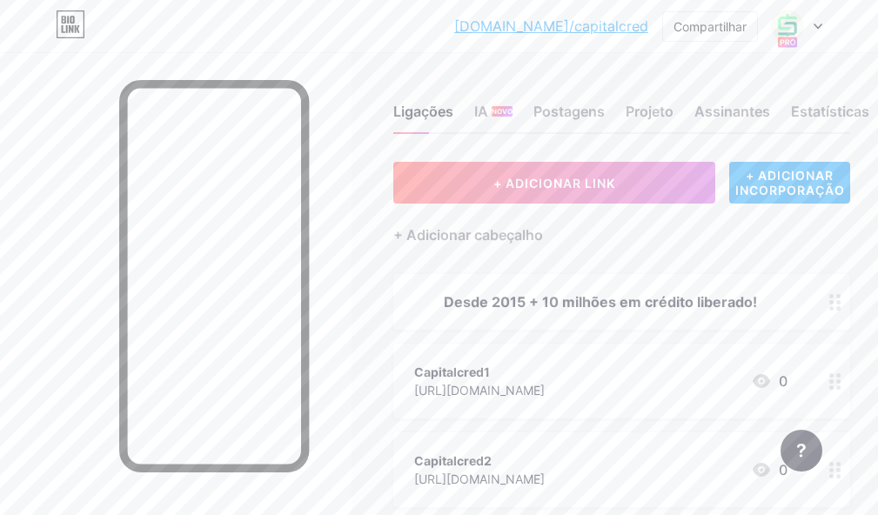
click at [819, 28] on icon at bounding box center [817, 26] width 9 height 6
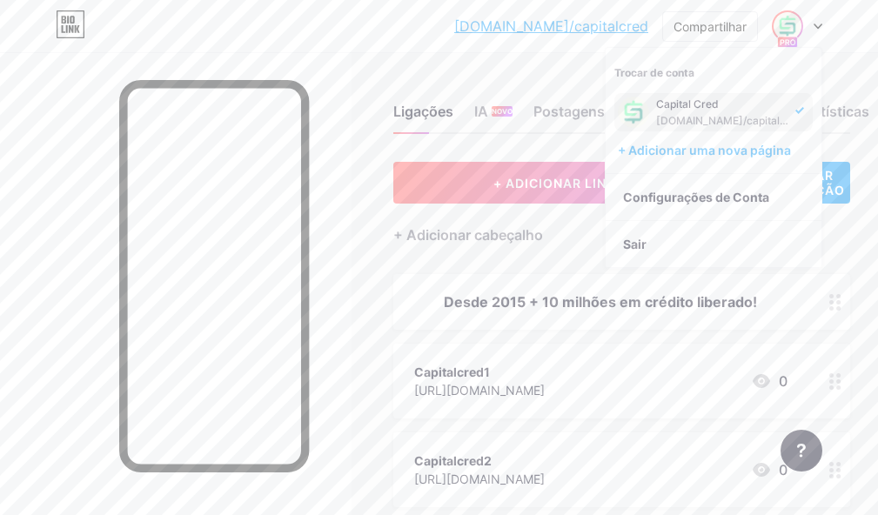
click at [415, 31] on div "bio.link/capita... bio.link/capitalcred Compartilhar Trocar de conta Capital Cr…" at bounding box center [439, 25] width 878 height 31
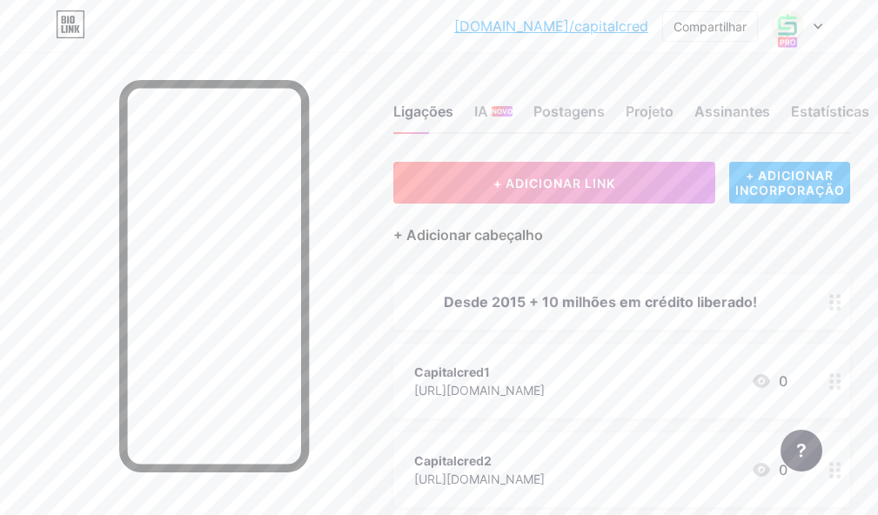
click at [508, 237] on font "+ Adicionar cabeçalho" at bounding box center [468, 234] width 150 height 17
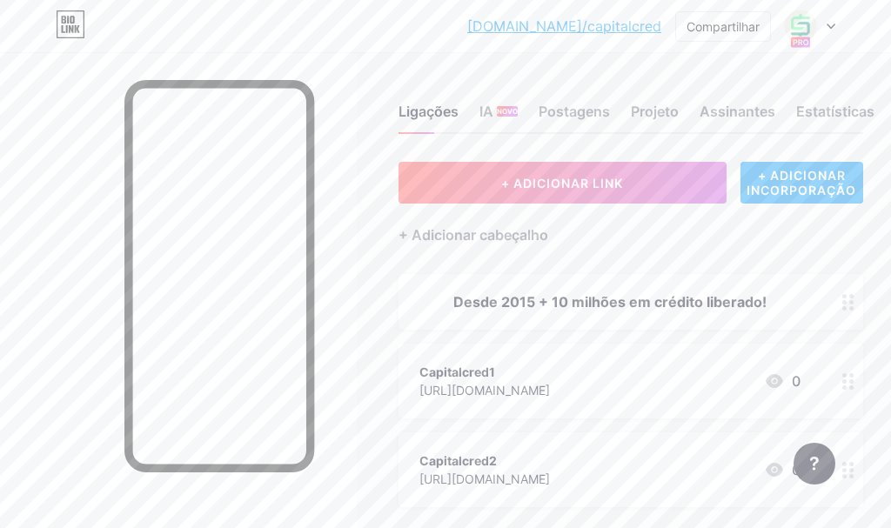
click at [602, 200] on icon at bounding box center [605, 200] width 14 height 14
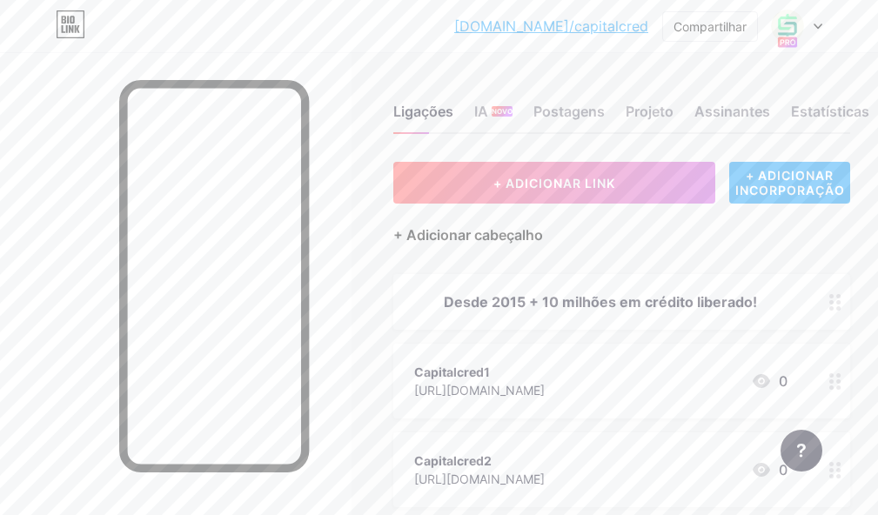
click at [496, 237] on font "+ Adicionar cabeçalho" at bounding box center [468, 234] width 150 height 17
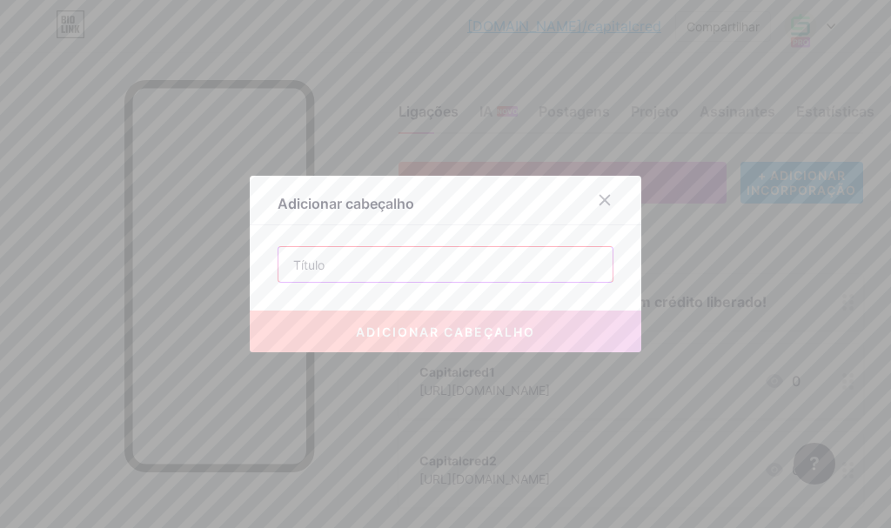
click at [361, 272] on input "text" at bounding box center [445, 264] width 334 height 35
paste input "Desde 2015 + 10 milhões em crédito liberado!"
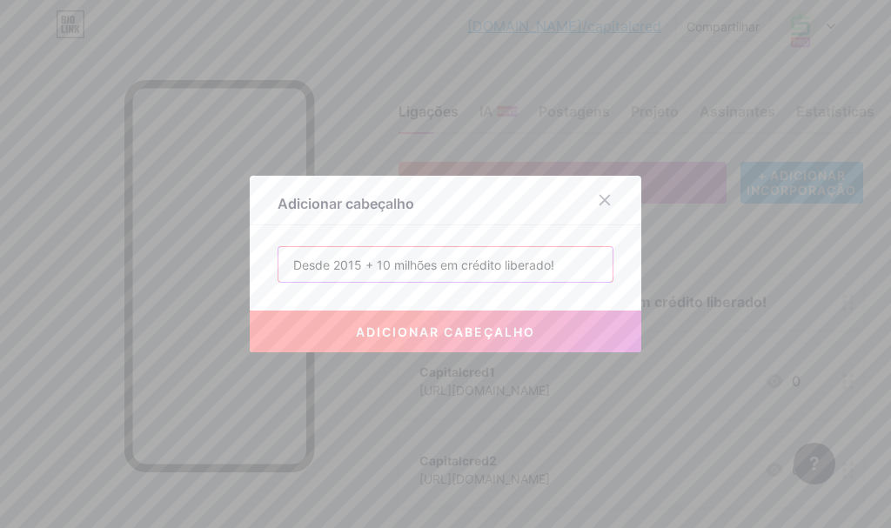
click at [389, 265] on input "Desde 2015 + 10 milhões em crédito liberado!" at bounding box center [445, 264] width 334 height 35
type input "Desde 2015 + 500 milhões em crédito liberado!"
click at [444, 328] on font "adicionar cabeçalho" at bounding box center [445, 331] width 179 height 15
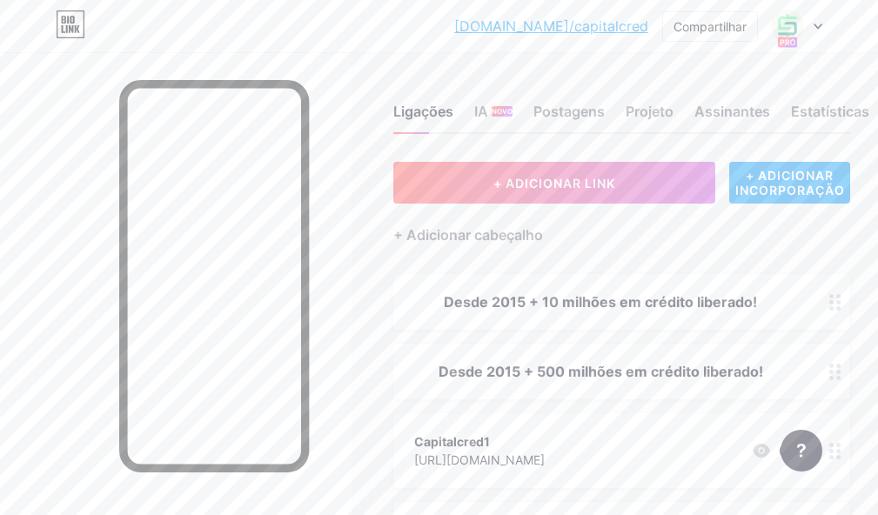
click at [841, 308] on icon at bounding box center [835, 302] width 12 height 17
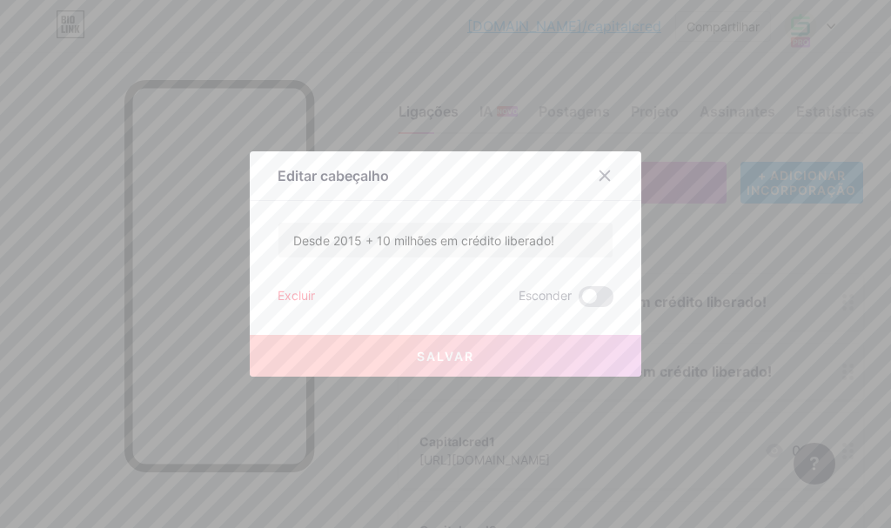
click at [304, 299] on font "Excluir" at bounding box center [295, 295] width 37 height 15
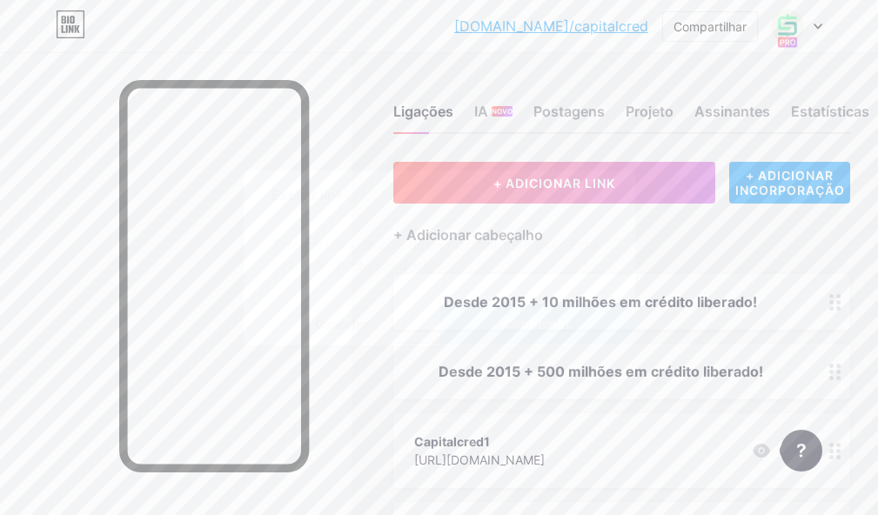
click at [552, 331] on font "Confirmar" at bounding box center [537, 324] width 68 height 14
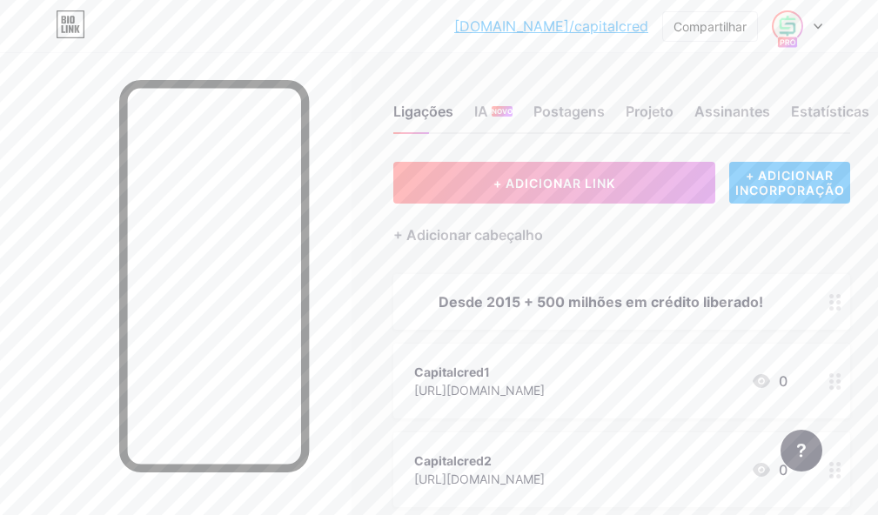
click at [801, 23] on img at bounding box center [787, 26] width 28 height 28
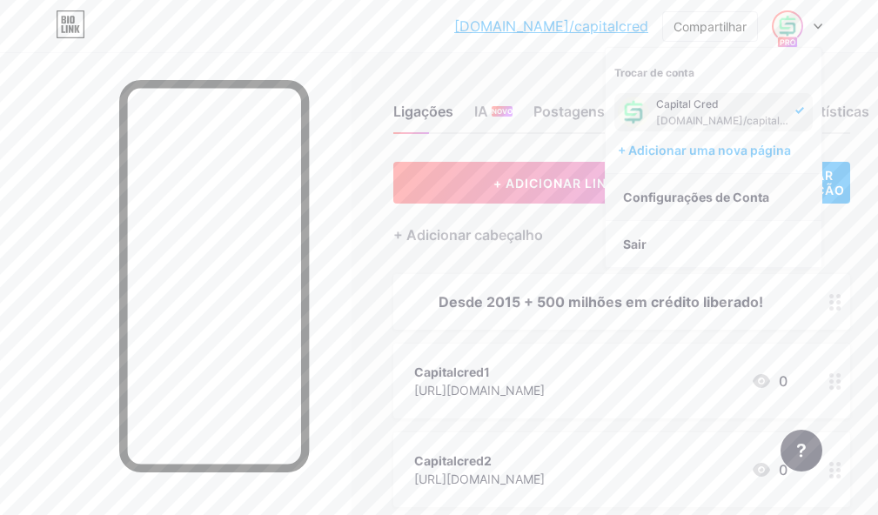
click at [679, 198] on font "Configurações de Conta" at bounding box center [696, 197] width 146 height 15
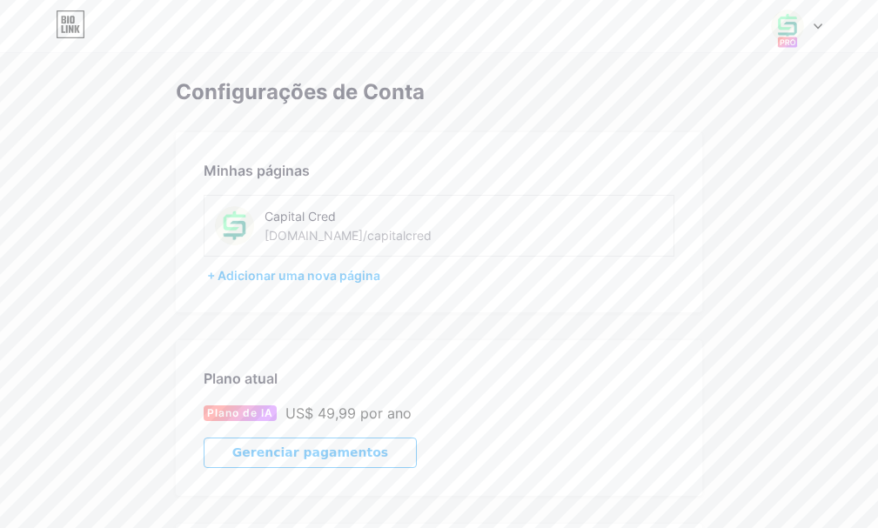
click at [812, 27] on div at bounding box center [797, 25] width 50 height 31
click at [634, 198] on font "Painel" at bounding box center [641, 197] width 37 height 15
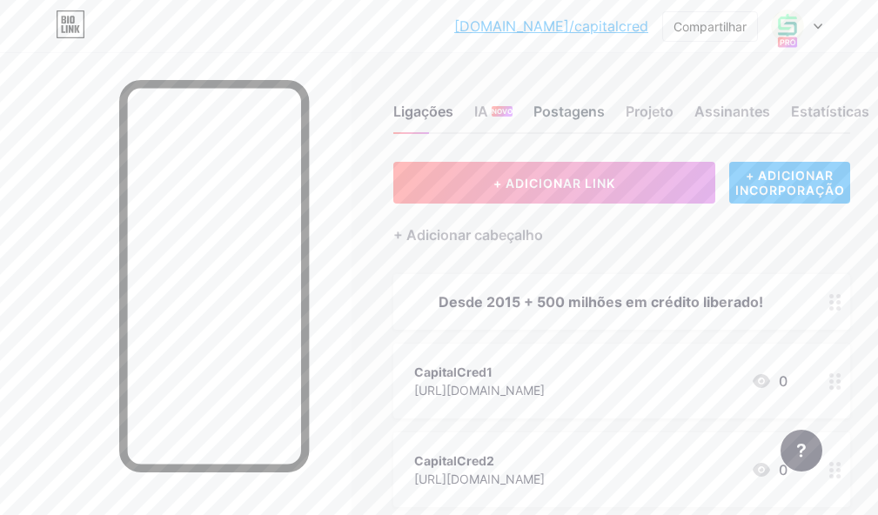
click at [578, 109] on font "Postagens" at bounding box center [568, 111] width 71 height 17
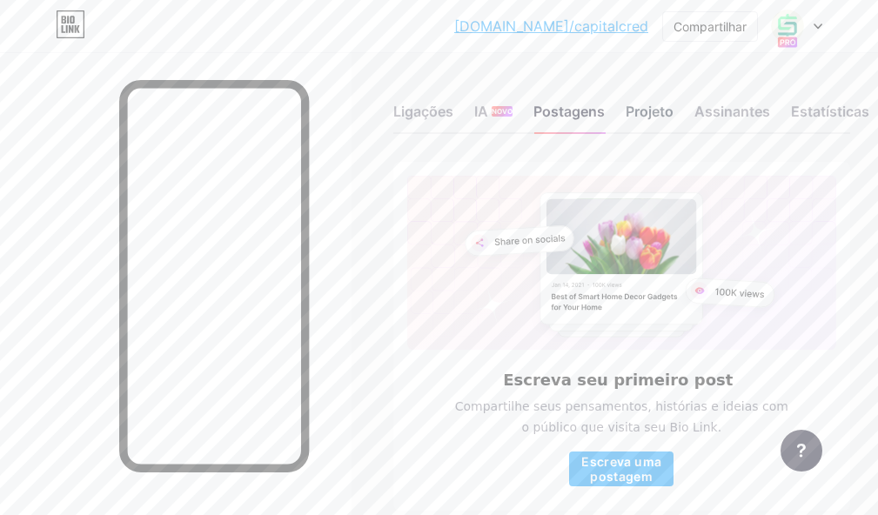
click at [654, 117] on font "Projeto" at bounding box center [649, 111] width 48 height 17
click at [740, 117] on font "Assinantes" at bounding box center [732, 111] width 76 height 17
click at [424, 108] on font "Ligações" at bounding box center [423, 111] width 60 height 17
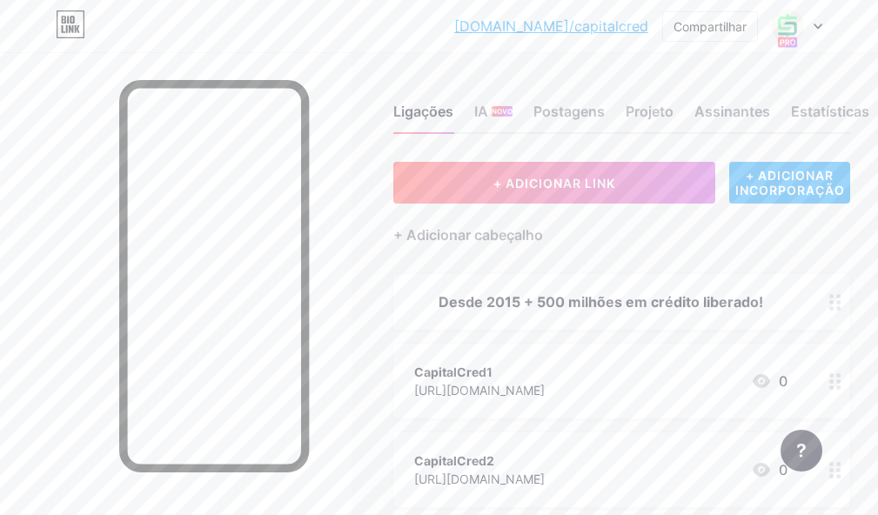
click at [807, 178] on font "+ ADICIONAR INCORPORAÇÃO" at bounding box center [790, 183] width 110 height 30
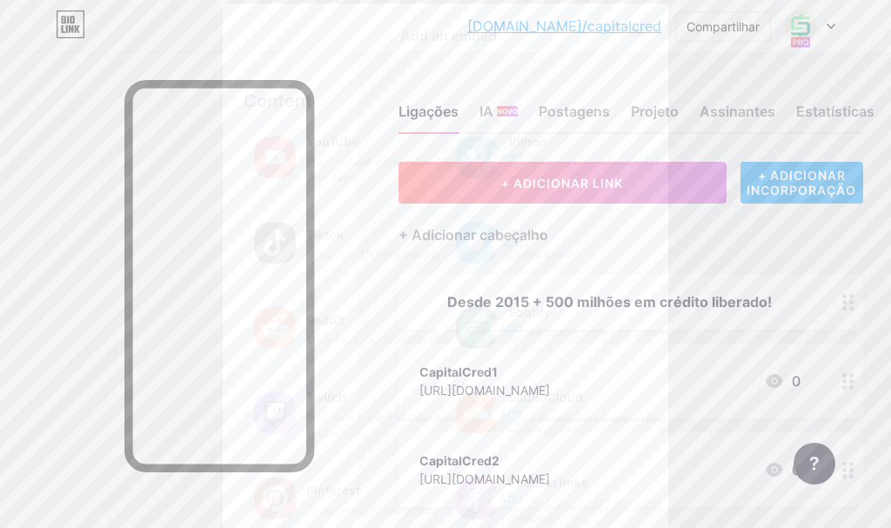
click at [633, 30] on icon at bounding box center [638, 33] width 14 height 14
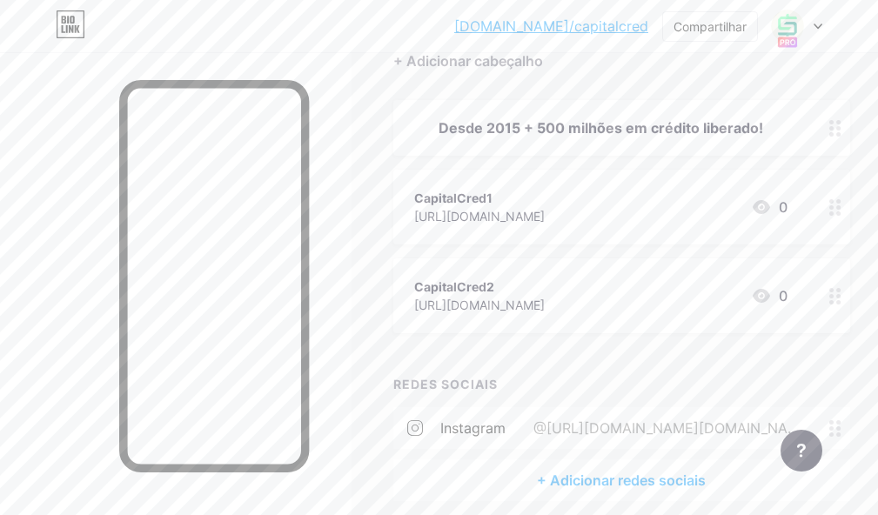
scroll to position [87, 0]
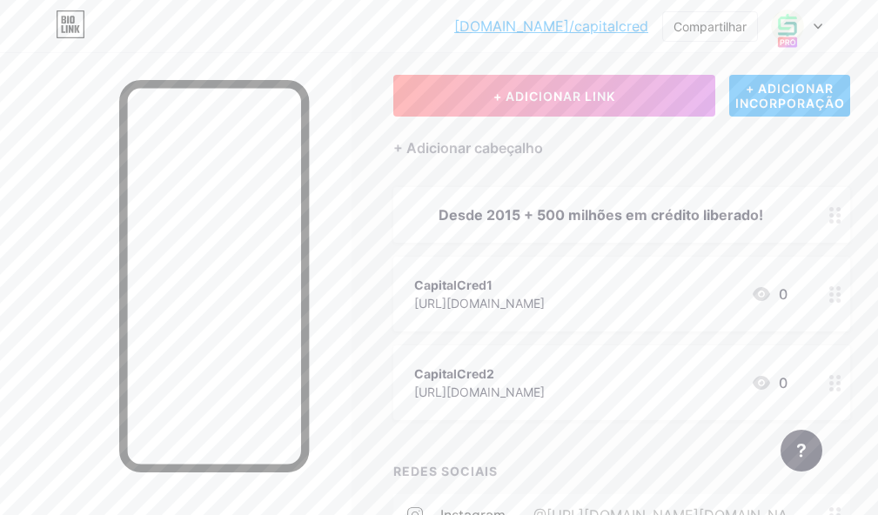
click at [840, 298] on circle at bounding box center [838, 300] width 4 height 4
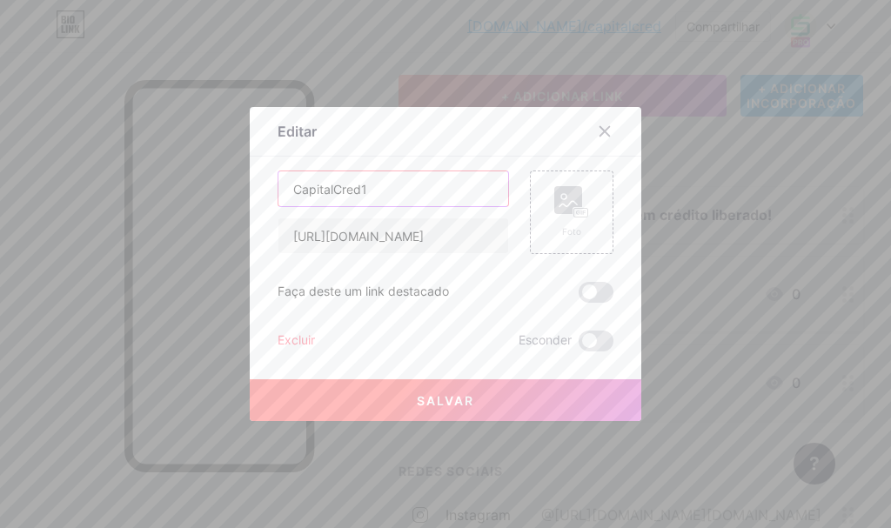
click at [397, 188] on input "CapitalCred1" at bounding box center [393, 188] width 230 height 35
click at [367, 186] on input "CapitalCred1 GDF" at bounding box center [393, 188] width 230 height 35
type input "CapitalCred GDF"
click at [444, 402] on font "Salvar" at bounding box center [445, 400] width 57 height 15
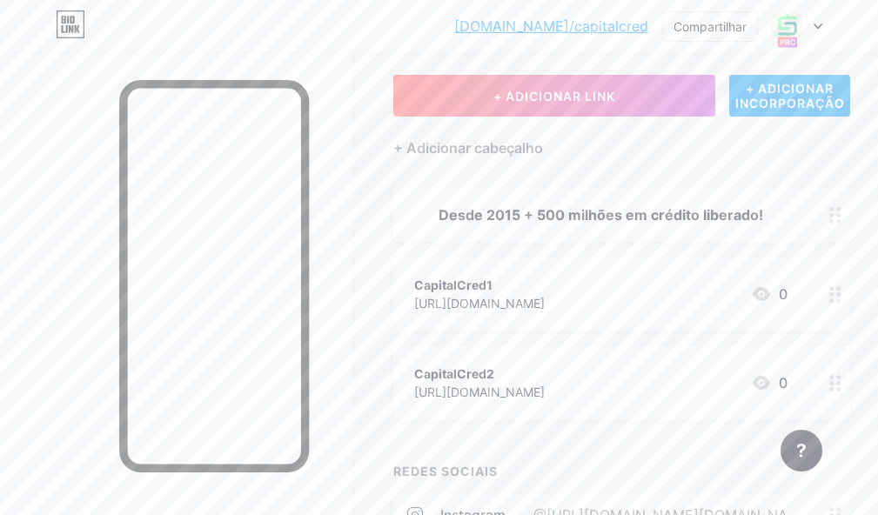
click at [840, 384] on circle at bounding box center [838, 383] width 4 height 4
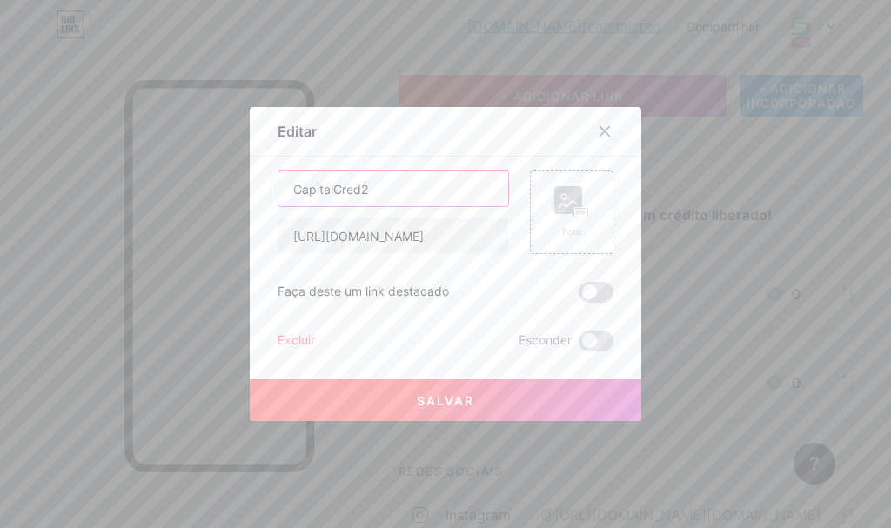
click at [370, 191] on input "CapitalCred2" at bounding box center [393, 188] width 230 height 35
click at [375, 193] on input "CapitalCred2 Siape" at bounding box center [393, 188] width 230 height 35
type input "CapitalCred2 Siape"
click at [439, 402] on font "Salvar" at bounding box center [445, 400] width 57 height 15
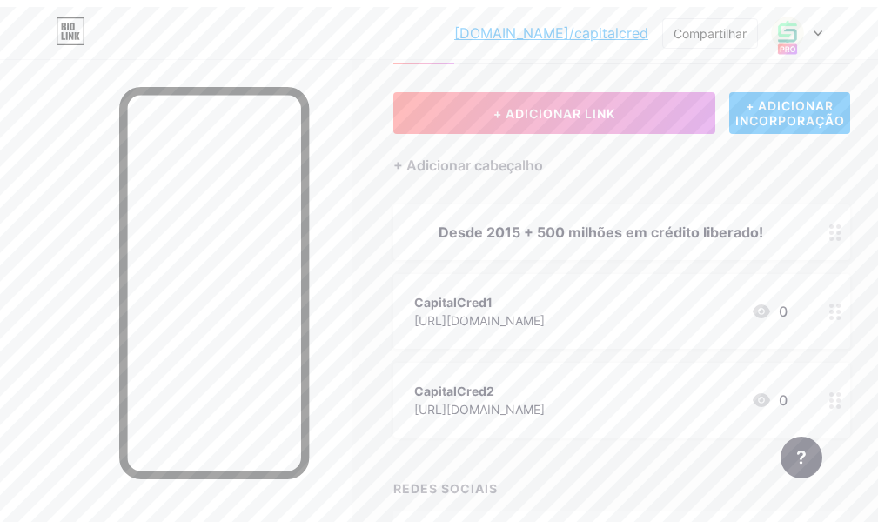
scroll to position [0, 0]
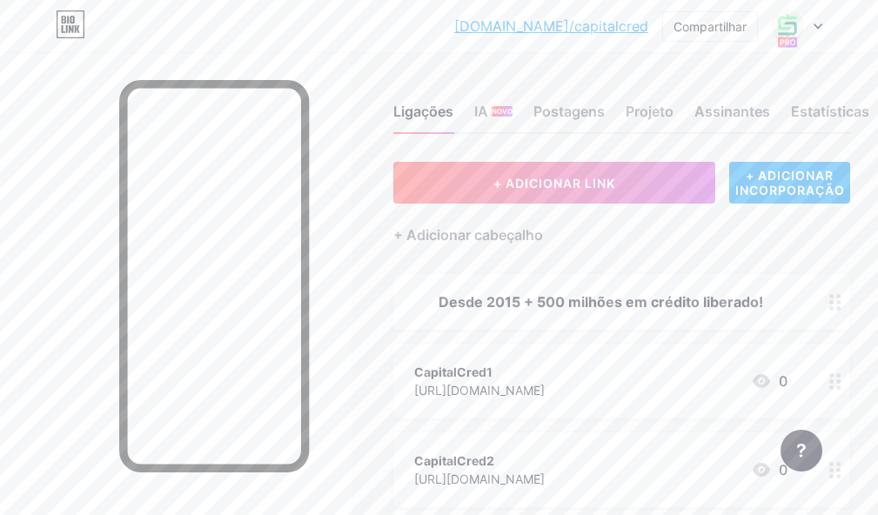
click at [820, 33] on div at bounding box center [797, 25] width 50 height 31
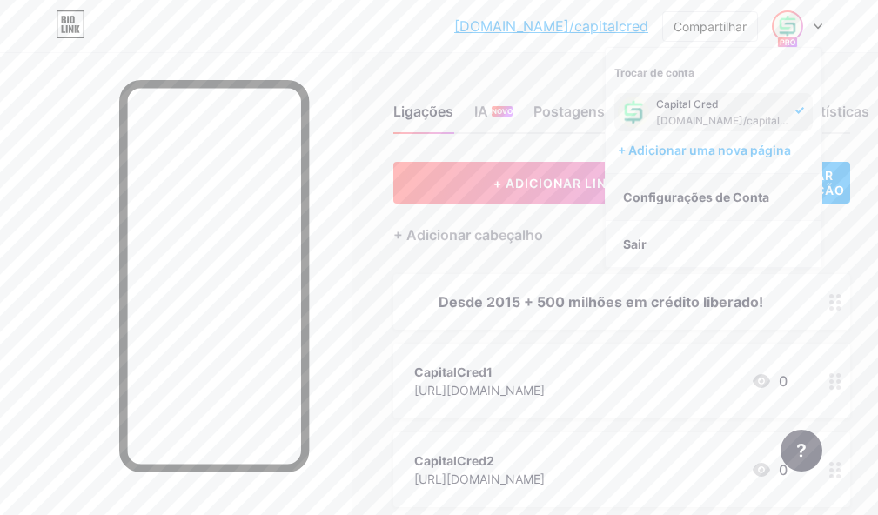
click at [754, 199] on font "Configurações de Conta" at bounding box center [696, 197] width 146 height 15
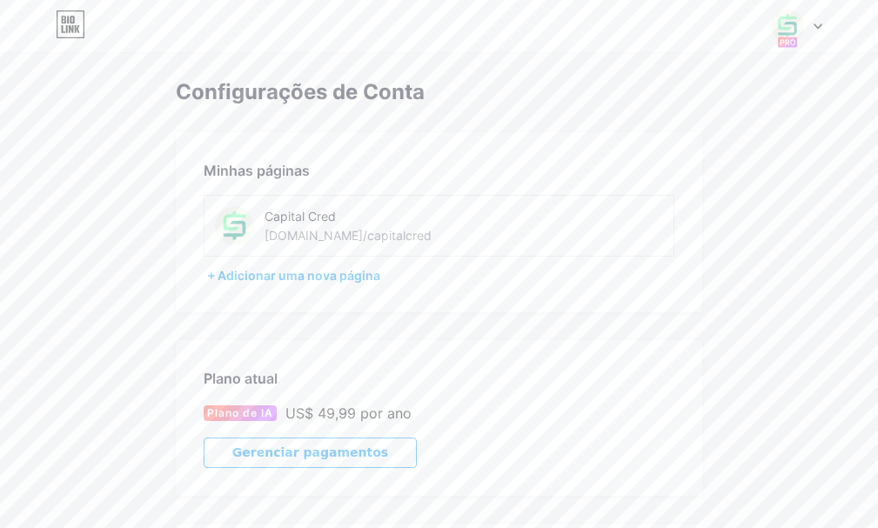
click at [401, 230] on div "Capital Cred bio.link/capitalcred" at bounding box center [383, 225] width 238 height 39
click at [307, 236] on font "bio.link/capitalcred" at bounding box center [347, 235] width 167 height 15
click at [103, 60] on div "Configurações de Conta Minhas páginas Capital Cred bio.link/capitalcred + Adici…" at bounding box center [439, 451] width 878 height 903
click at [121, 157] on div "Configurações de Conta Minhas páginas Capital Cred bio.link/capitalcred + Adici…" at bounding box center [439, 491] width 878 height 823
click at [246, 233] on img at bounding box center [234, 225] width 39 height 39
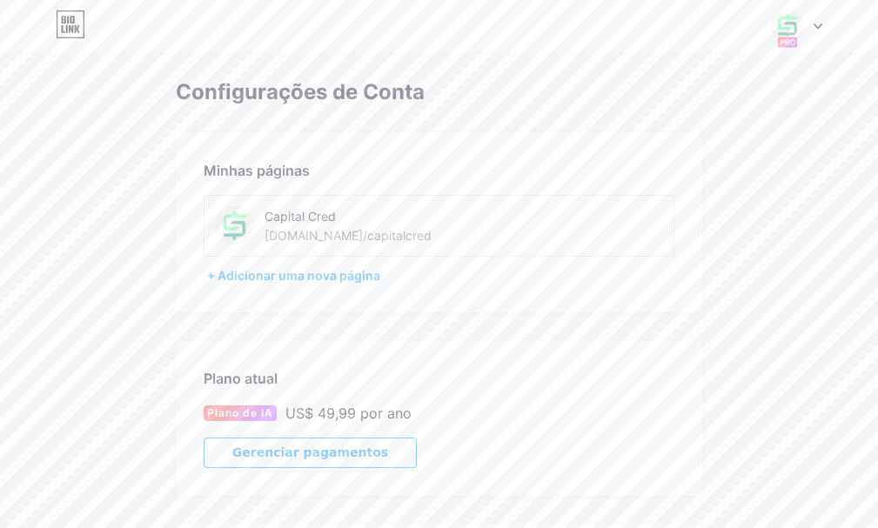
click at [242, 227] on img at bounding box center [234, 225] width 39 height 39
